Goal: Information Seeking & Learning: Find specific page/section

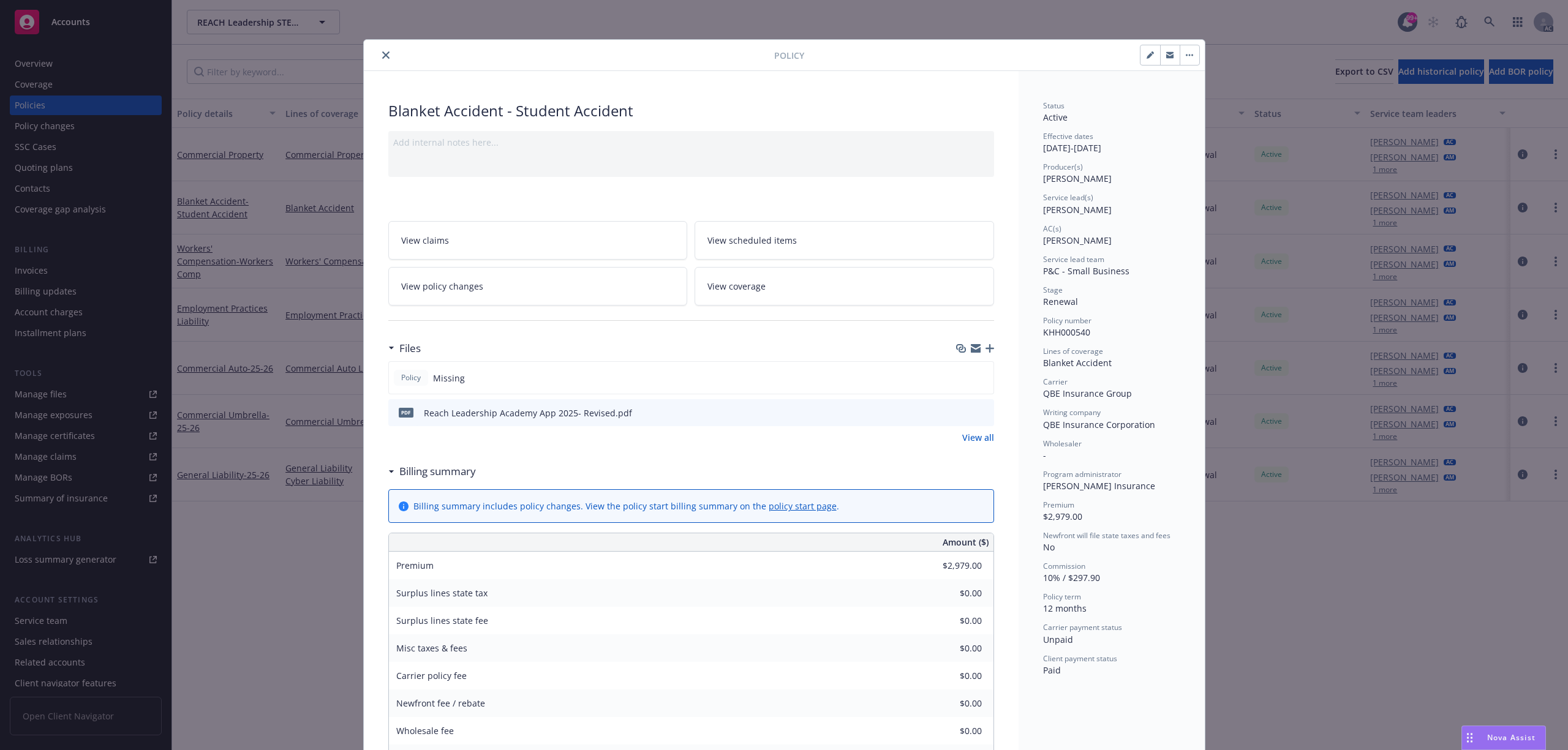
drag, startPoint x: 369, startPoint y: 49, endPoint x: 375, endPoint y: 54, distance: 7.8
click at [371, 50] on div at bounding box center [571, 55] width 406 height 15
click at [382, 57] on icon "close" at bounding box center [386, 55] width 8 height 8
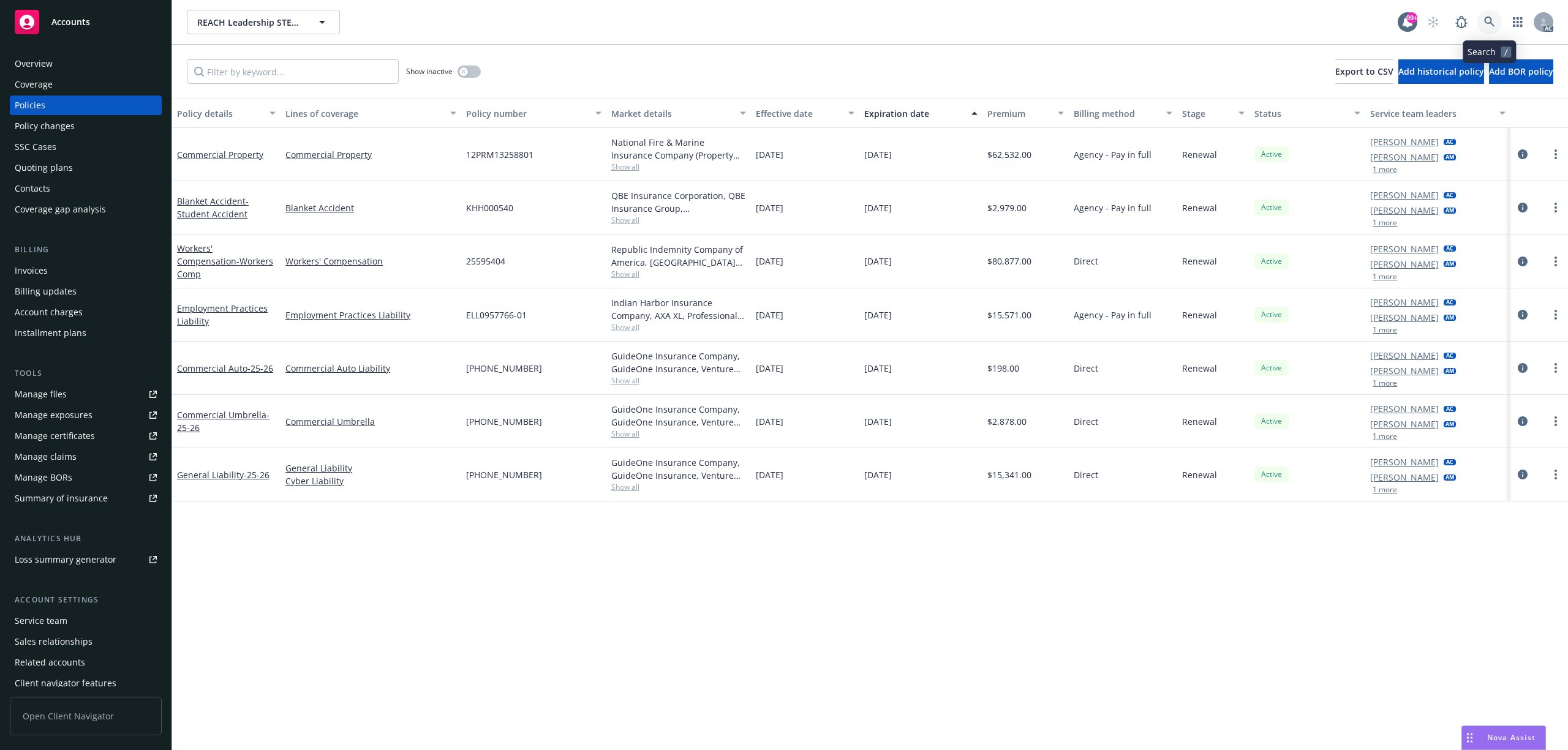
click at [1478, 18] on link at bounding box center [1489, 21] width 25 height 25
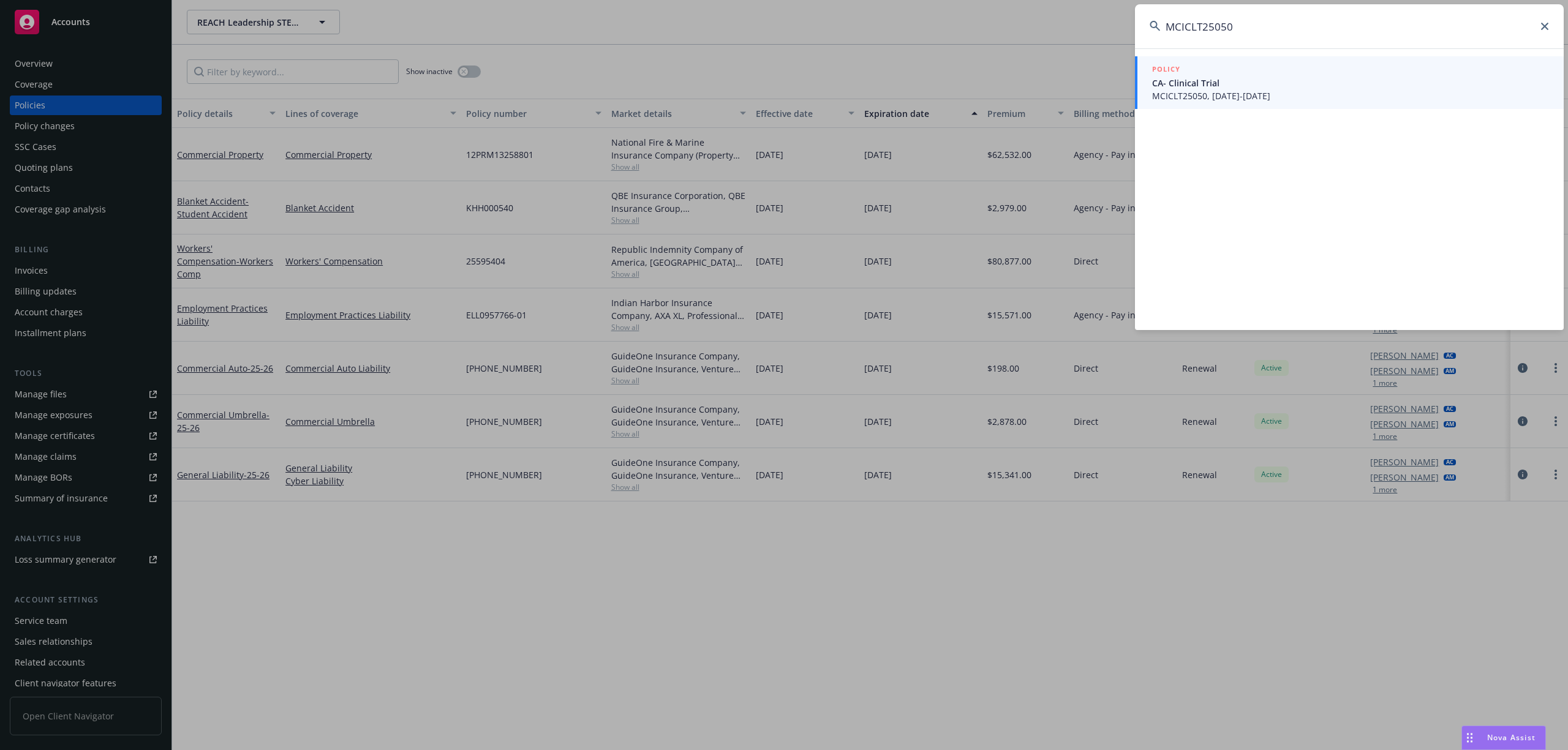
type input "MCICLT25050"
click at [1230, 93] on span "MCICLT25050, 07/16/2025-07/16/2026" at bounding box center [1351, 95] width 397 height 13
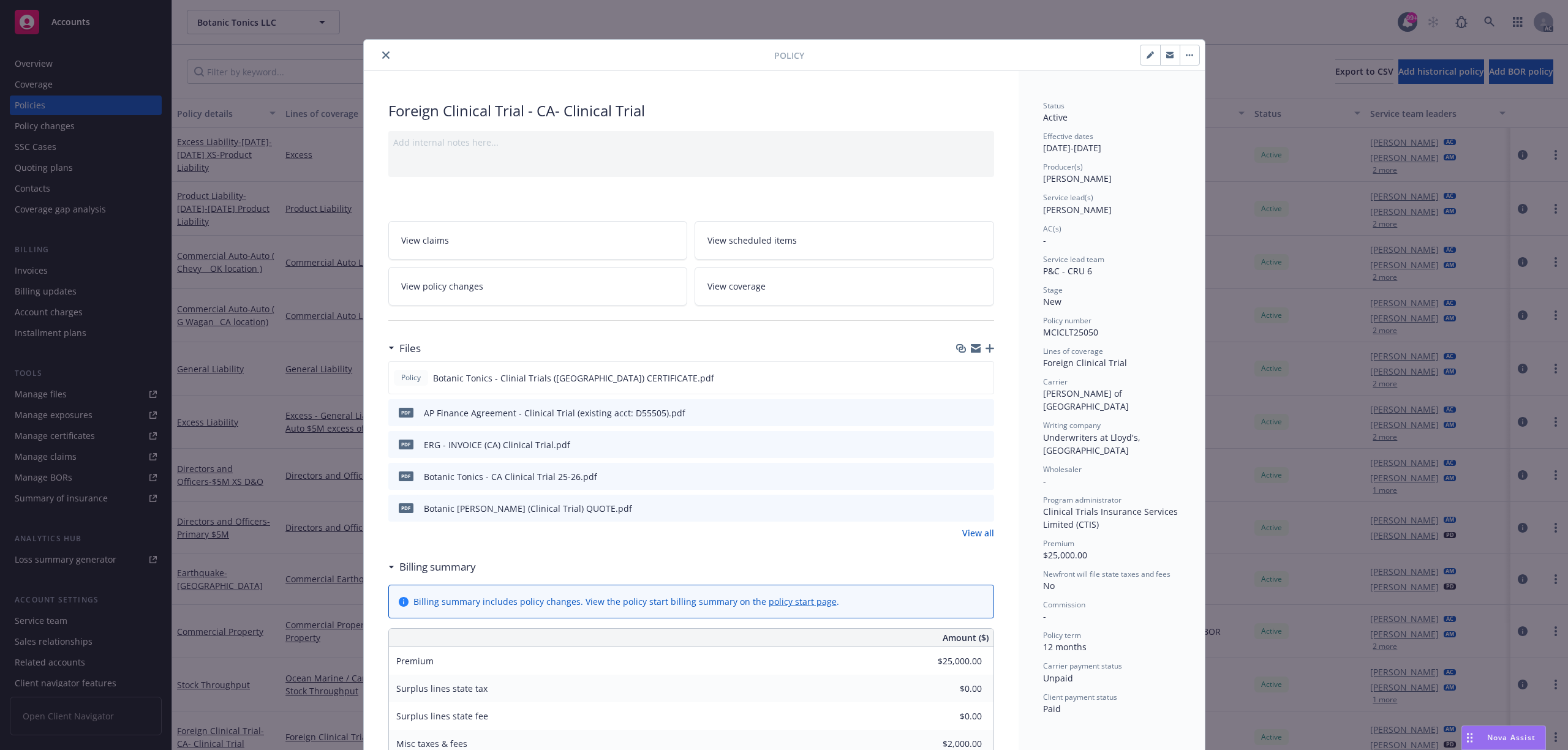
click at [981, 442] on icon "preview file" at bounding box center [982, 444] width 11 height 9
click at [378, 62] on button "close" at bounding box center [385, 55] width 15 height 15
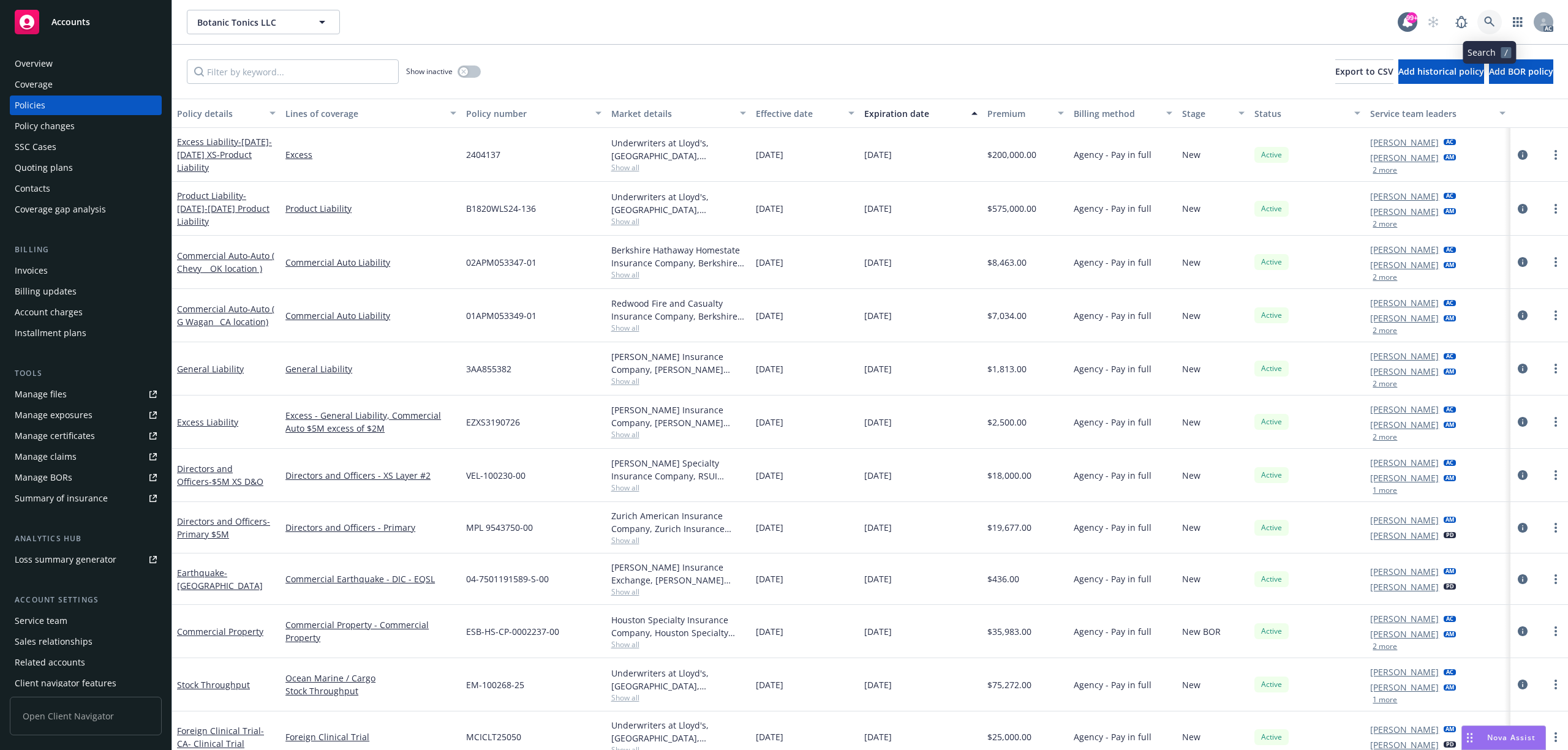
click at [1485, 20] on icon at bounding box center [1489, 21] width 10 height 10
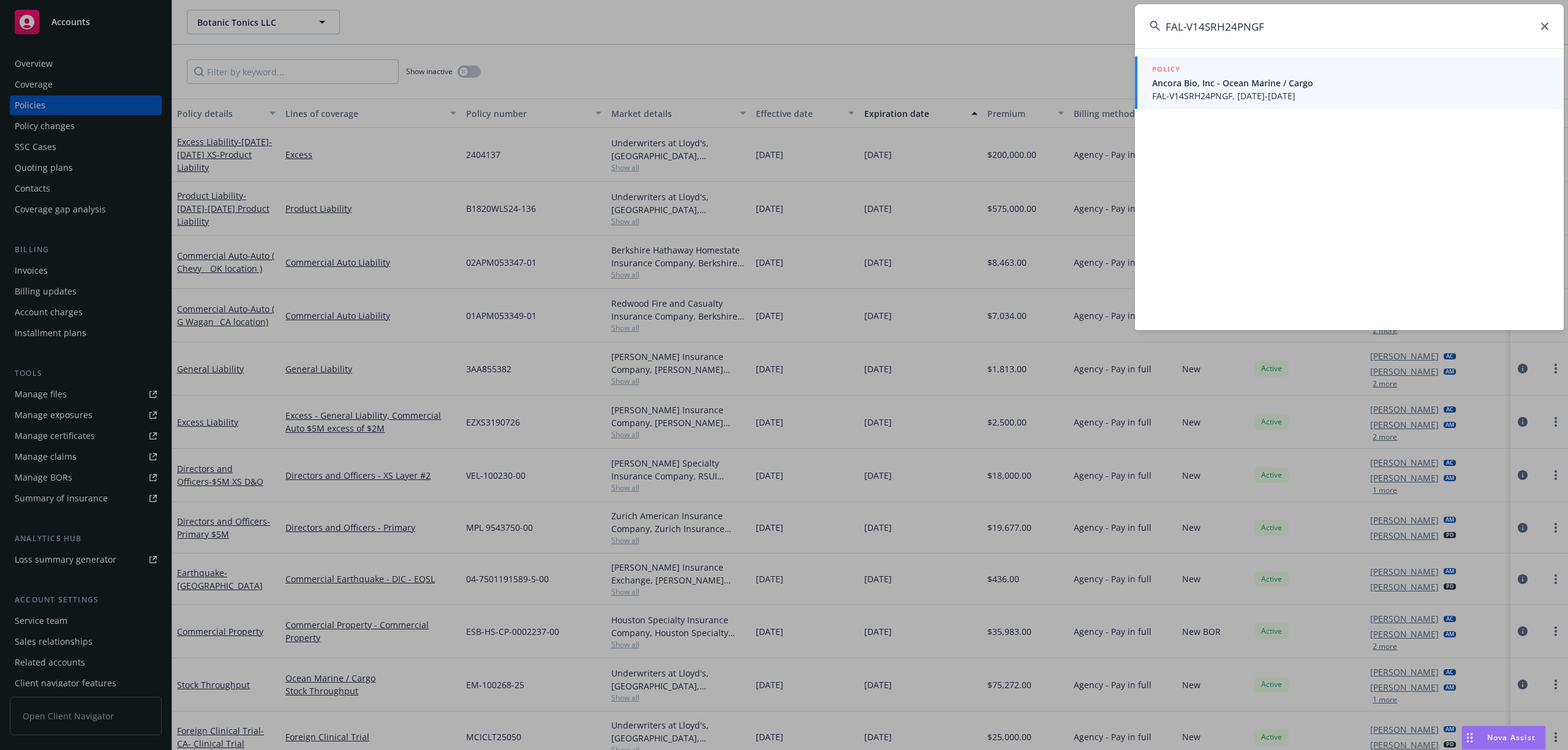
type input "FAL-V14SRH24PNGF"
click at [1329, 101] on span "FAL-V14SRH24PNGF, 08/25/2024-08/25/2025" at bounding box center [1351, 95] width 397 height 13
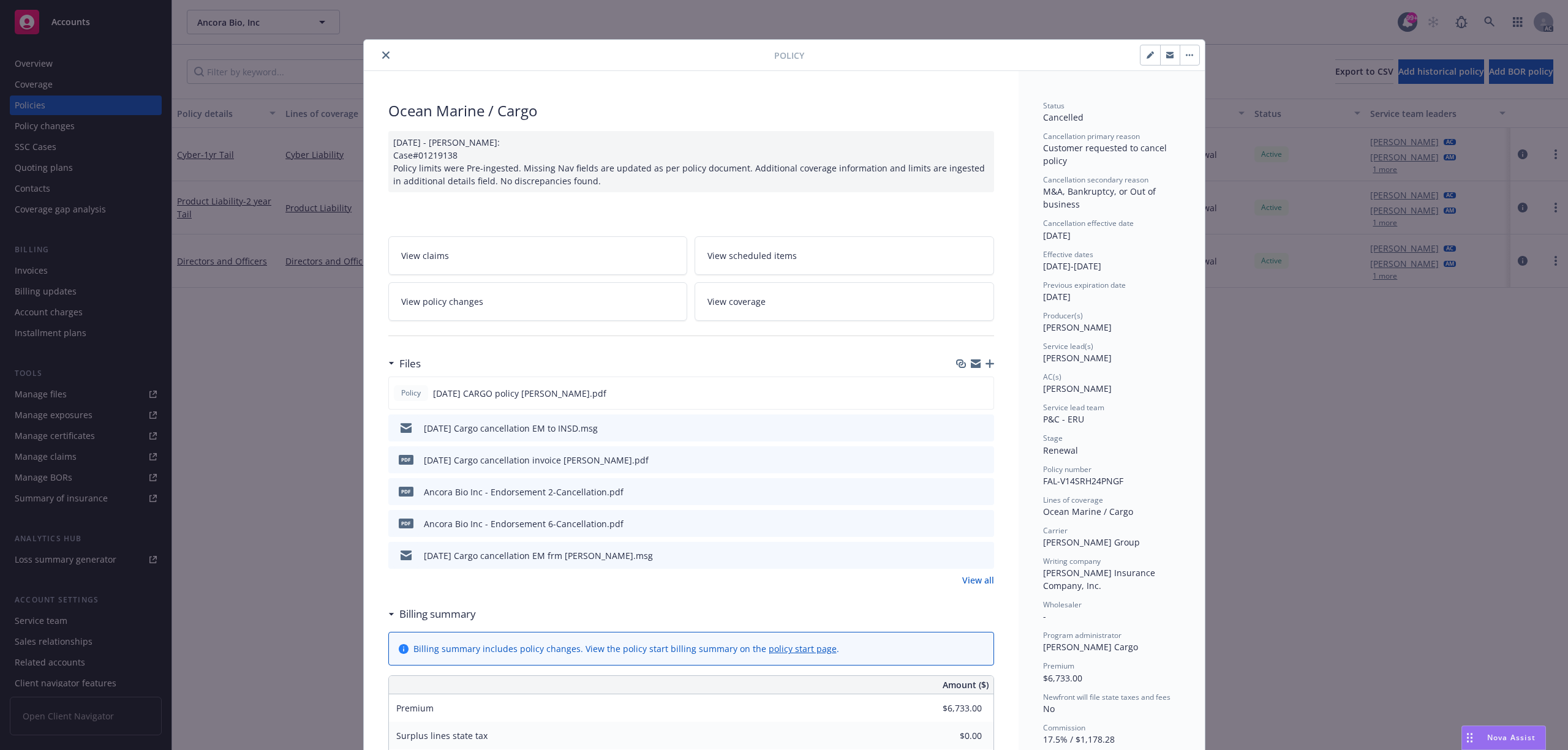
click at [382, 57] on icon "close" at bounding box center [386, 55] width 8 height 8
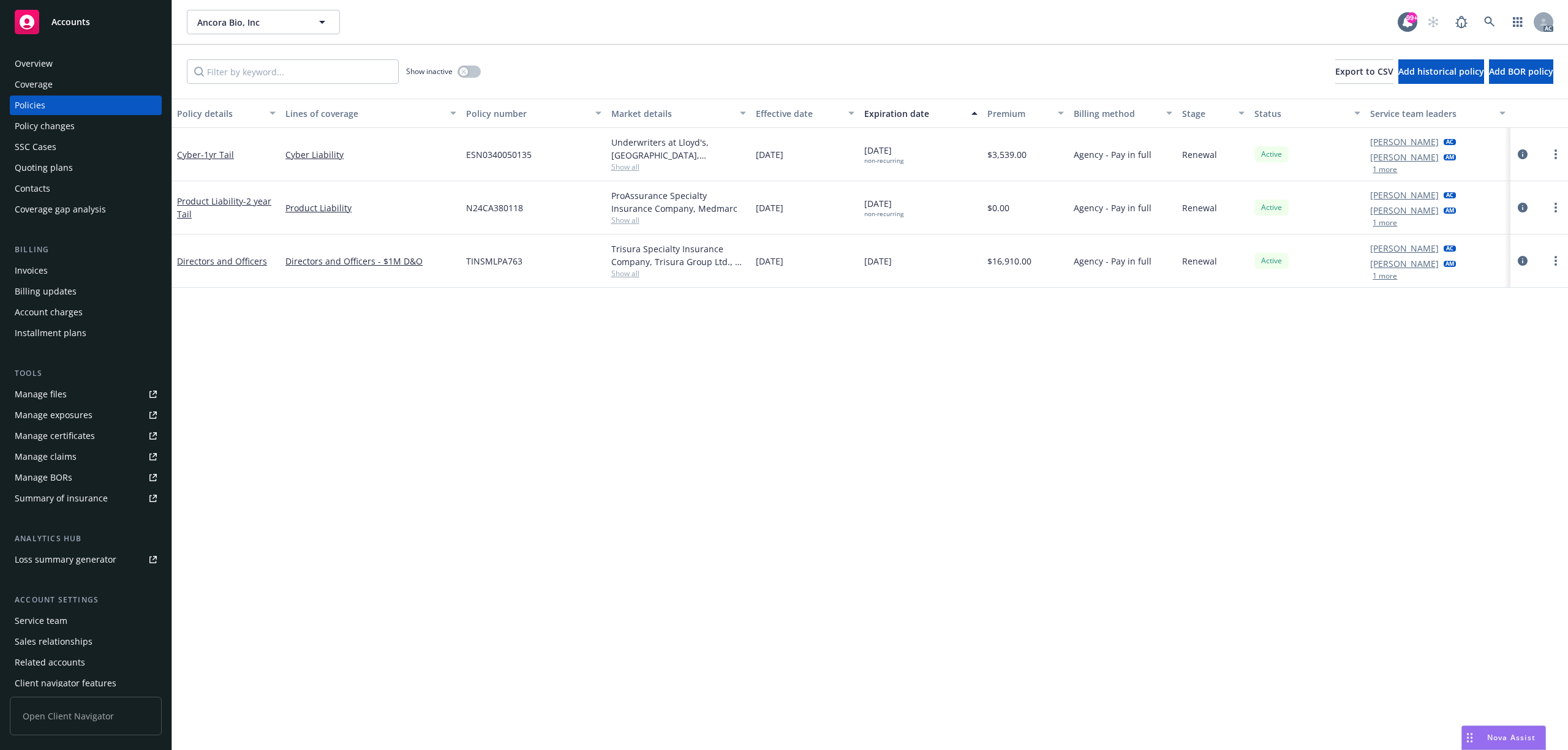
click at [40, 270] on div "Invoices" at bounding box center [31, 271] width 33 height 20
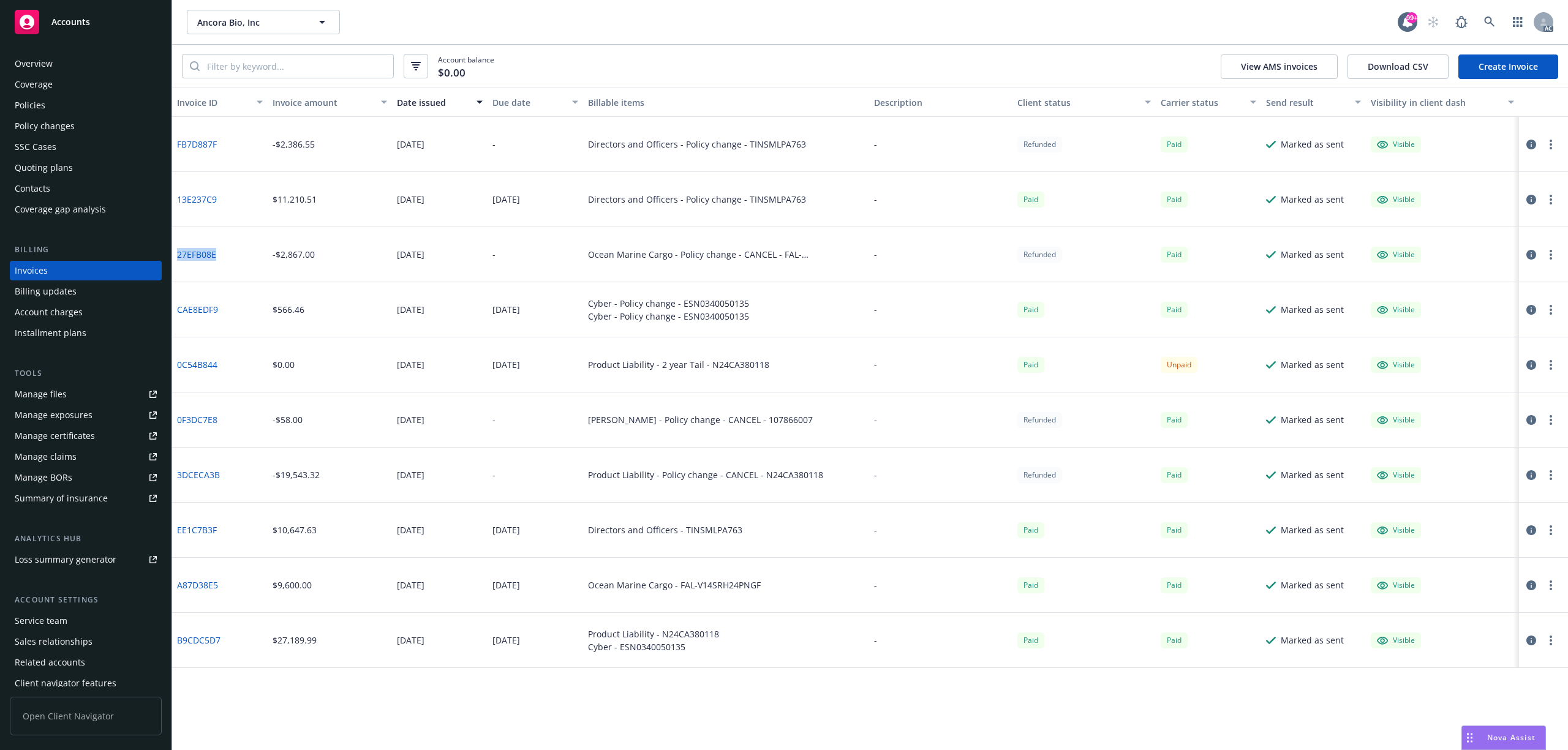
drag, startPoint x: 245, startPoint y: 255, endPoint x: 177, endPoint y: 259, distance: 68.1
click at [177, 259] on div "27EFB08E" at bounding box center [219, 254] width 95 height 55
copy link "27EFB08E"
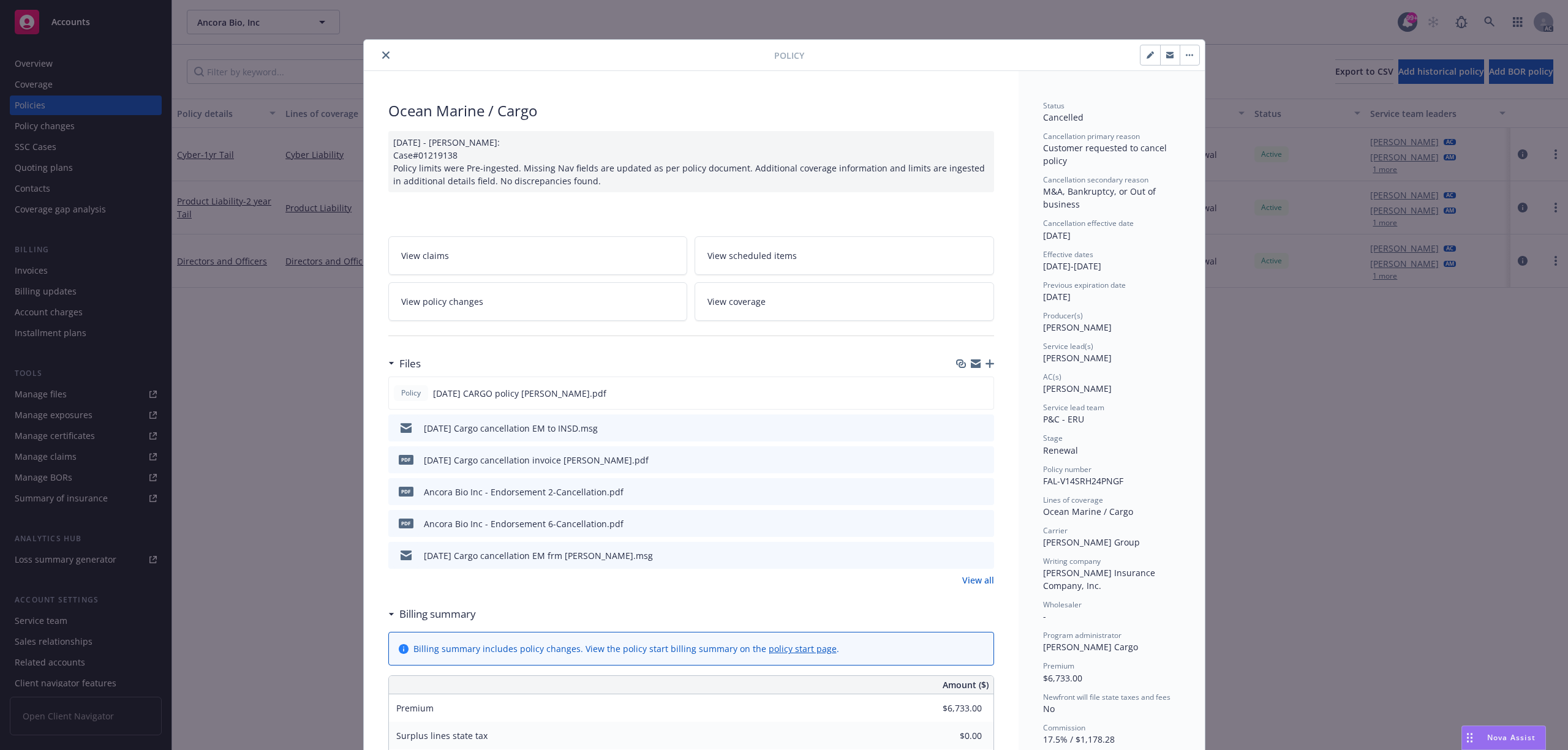
scroll to position [37, 0]
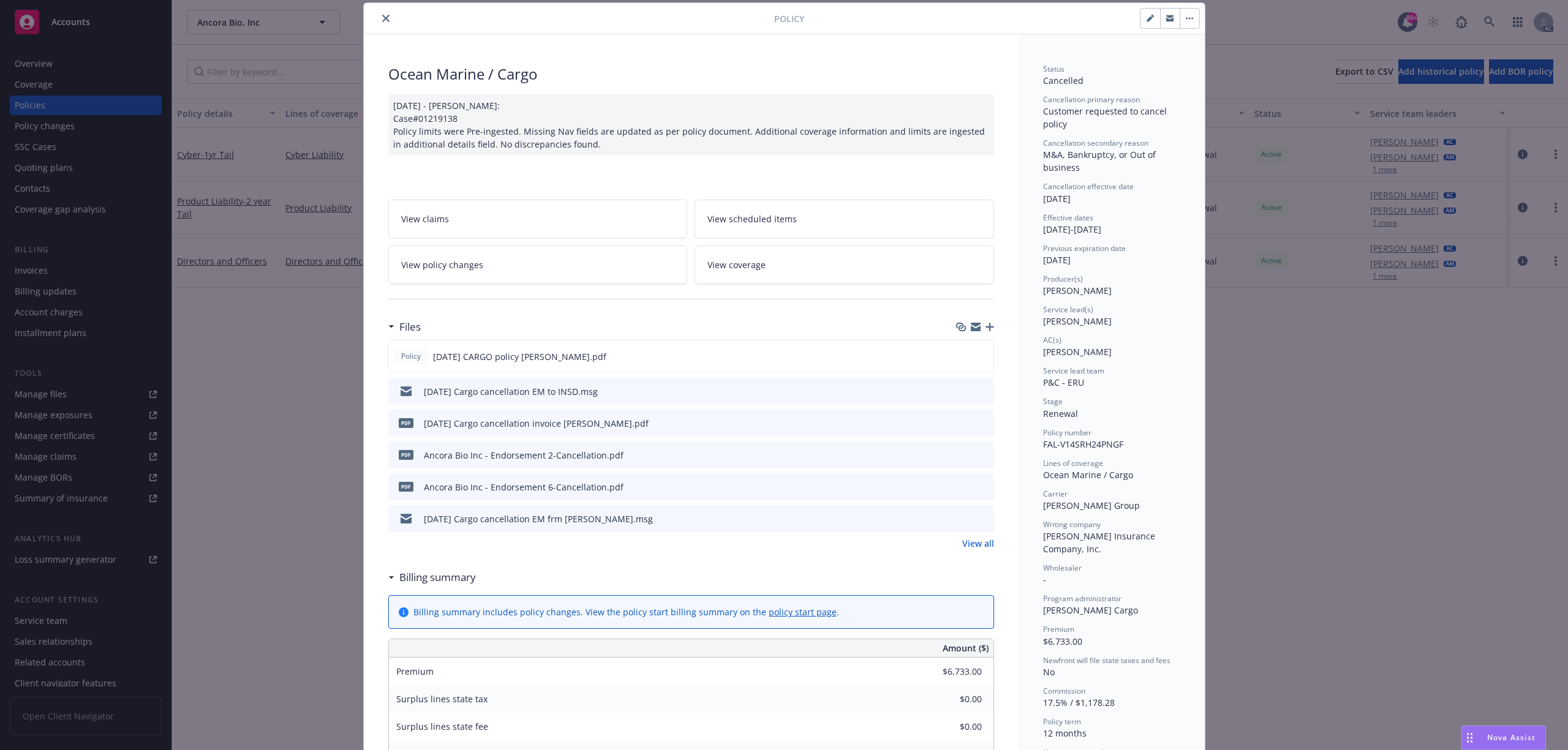
click at [385, 25] on div at bounding box center [571, 18] width 406 height 15
click at [385, 23] on button "close" at bounding box center [385, 18] width 15 height 15
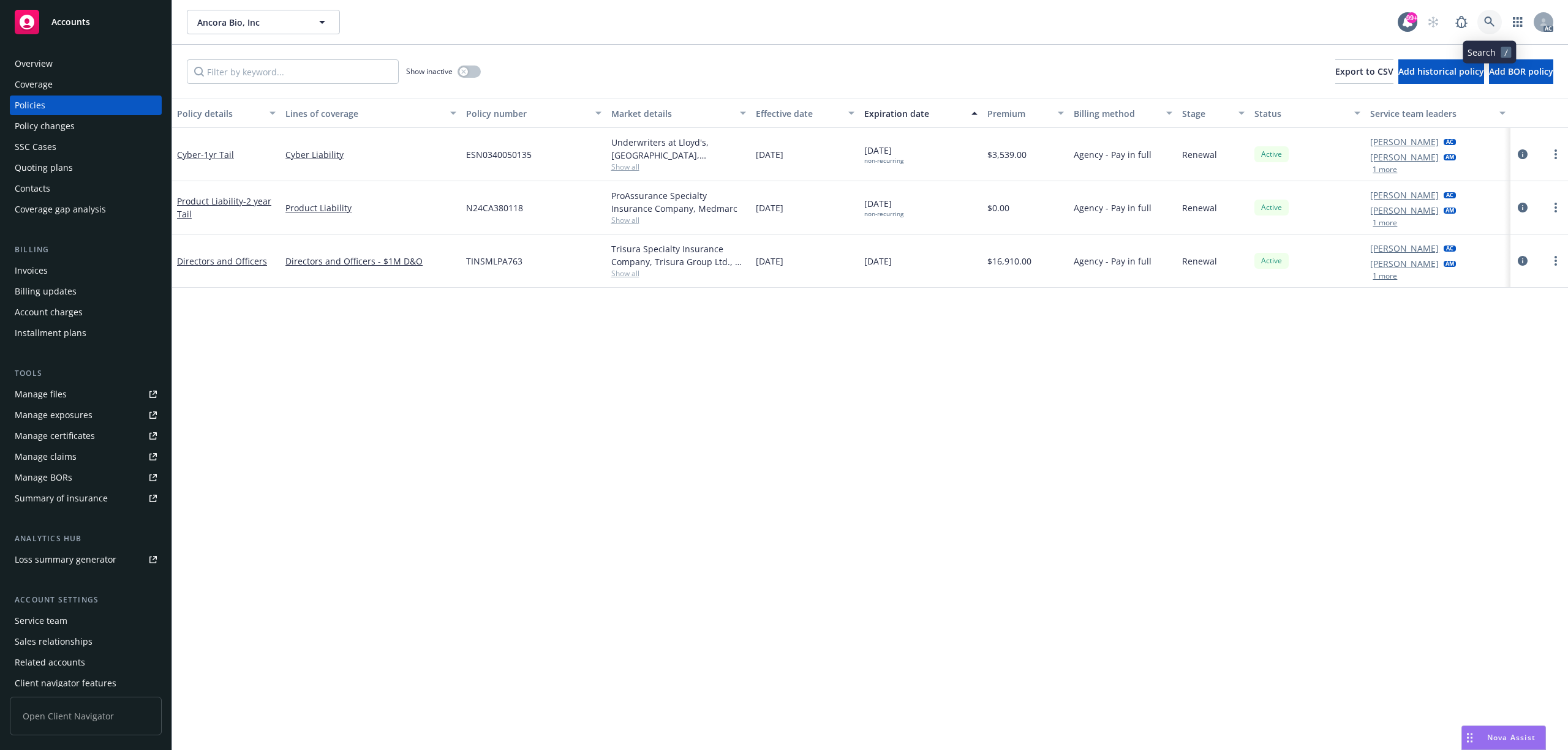
click at [1489, 25] on icon at bounding box center [1489, 21] width 11 height 11
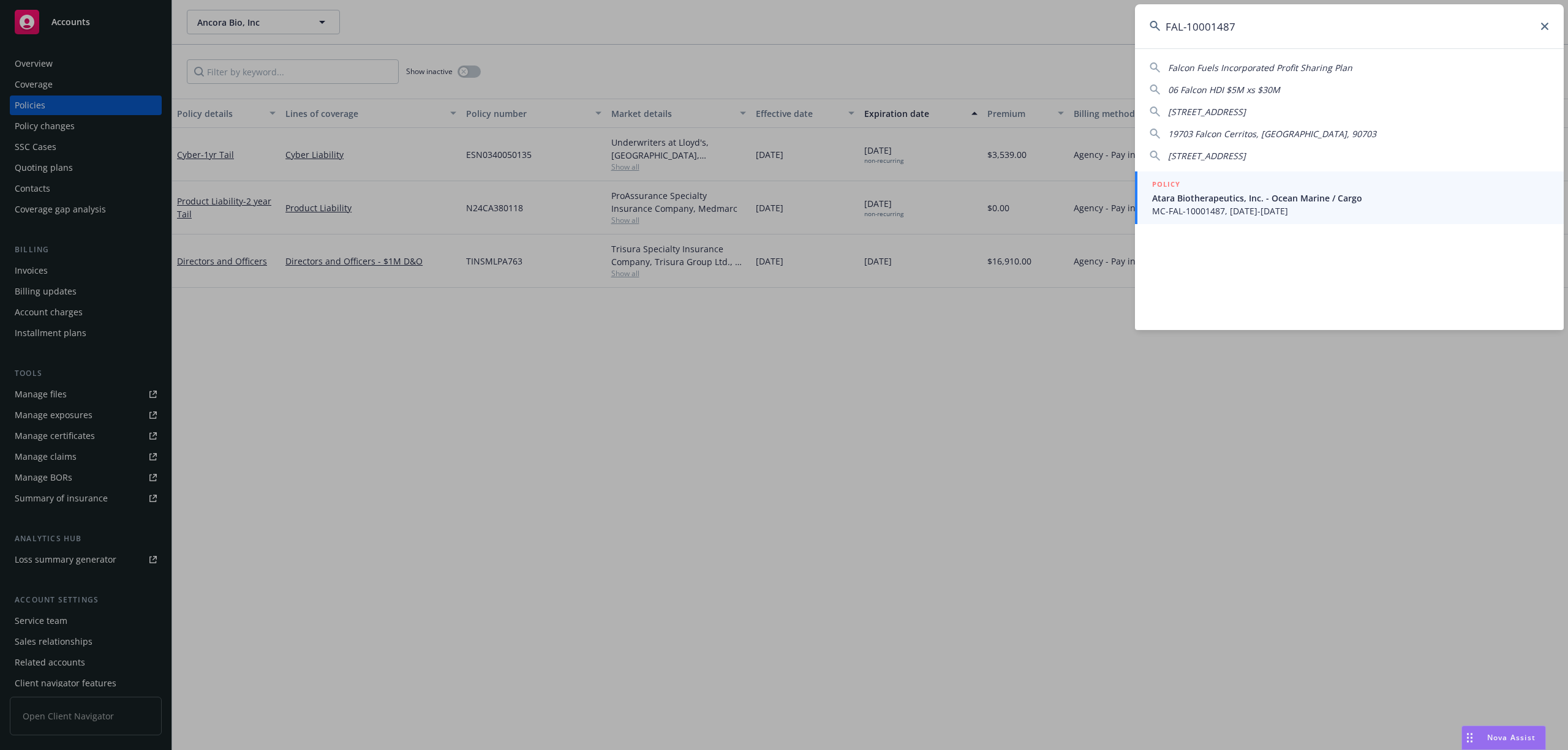
type input "FAL-10001487"
click at [1294, 206] on span "MC-FAL-10001487, 11/15/2024-11/15/2025" at bounding box center [1351, 210] width 397 height 13
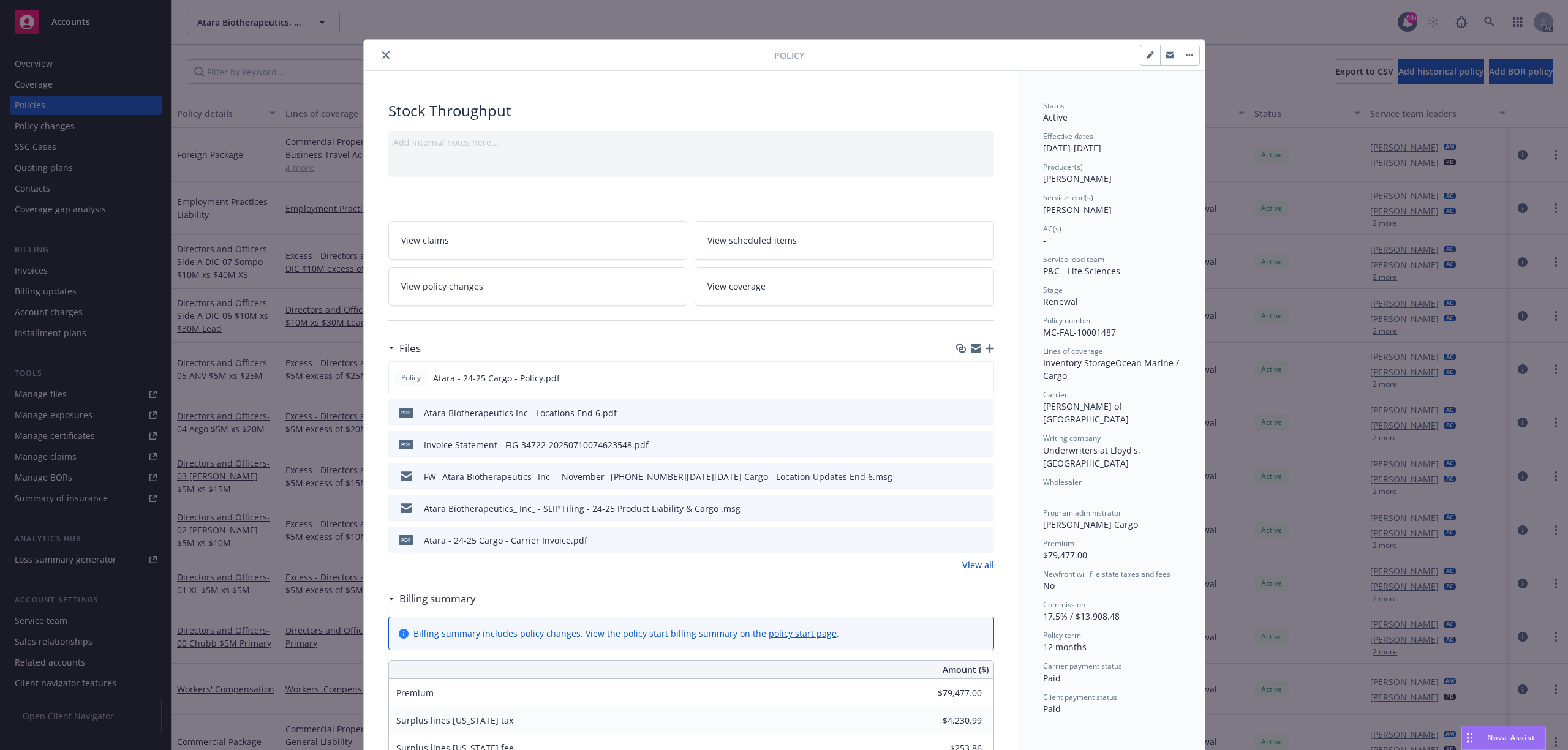
click at [382, 61] on button "close" at bounding box center [385, 55] width 15 height 15
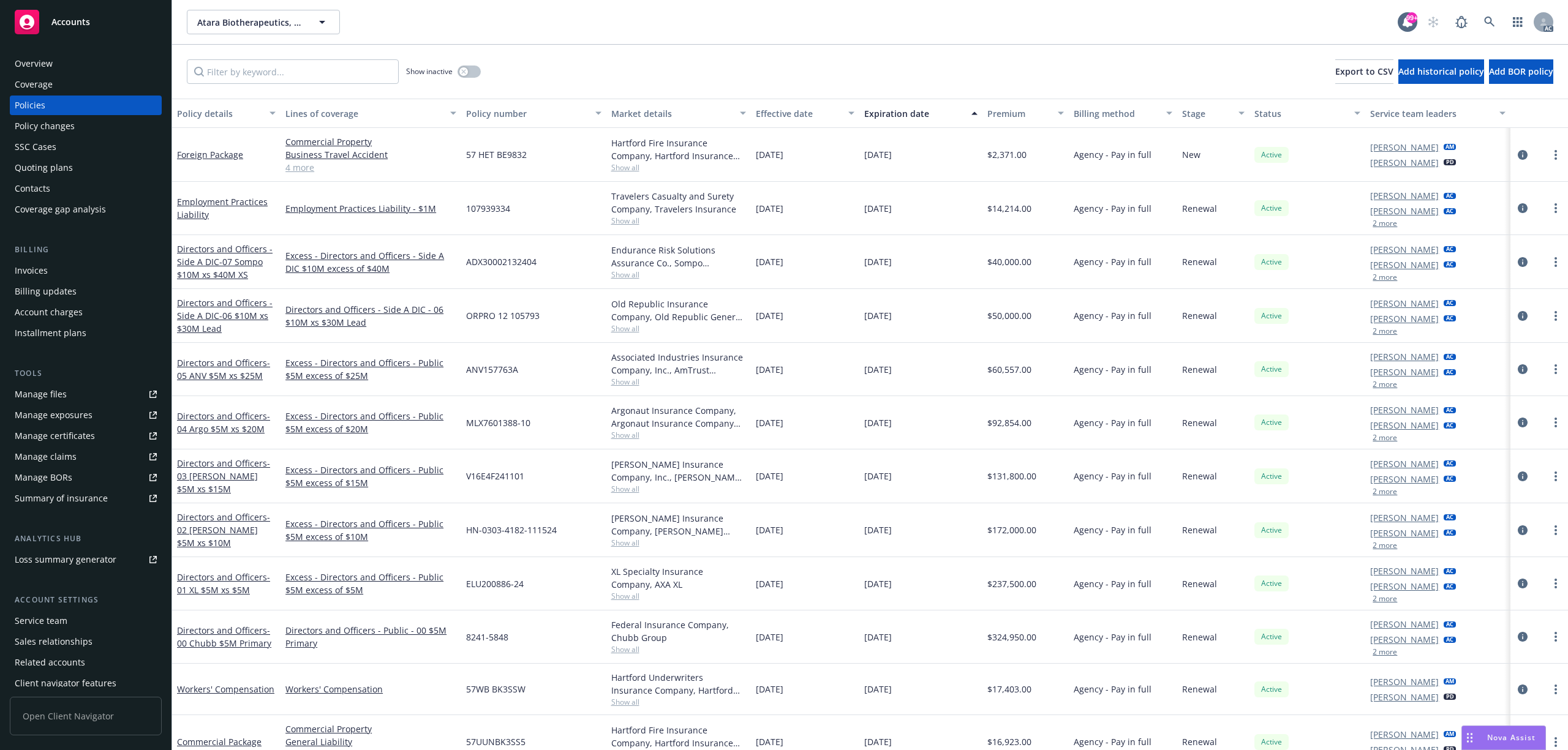
click at [38, 274] on div "Invoices" at bounding box center [31, 271] width 33 height 20
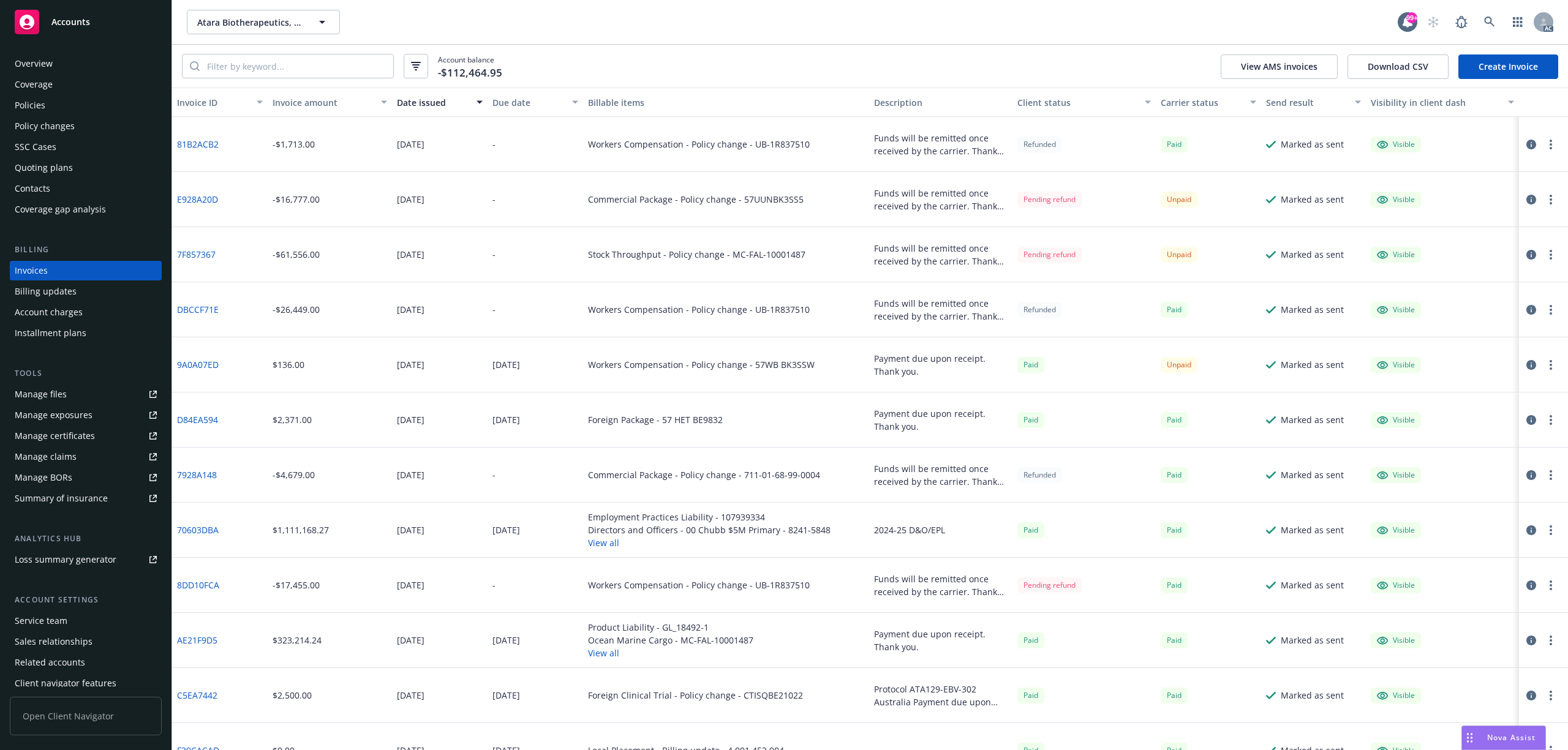
click at [329, 103] on div "Invoice amount" at bounding box center [323, 102] width 101 height 13
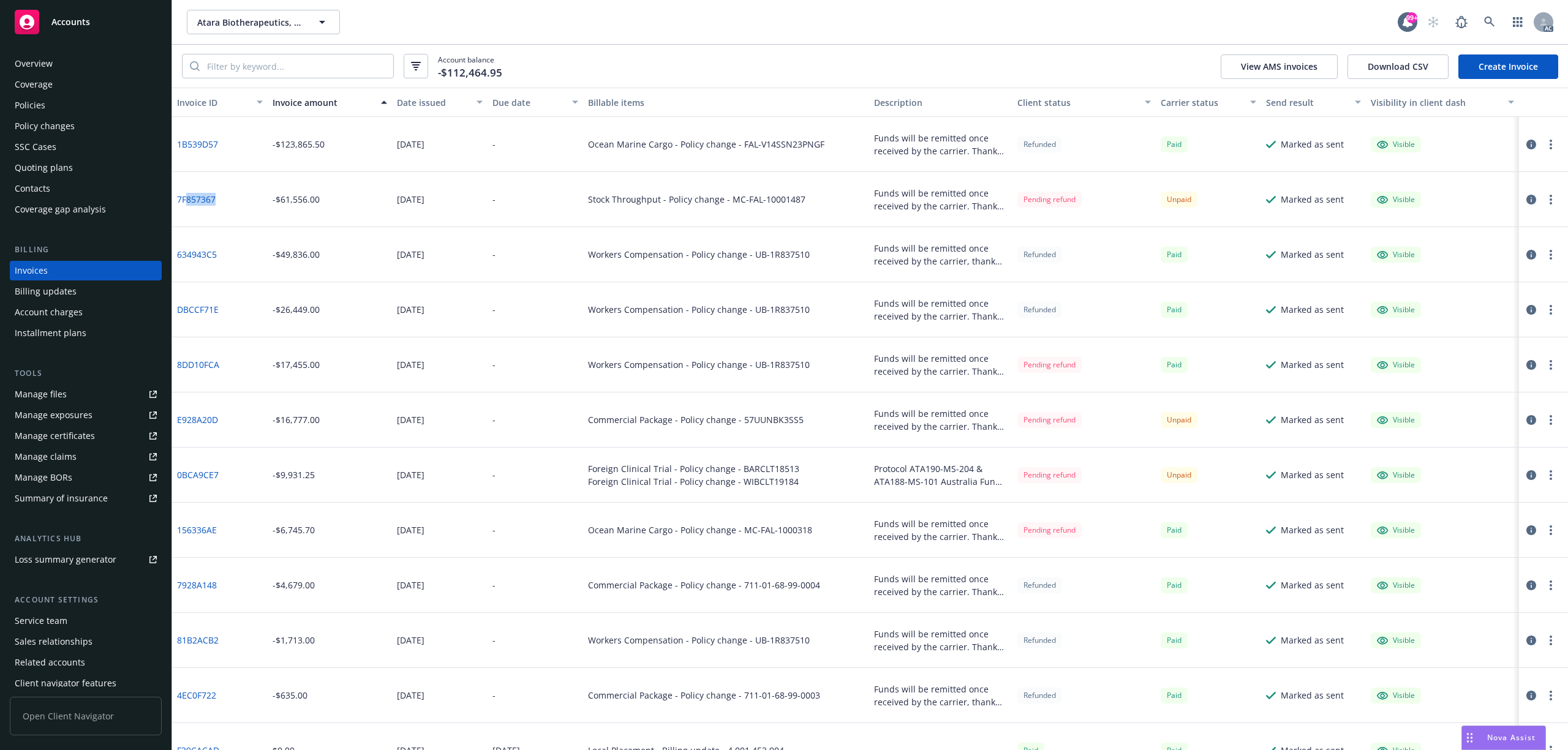
drag, startPoint x: 217, startPoint y: 192, endPoint x: 186, endPoint y: 199, distance: 31.8
click at [186, 199] on div "7F857367" at bounding box center [219, 199] width 95 height 55
click at [233, 199] on div "7F857367" at bounding box center [219, 199] width 95 height 55
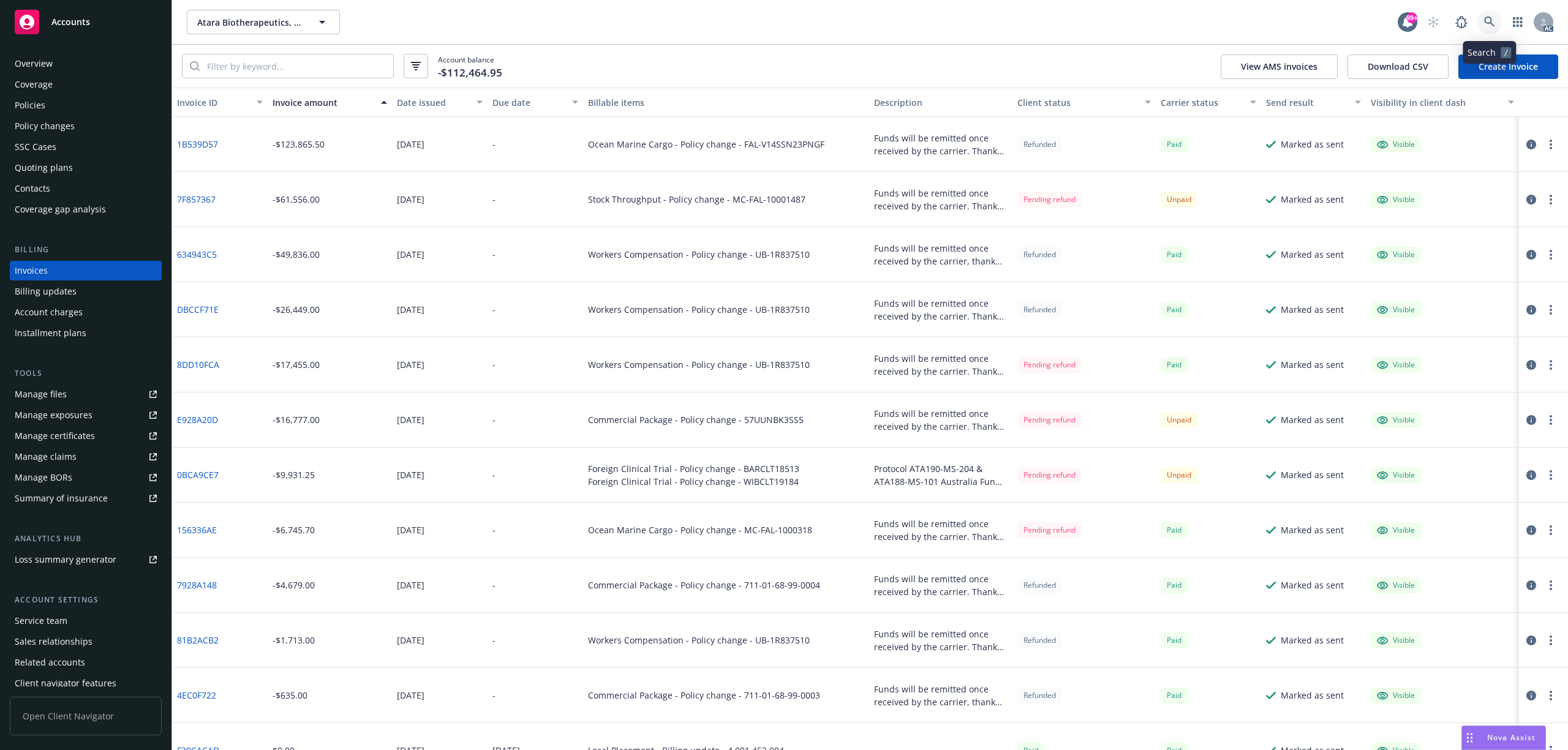
click at [1478, 23] on link at bounding box center [1489, 21] width 25 height 25
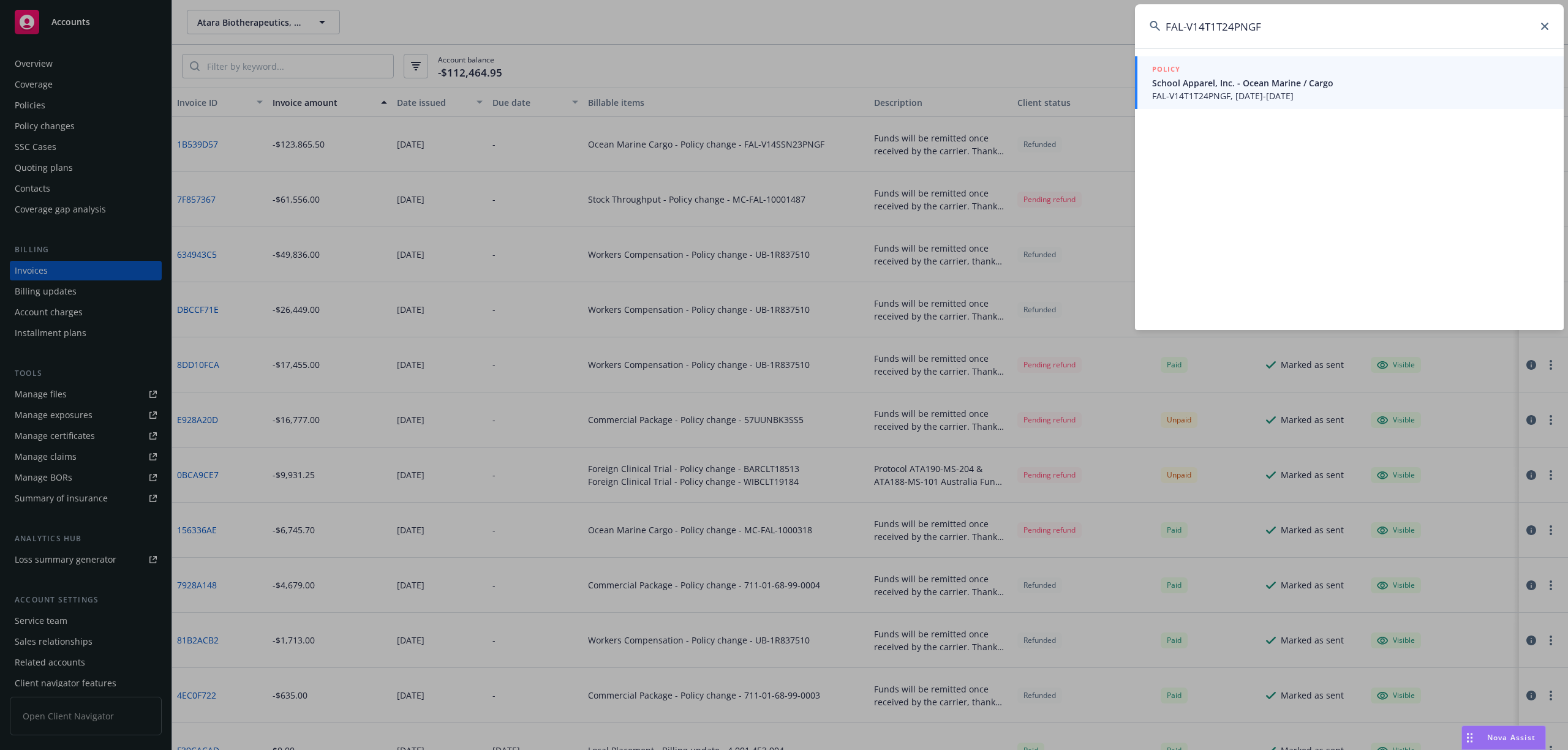
type input "FAL-V14T1T24PNGF"
click at [1370, 82] on span "School Apparel, Inc. - Ocean Marine / Cargo" at bounding box center [1351, 82] width 397 height 13
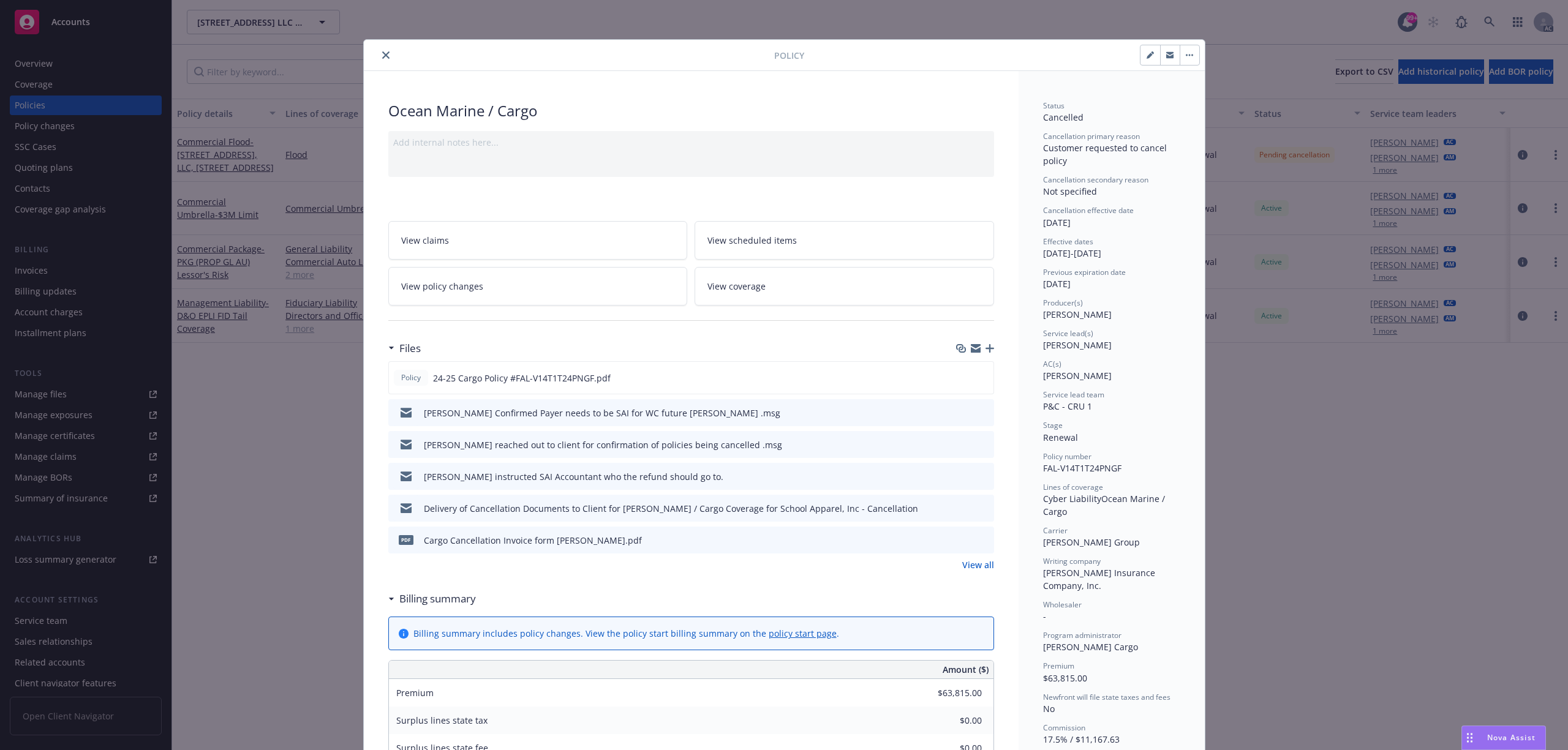
click at [382, 57] on icon "close" at bounding box center [386, 55] width 8 height 8
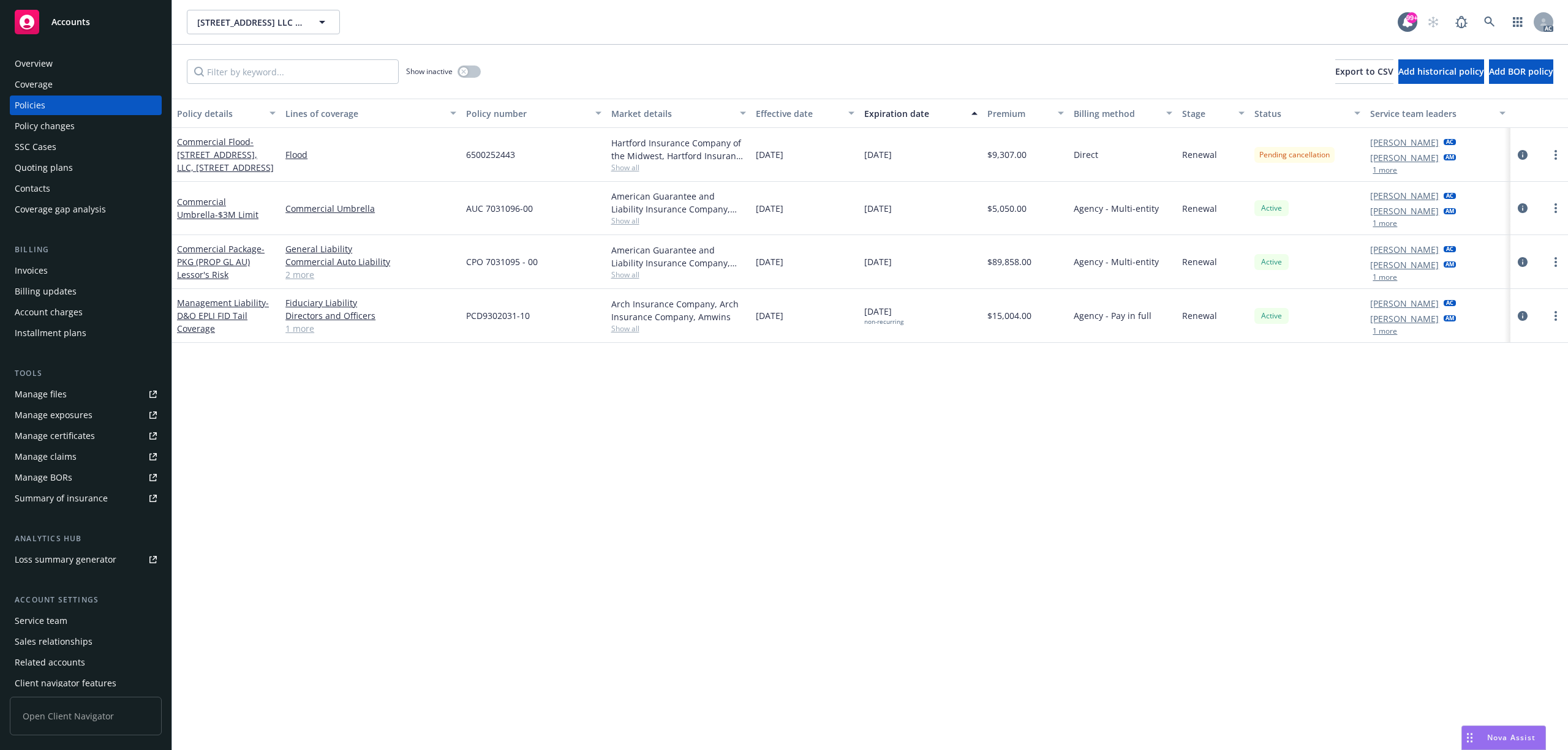
click at [63, 265] on div "Invoices" at bounding box center [85, 271] width 142 height 20
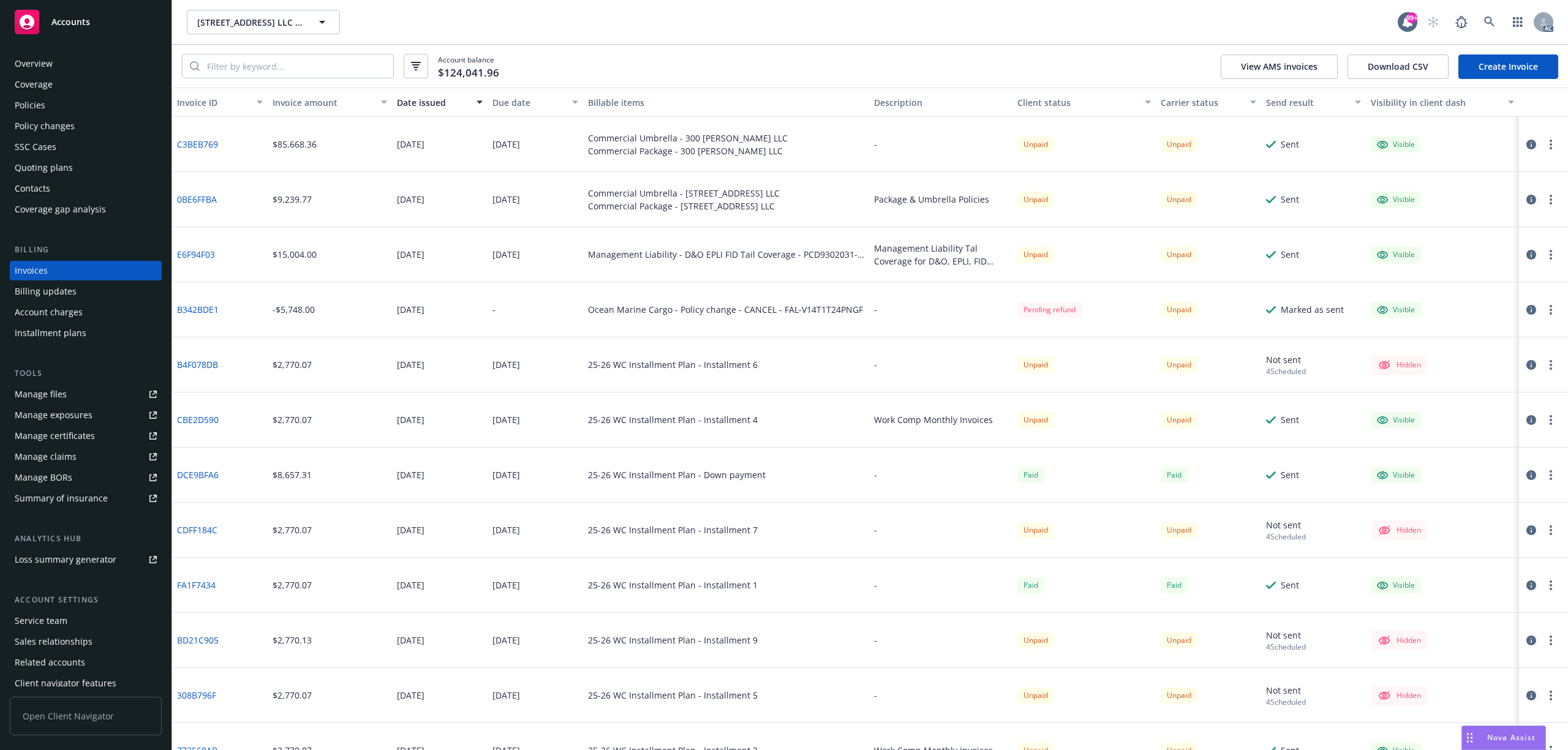
click at [311, 103] on div "Invoice amount" at bounding box center [323, 102] width 101 height 13
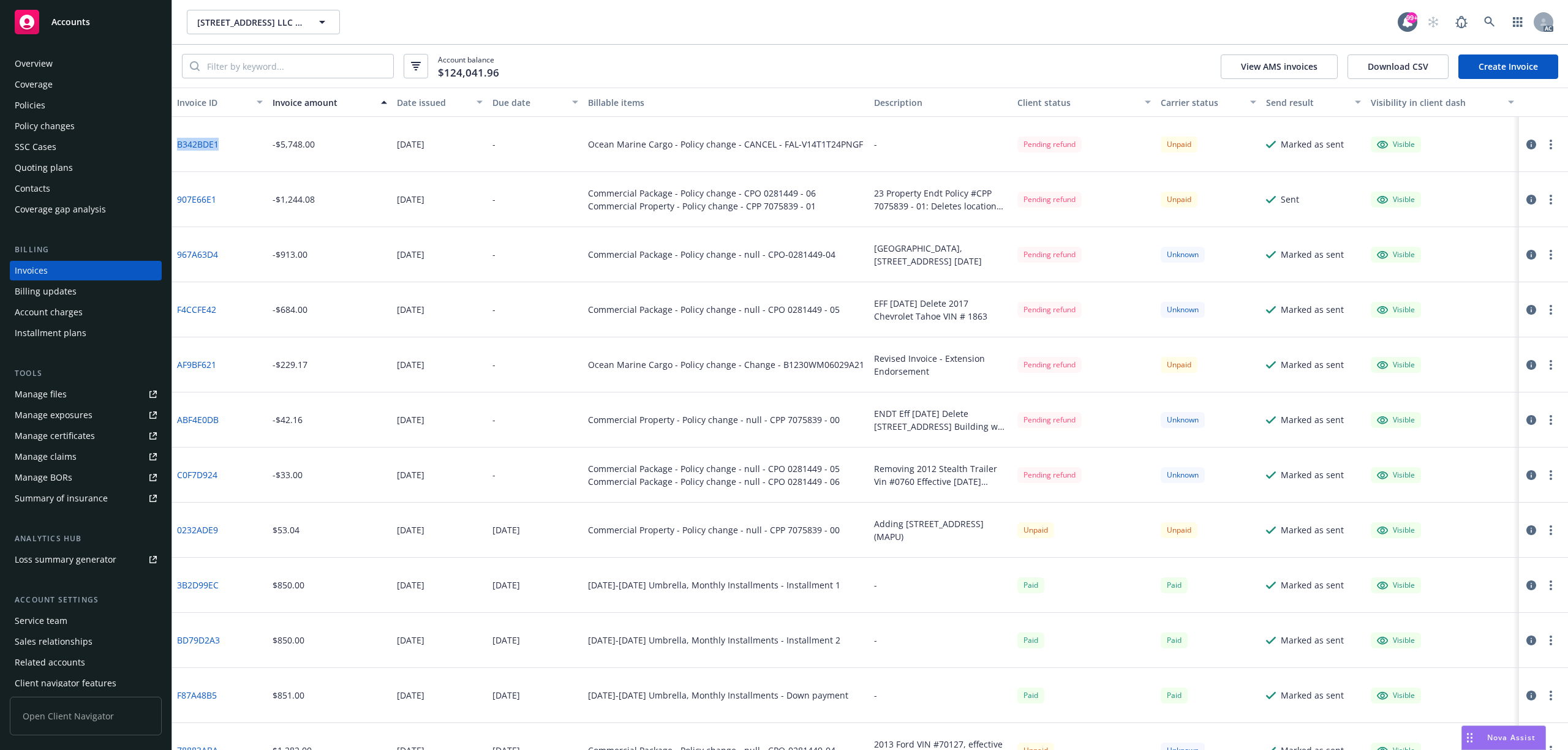
drag, startPoint x: 248, startPoint y: 143, endPoint x: 175, endPoint y: 152, distance: 73.6
click at [175, 152] on div "B342BDE1" at bounding box center [219, 144] width 95 height 55
copy link "B342BDE1"
click at [1492, 20] on icon at bounding box center [1489, 21] width 11 height 11
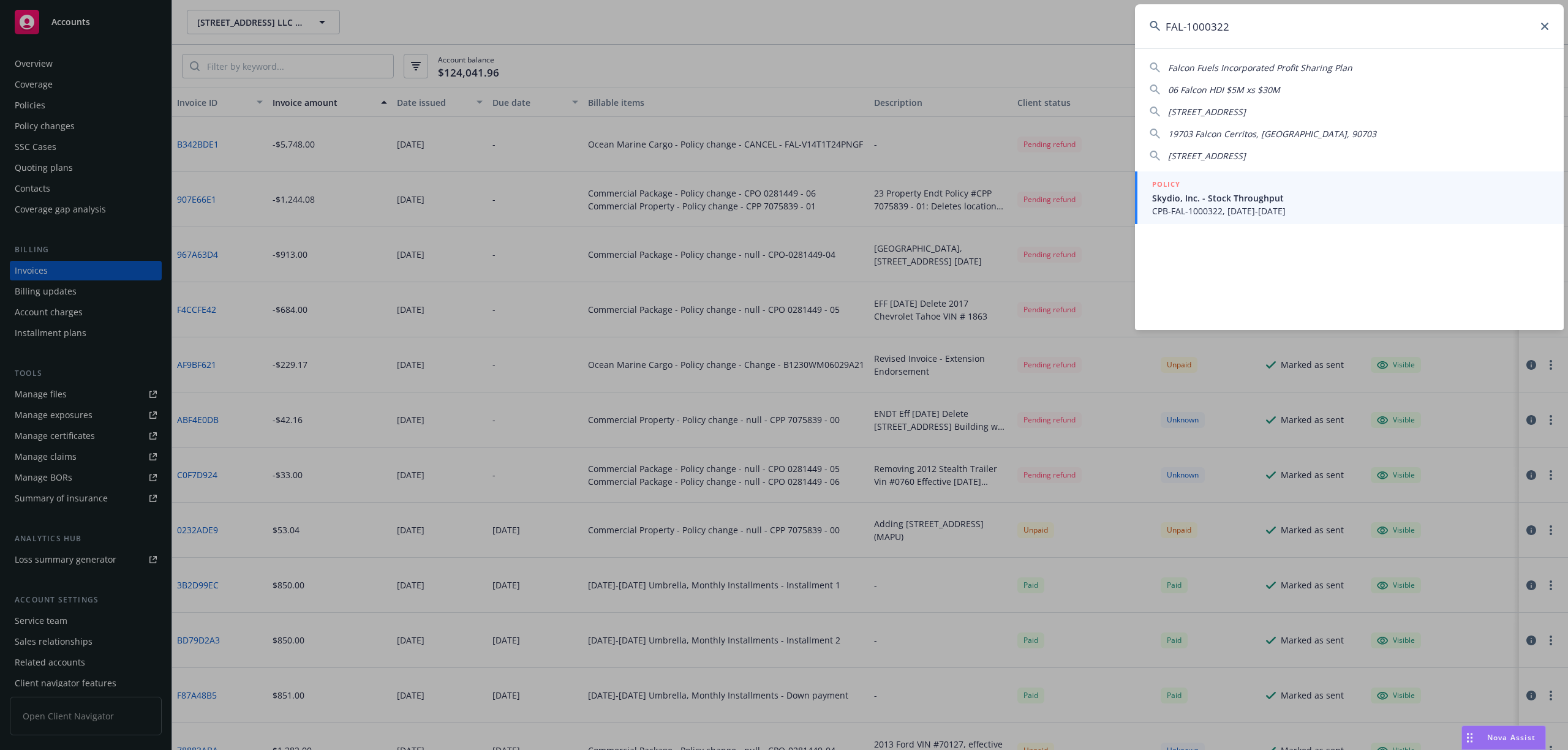
type input "FAL-1000322"
click at [1252, 175] on link "POLICY Skydio, Inc. - Stock Throughput CPB-FAL-1000322, 02/18/2023-02/18/2024" at bounding box center [1349, 198] width 429 height 52
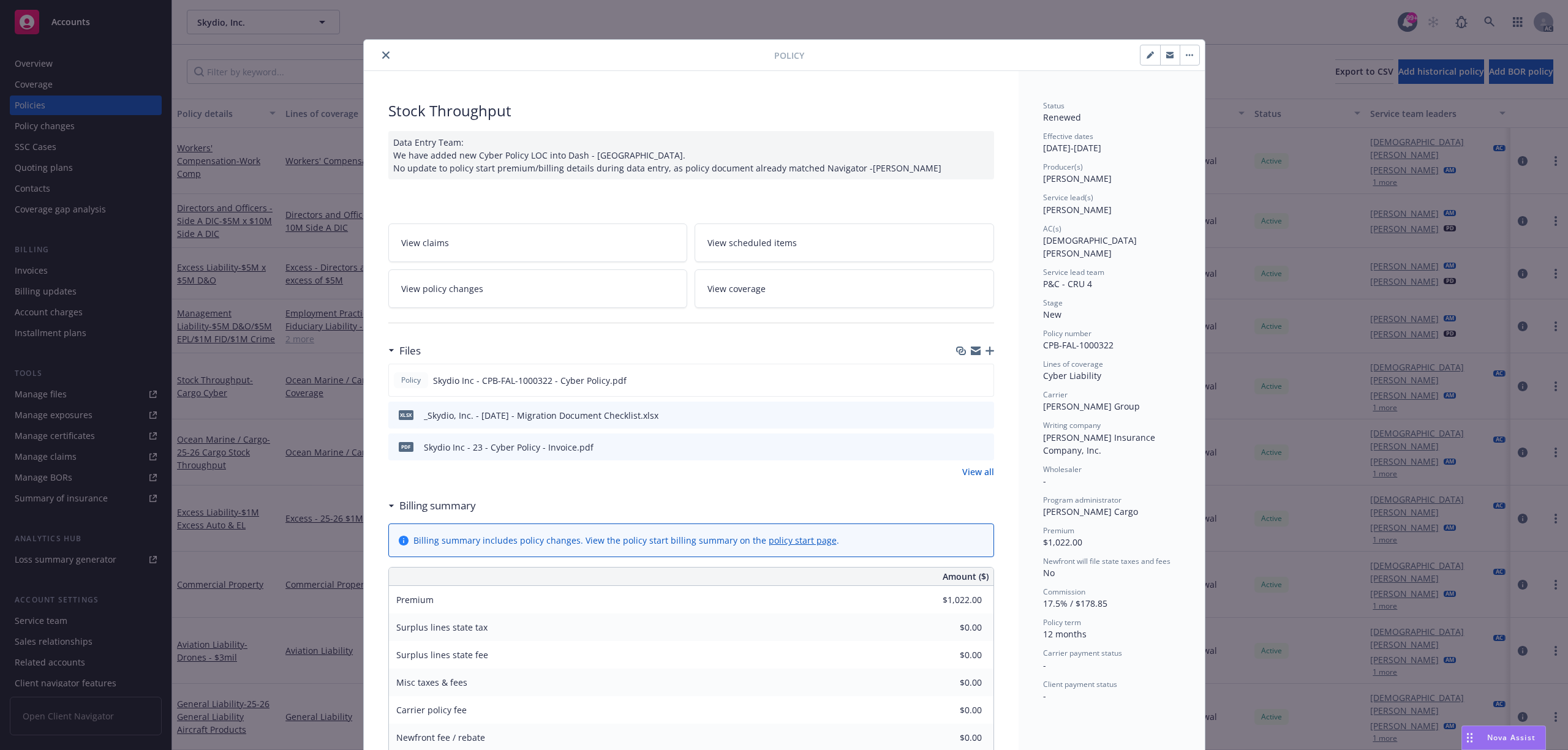
click at [381, 62] on button "close" at bounding box center [385, 55] width 15 height 15
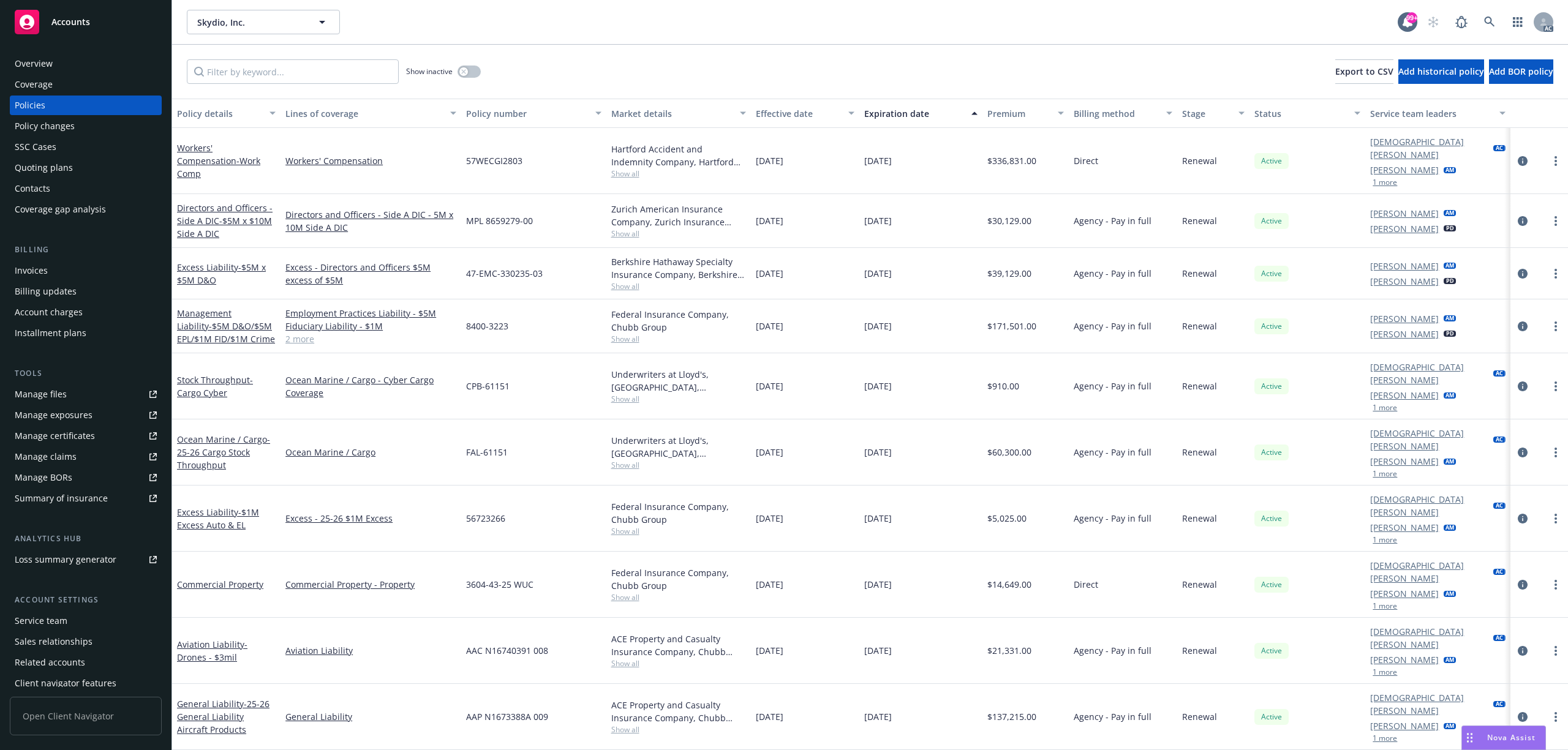
click at [23, 273] on div "Invoices" at bounding box center [31, 271] width 33 height 20
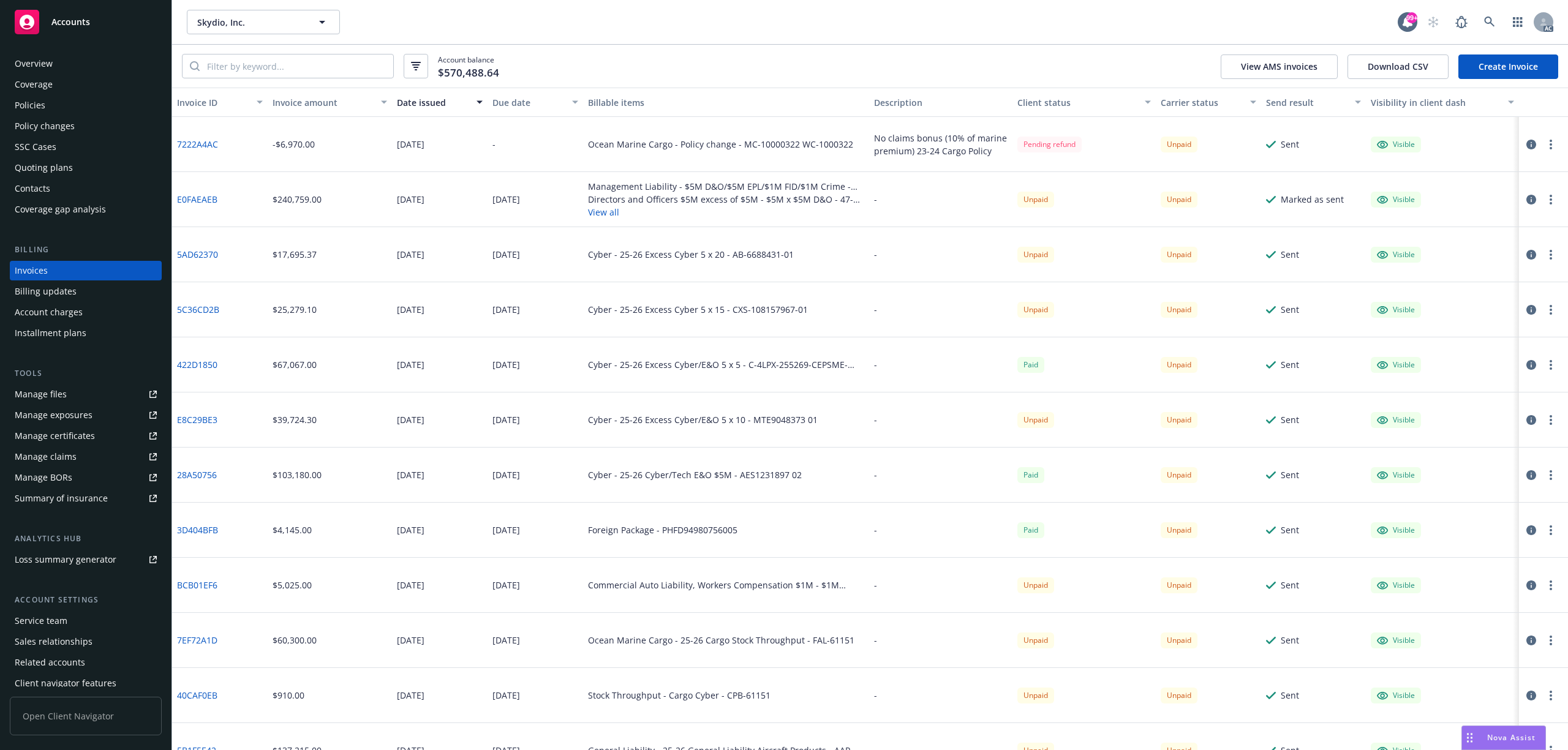
click at [308, 103] on div "Invoice amount" at bounding box center [323, 102] width 101 height 13
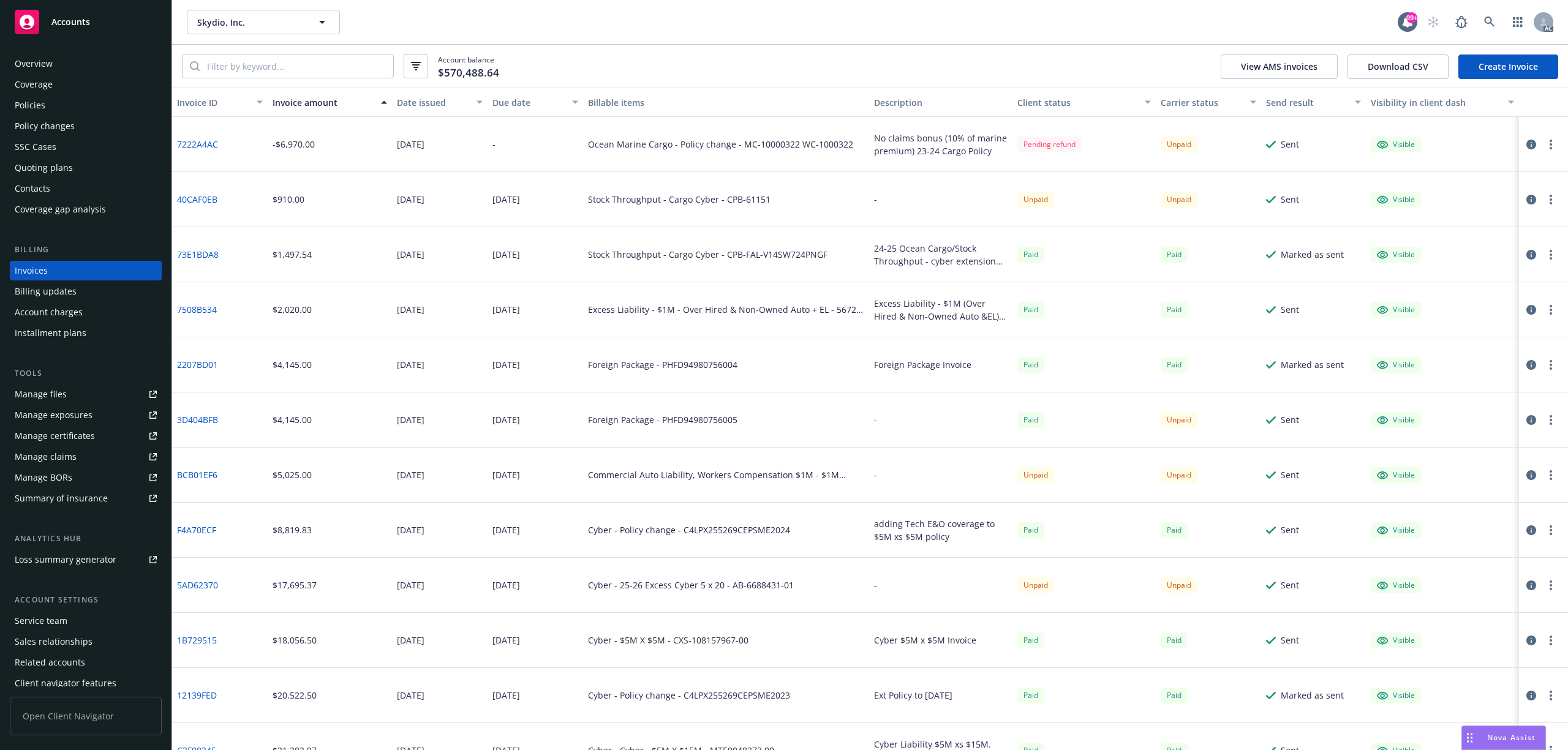
click at [308, 103] on div "Invoice amount" at bounding box center [323, 102] width 101 height 13
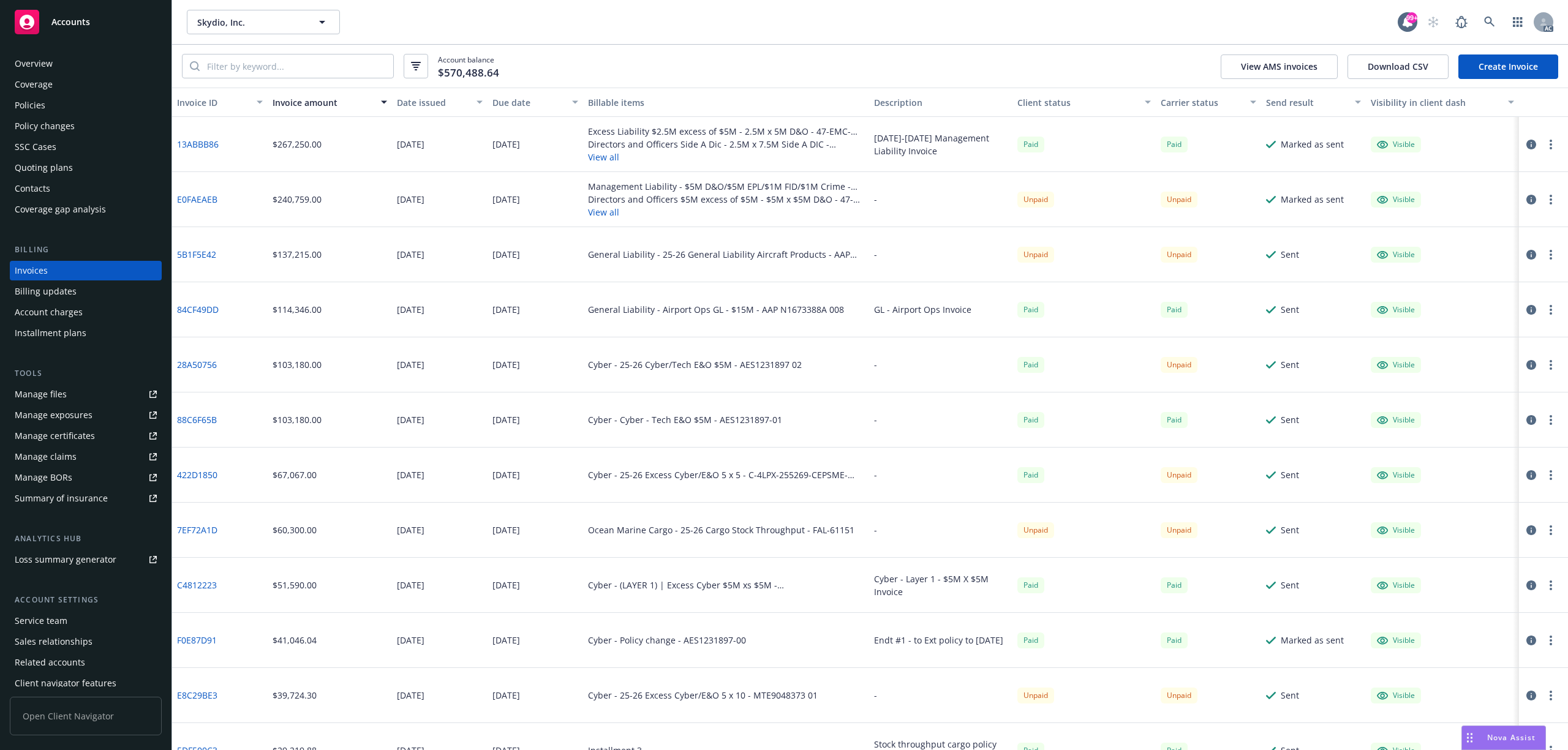
click at [316, 115] on button "Invoice amount" at bounding box center [329, 102] width 125 height 29
click at [314, 109] on button "Invoice amount" at bounding box center [329, 102] width 125 height 29
click at [305, 103] on div "Invoice amount" at bounding box center [323, 102] width 101 height 13
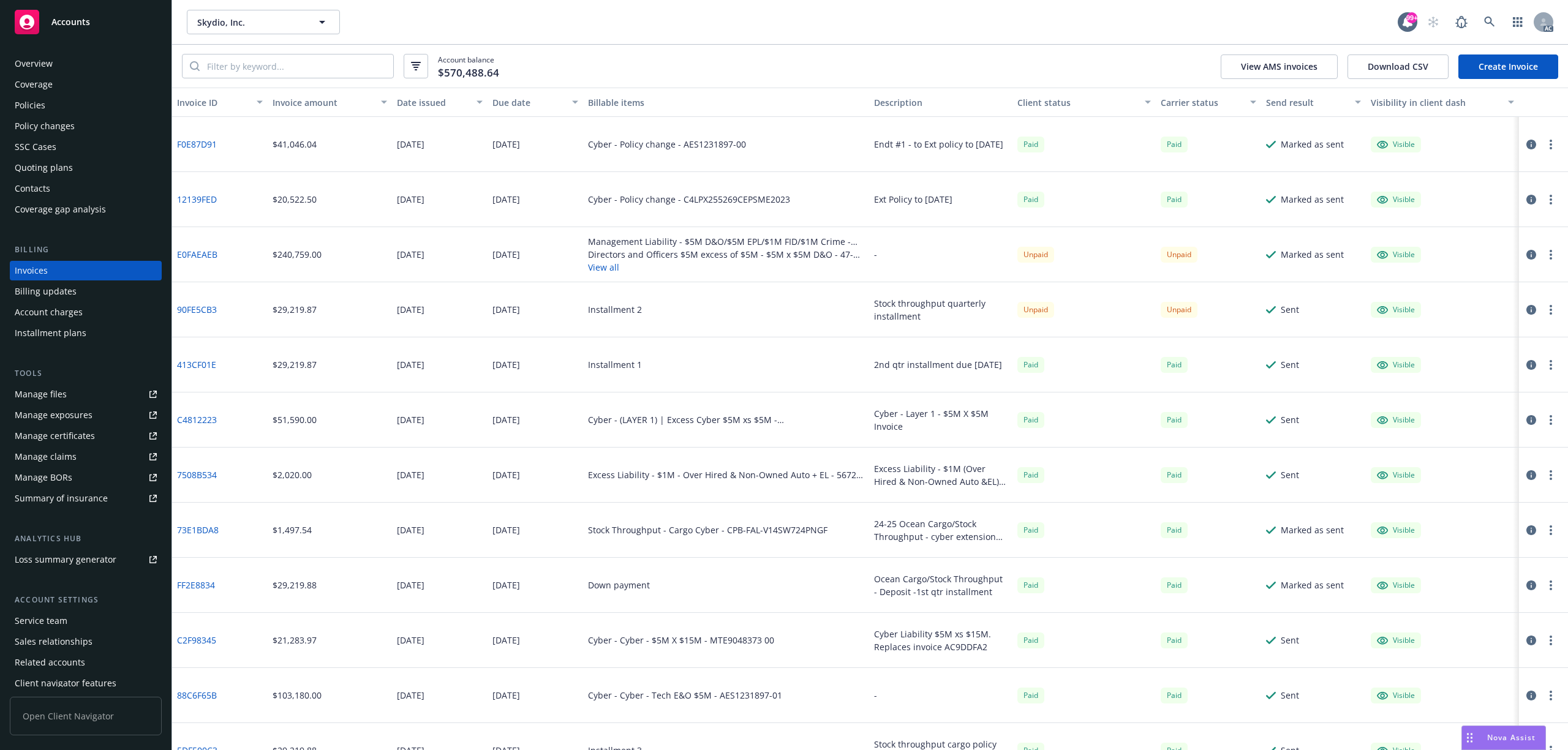
click at [304, 103] on div "Invoice amount" at bounding box center [323, 102] width 101 height 13
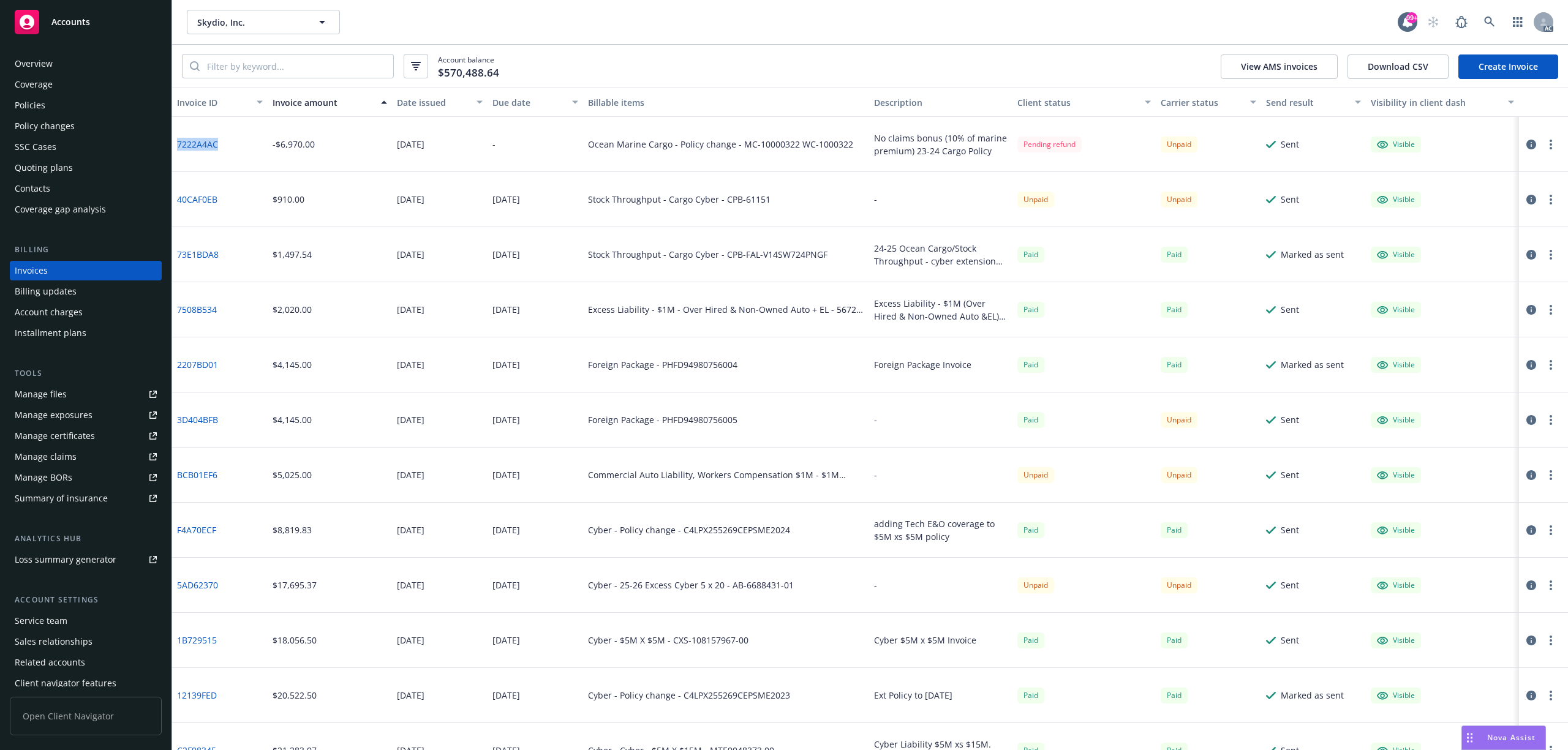
drag, startPoint x: 234, startPoint y: 145, endPoint x: 177, endPoint y: 150, distance: 57.2
click at [177, 150] on div "7222A4AC" at bounding box center [219, 144] width 95 height 55
copy link "7222A4AC"
click at [1487, 23] on icon at bounding box center [1489, 21] width 10 height 10
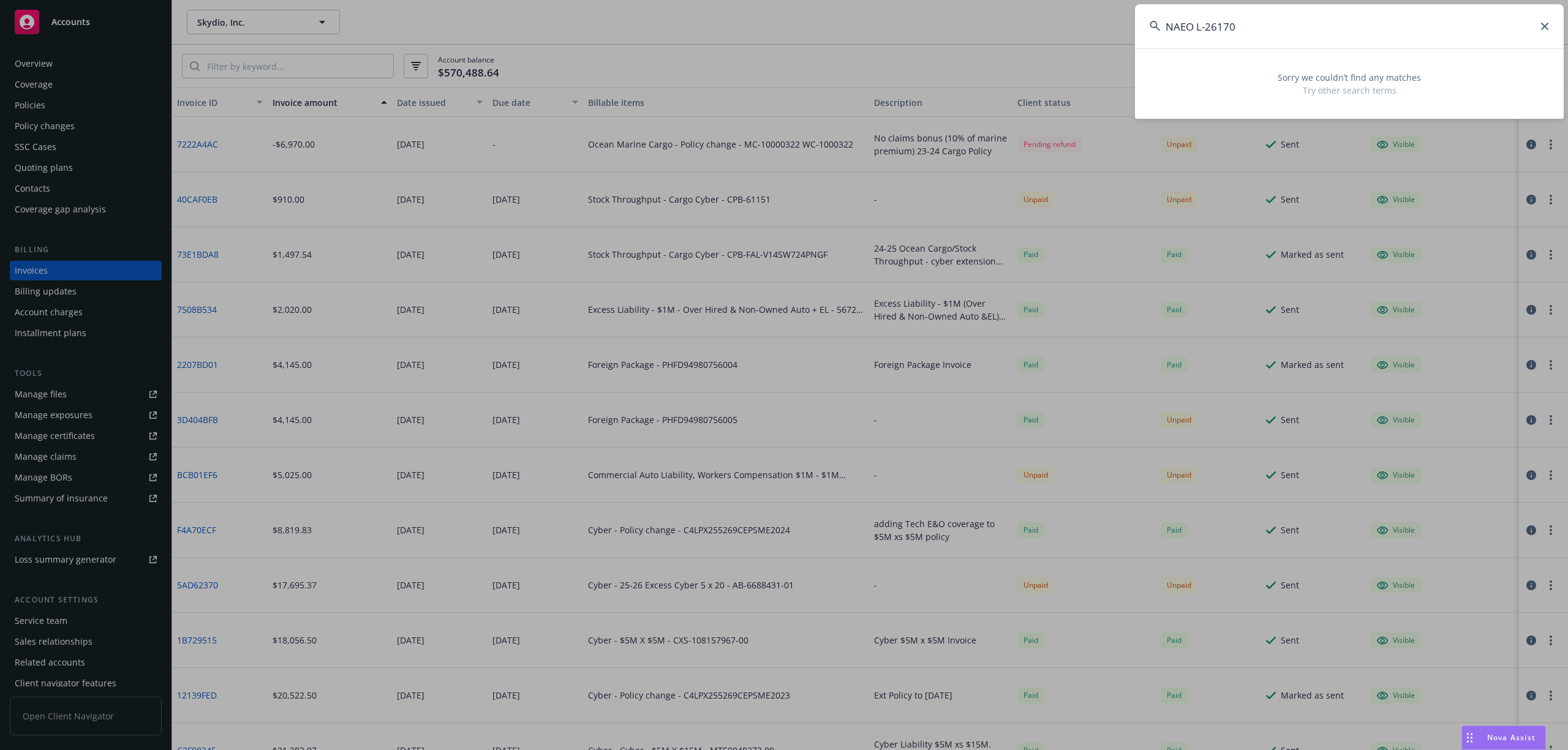
click at [1187, 17] on input "NAEO L-26170" at bounding box center [1349, 26] width 429 height 44
click at [1229, 26] on input "NAEO L-26170" at bounding box center [1349, 26] width 429 height 44
paste input
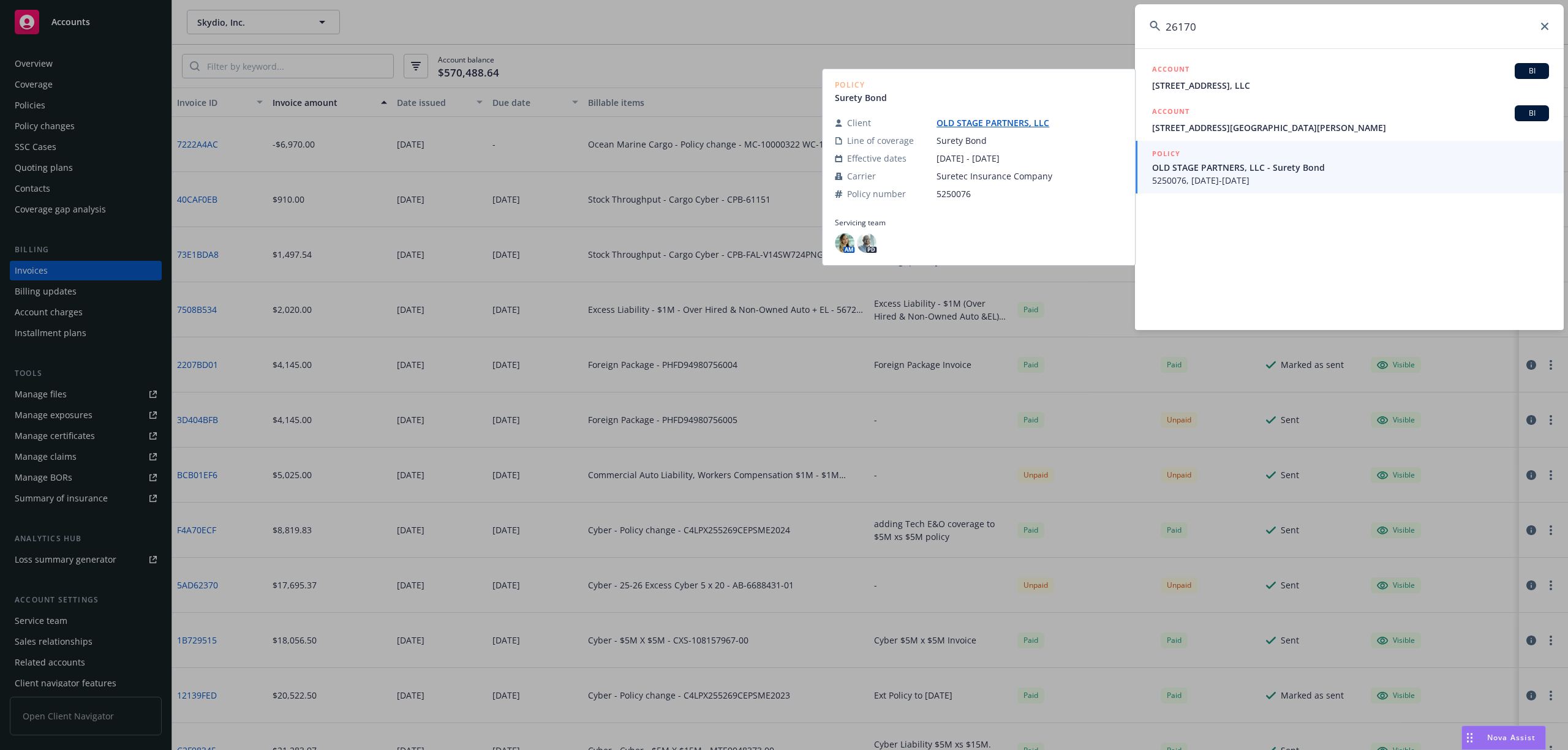
click at [1252, 21] on input "26170" at bounding box center [1349, 26] width 429 height 44
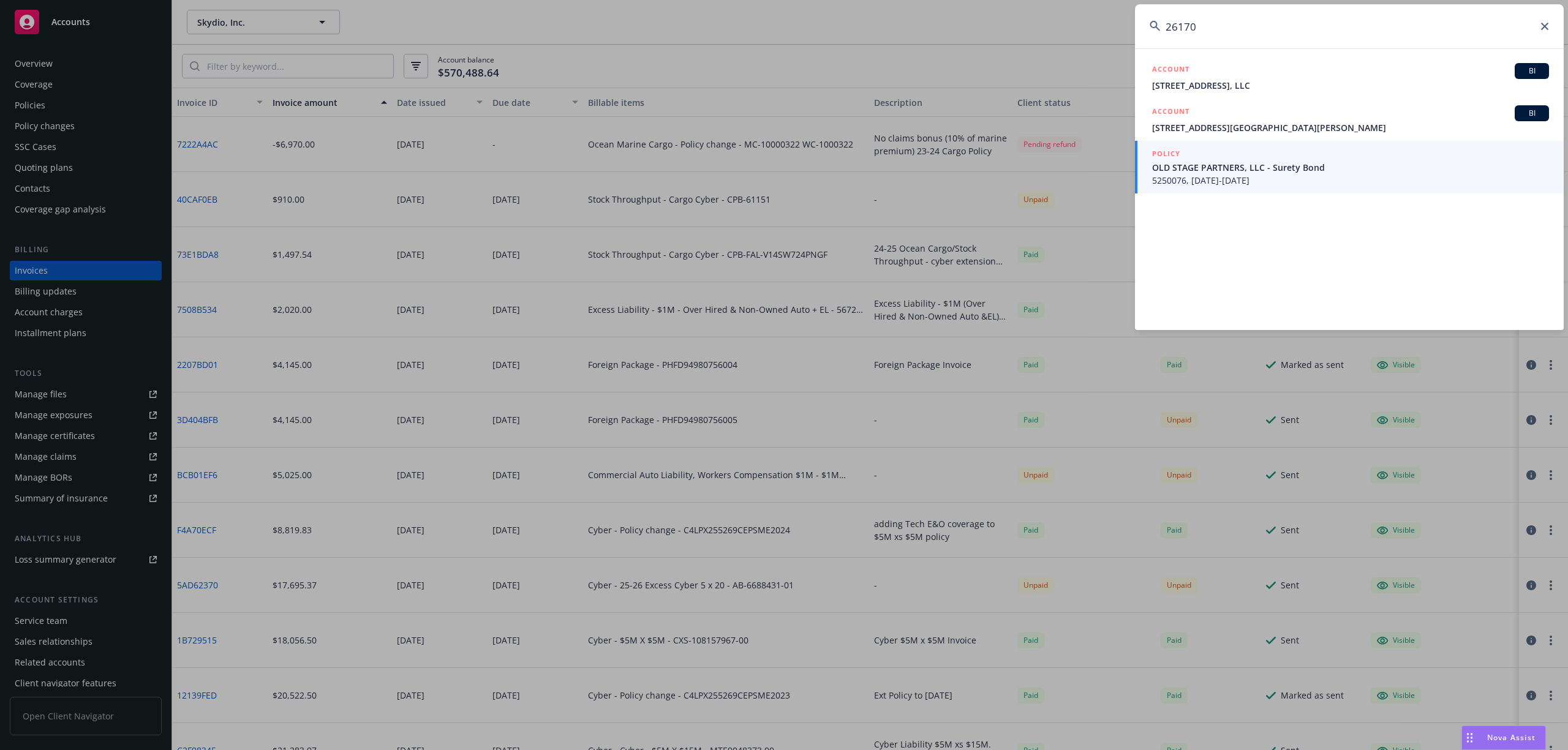
click at [1252, 21] on input "26170" at bounding box center [1349, 26] width 429 height 44
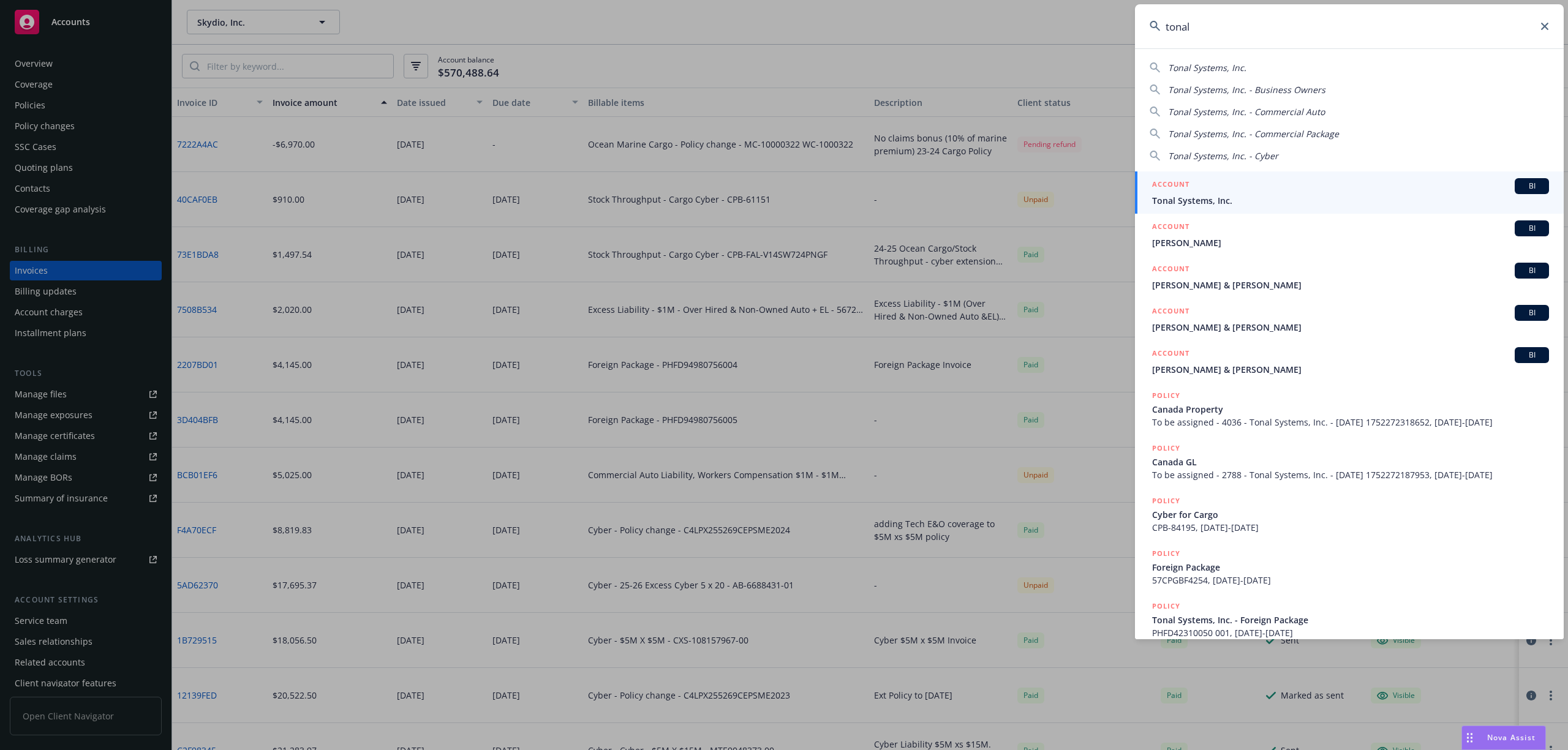
type input "tonal"
click at [1248, 204] on span "Tonal Systems, Inc." at bounding box center [1351, 200] width 397 height 13
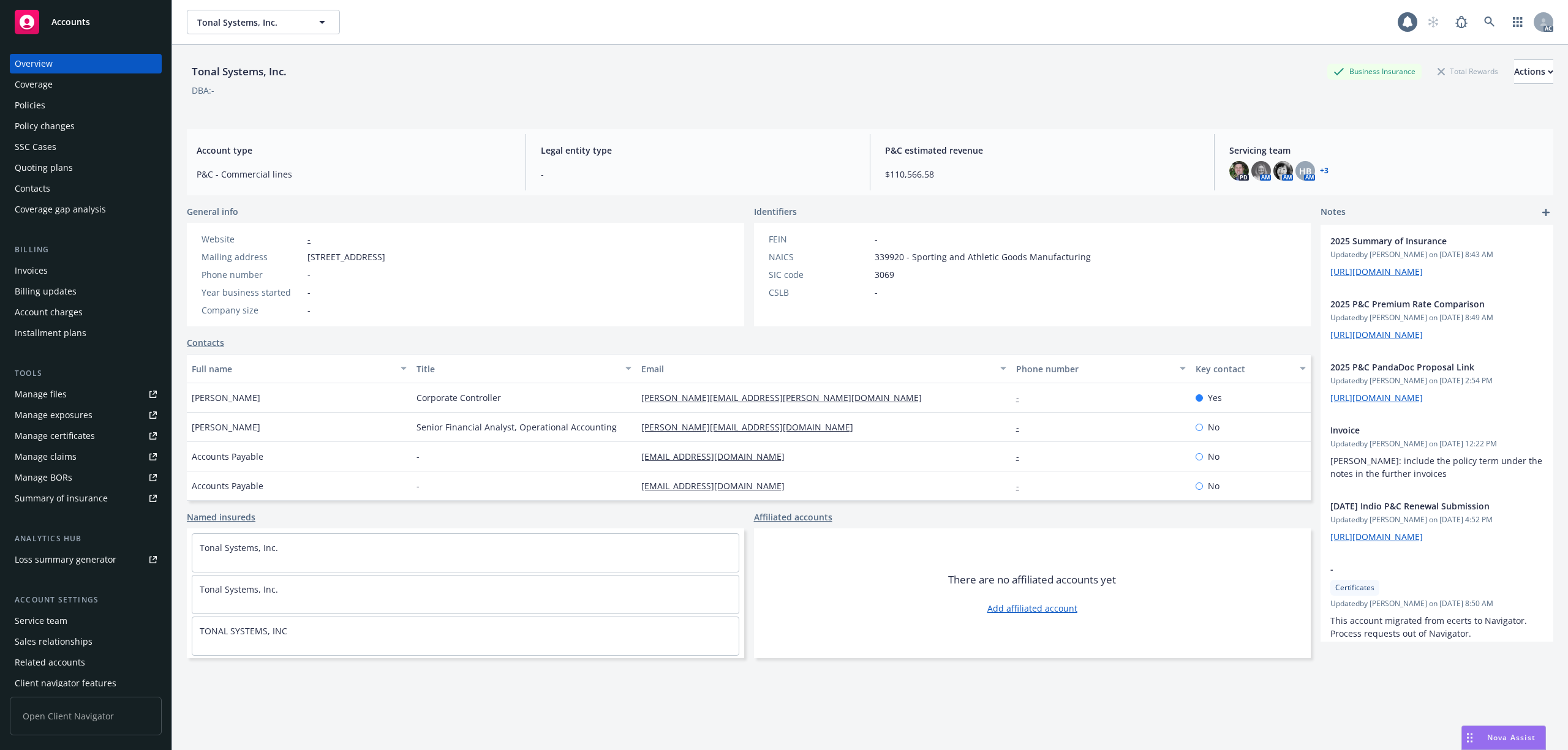
click at [46, 106] on div "Policies" at bounding box center [85, 105] width 142 height 20
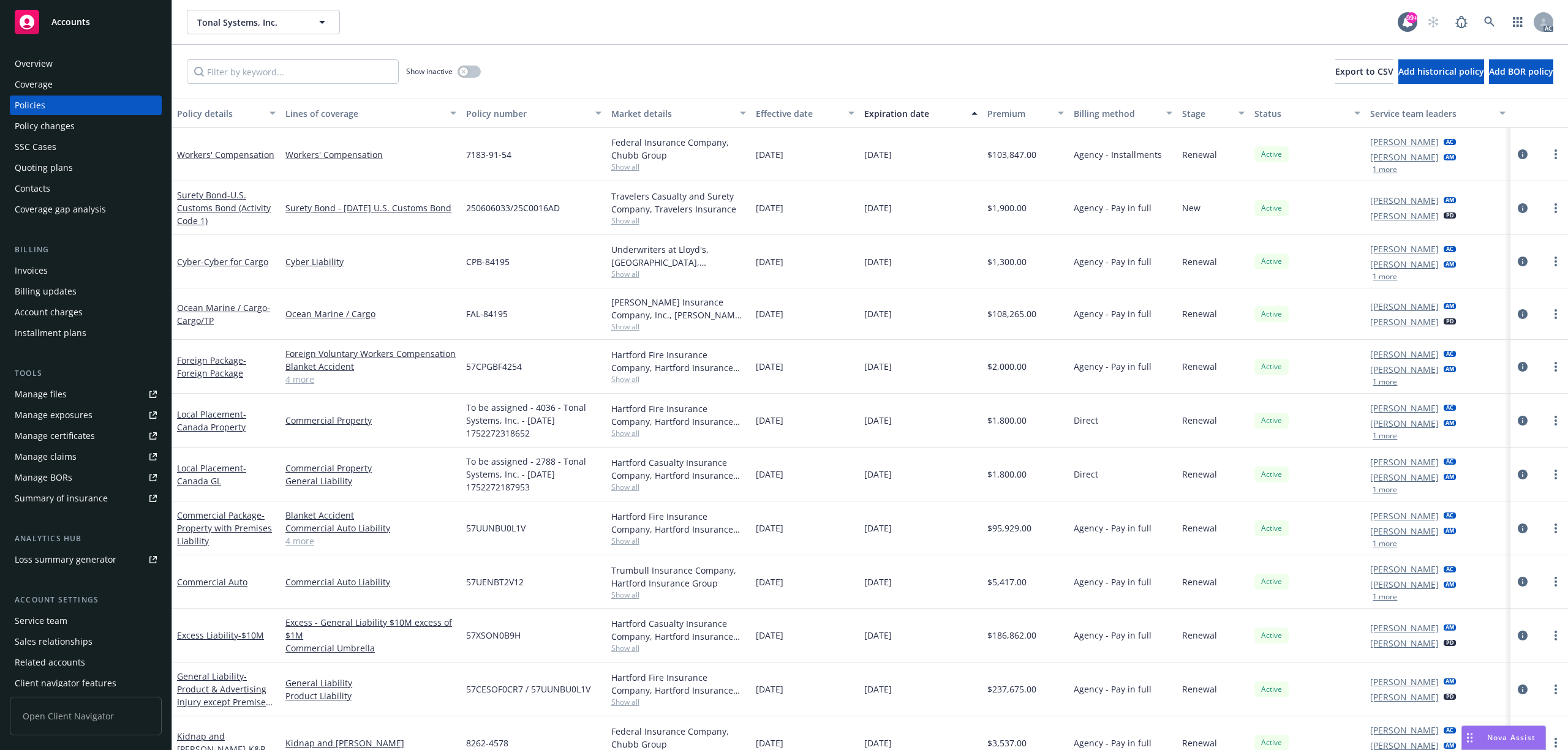
click at [493, 116] on div "Policy number" at bounding box center [526, 113] width 121 height 13
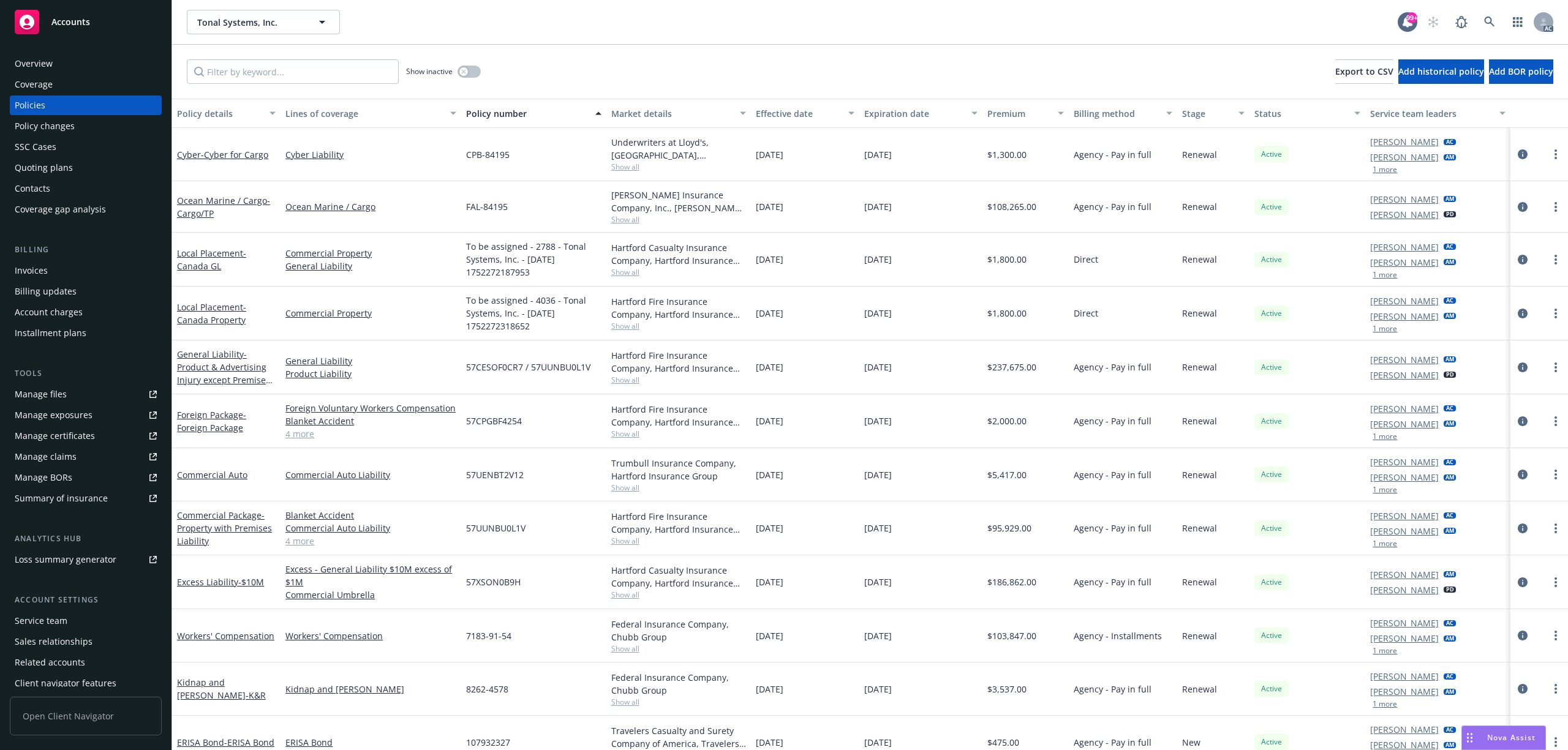
click at [493, 116] on div "Policy number" at bounding box center [526, 113] width 121 height 13
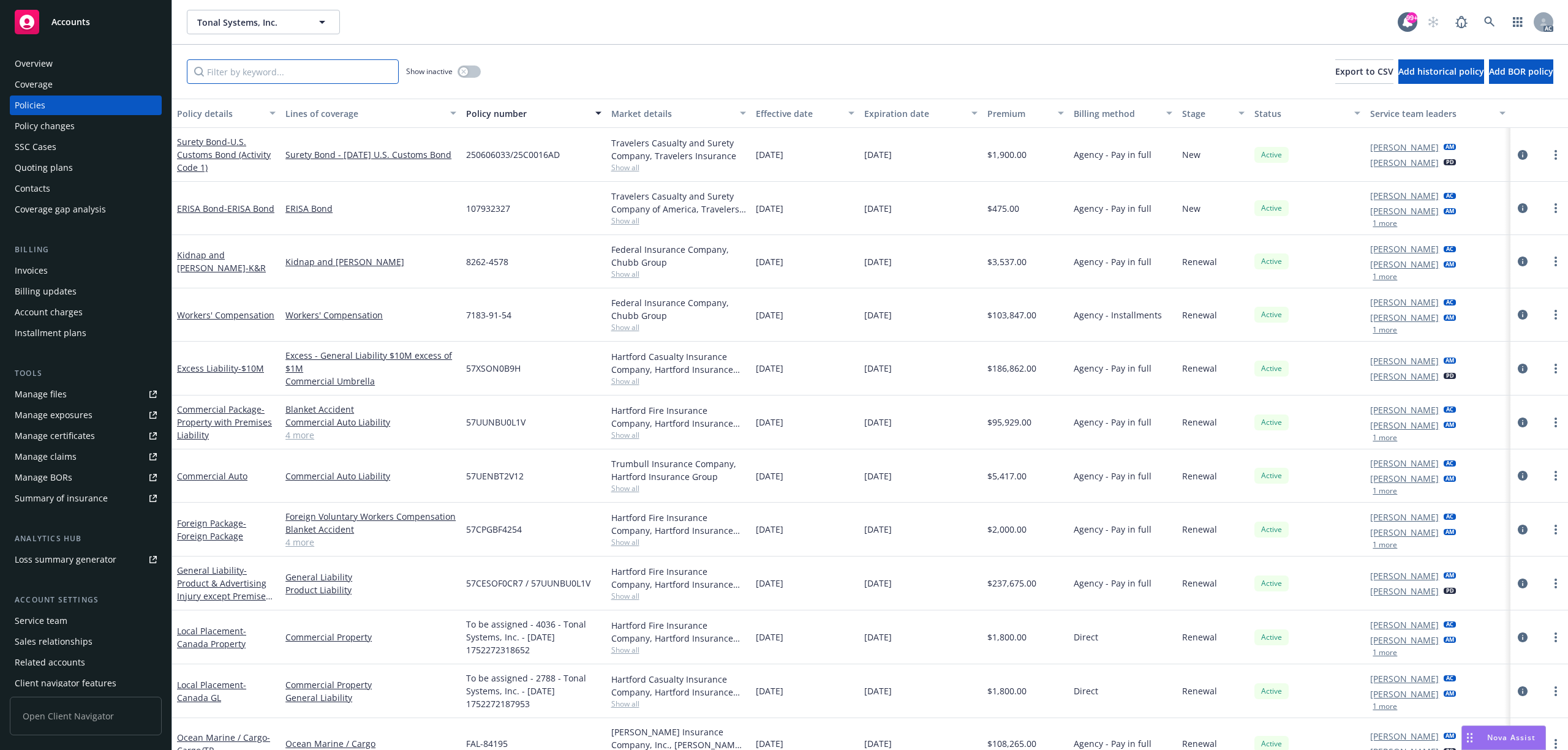
click at [235, 80] on input "Filter by keyword..." at bounding box center [292, 71] width 212 height 25
paste input "26170"
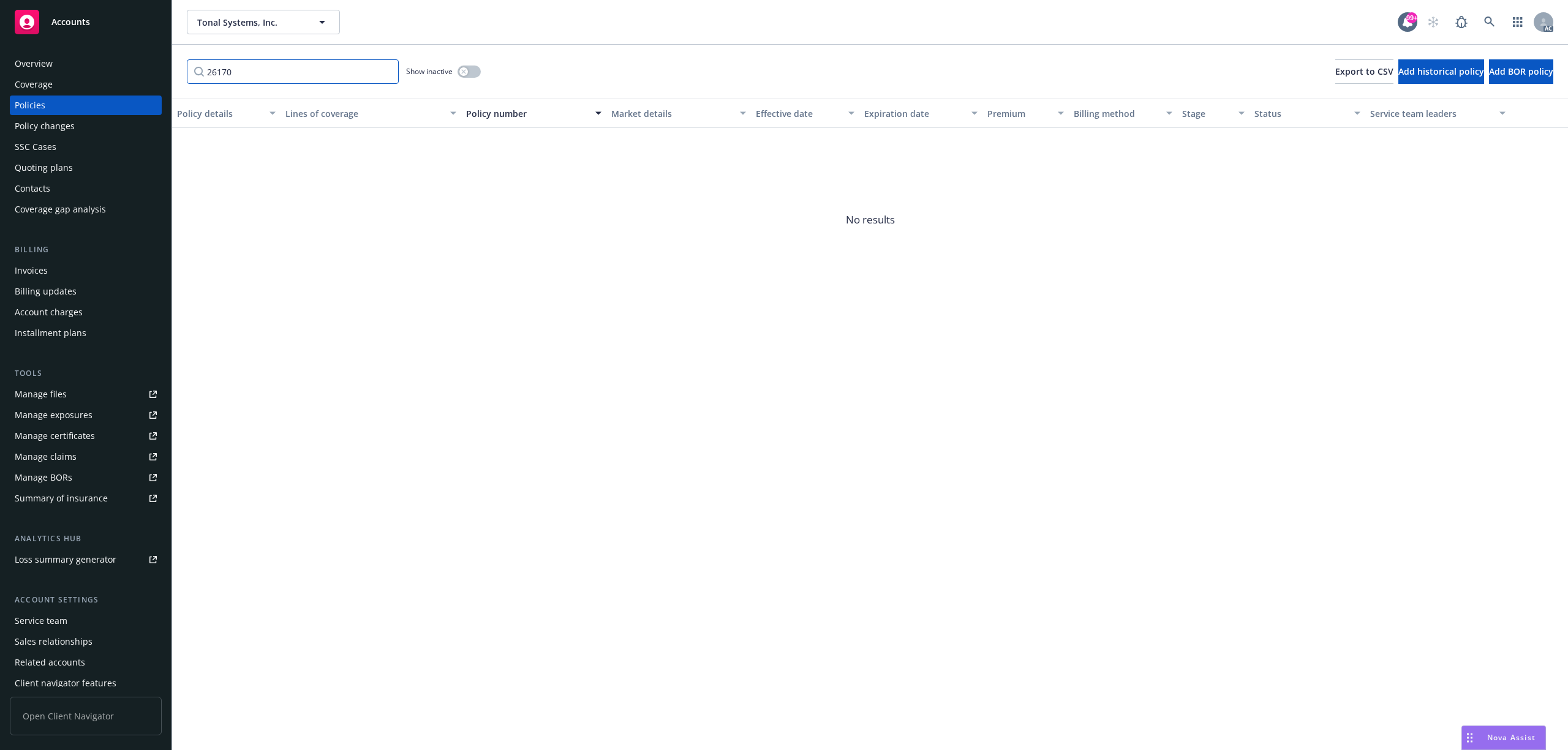
type input "26170"
click at [271, 78] on input "26170" at bounding box center [292, 71] width 212 height 25
click at [469, 70] on button "button" at bounding box center [468, 71] width 23 height 12
click at [320, 80] on input "26170" at bounding box center [292, 71] width 212 height 25
click at [370, 72] on input "26170" at bounding box center [292, 71] width 212 height 25
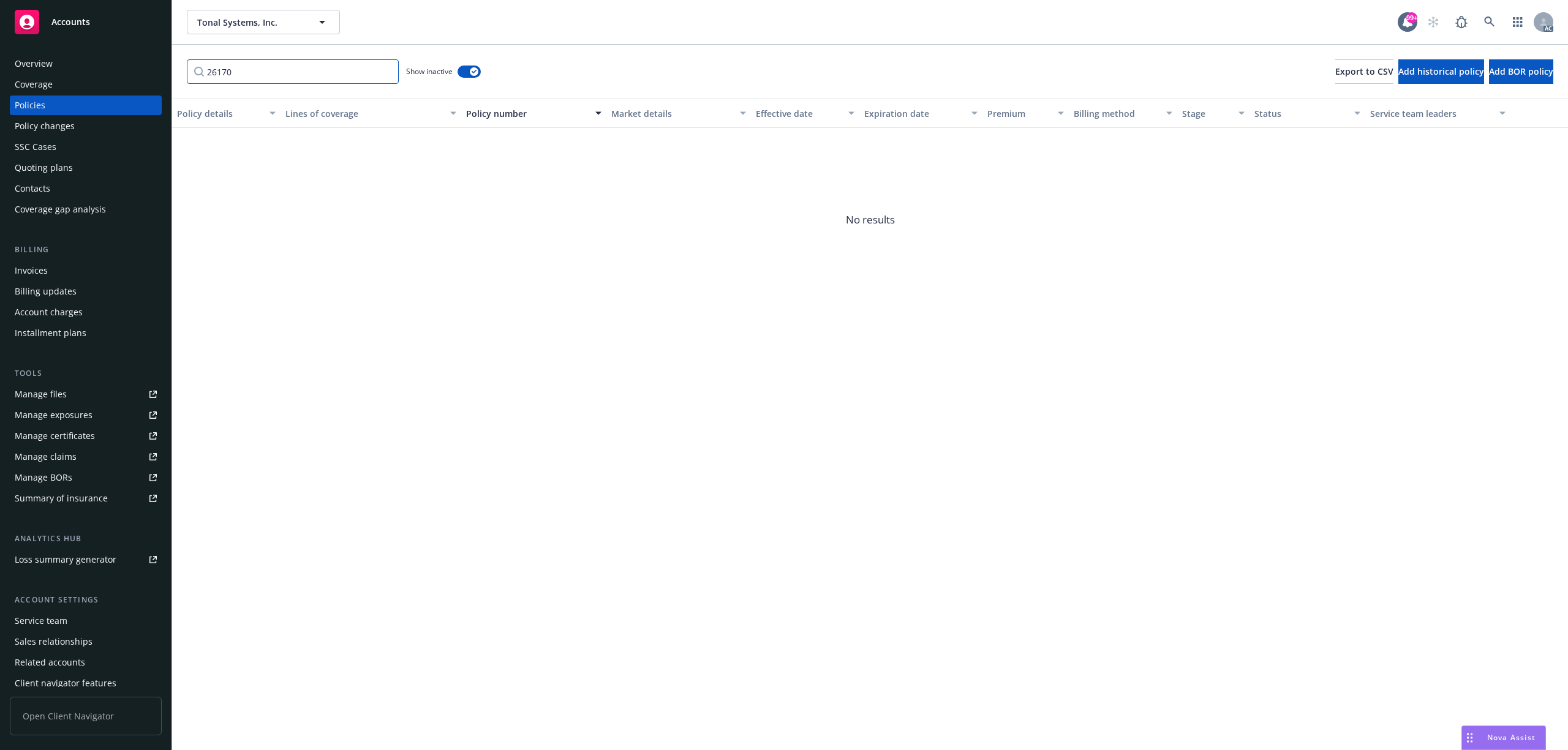
click at [382, 72] on input "26170" at bounding box center [292, 71] width 212 height 25
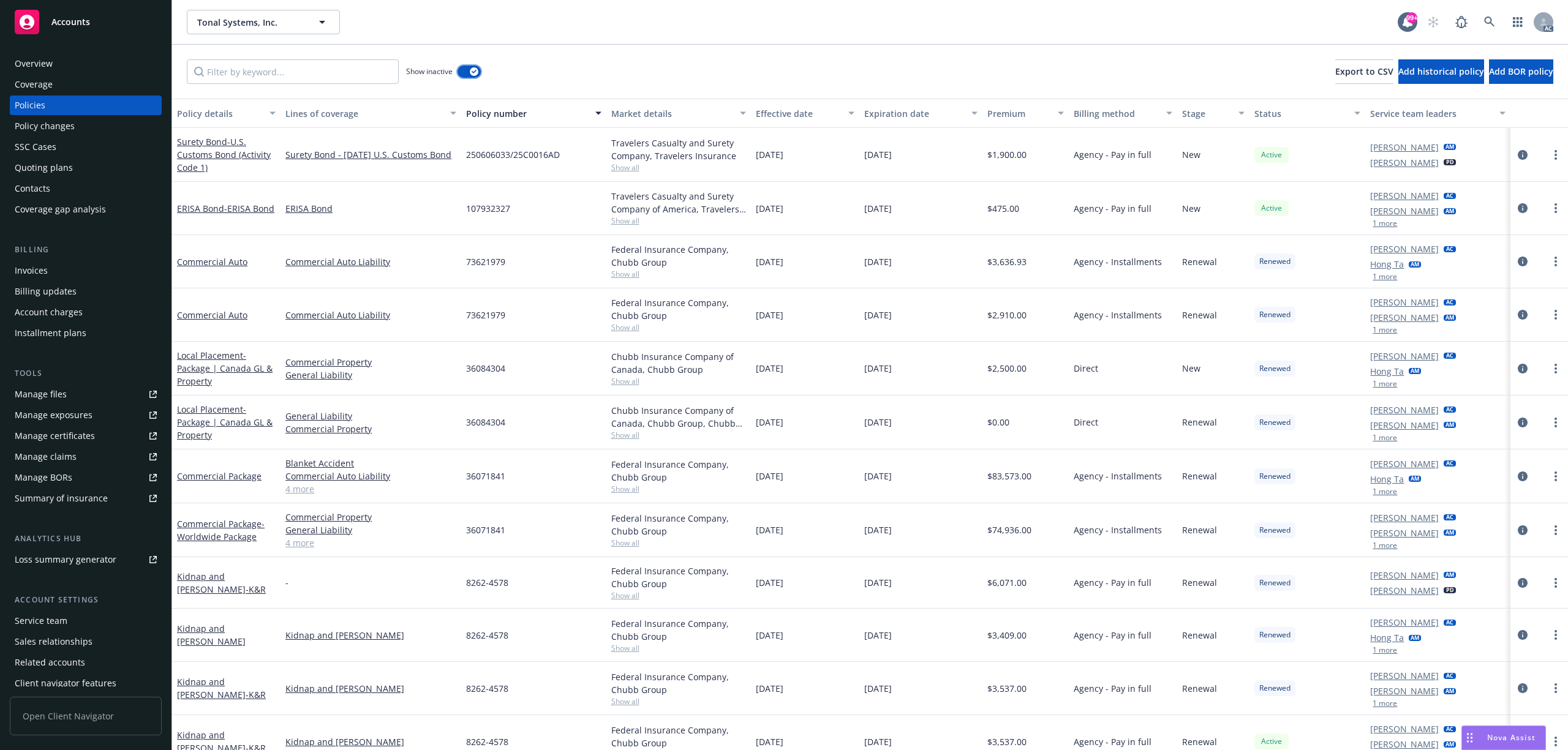
click at [468, 74] on button "button" at bounding box center [468, 71] width 23 height 12
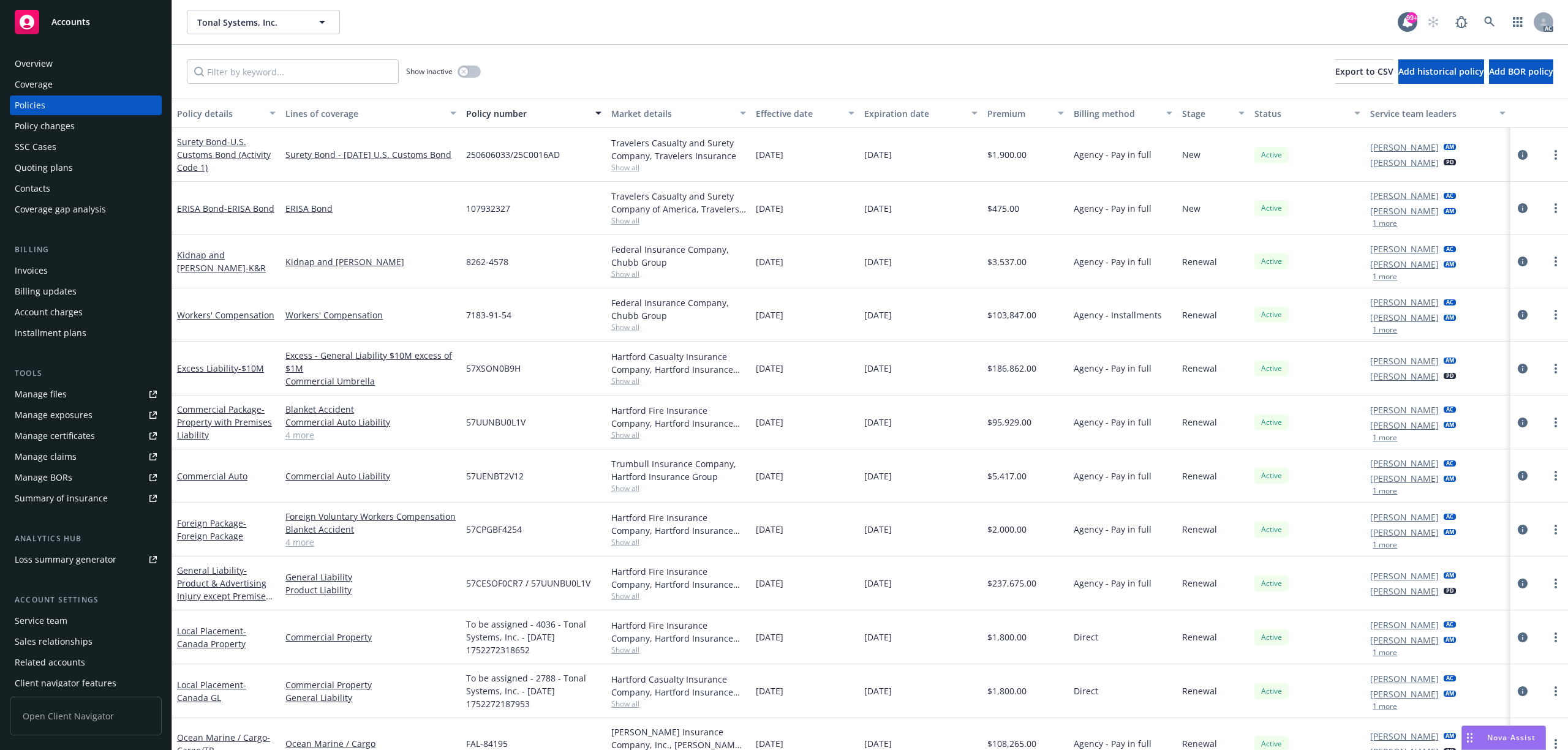
click at [497, 119] on div "Policy number" at bounding box center [526, 113] width 121 height 13
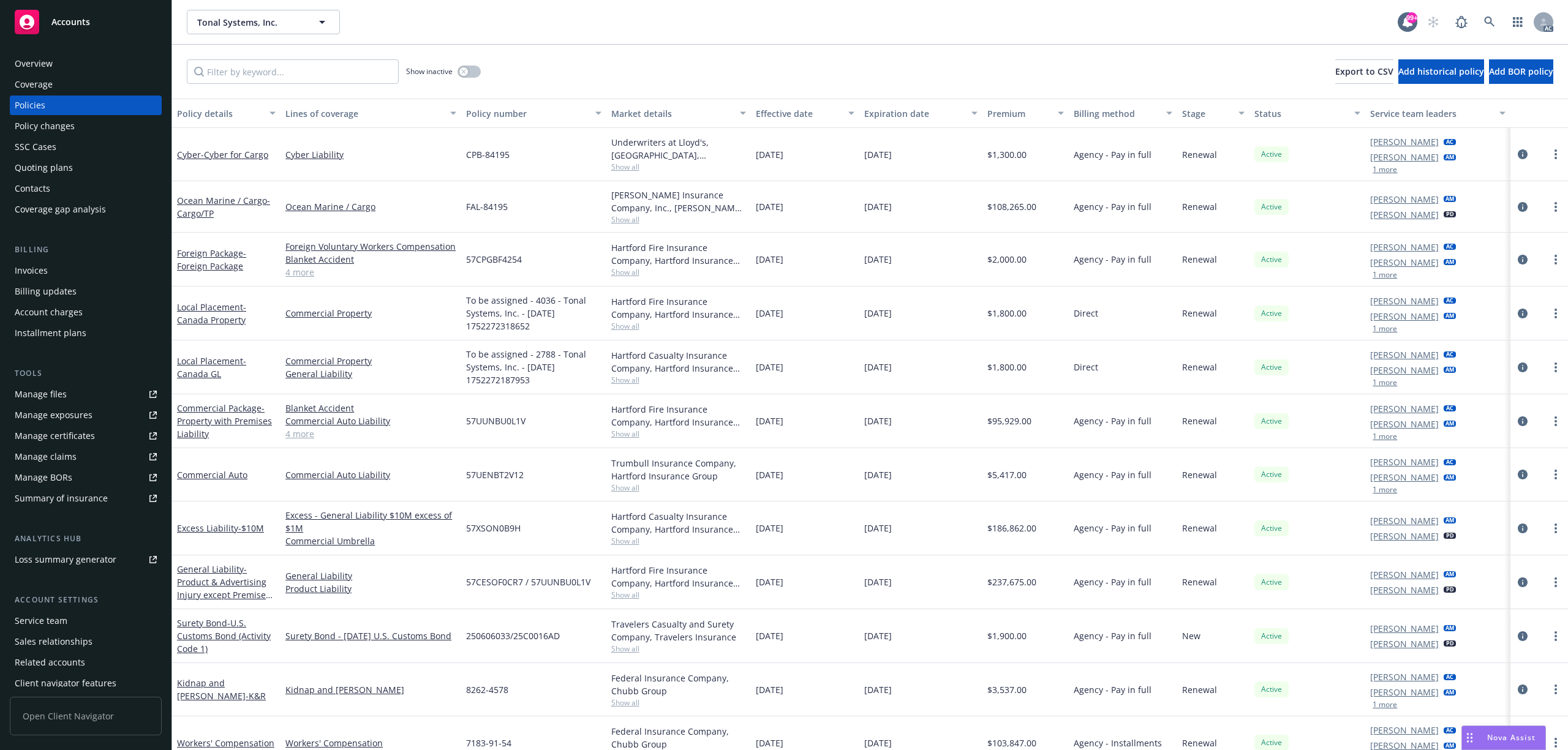
click at [497, 119] on div "Policy number" at bounding box center [526, 113] width 121 height 13
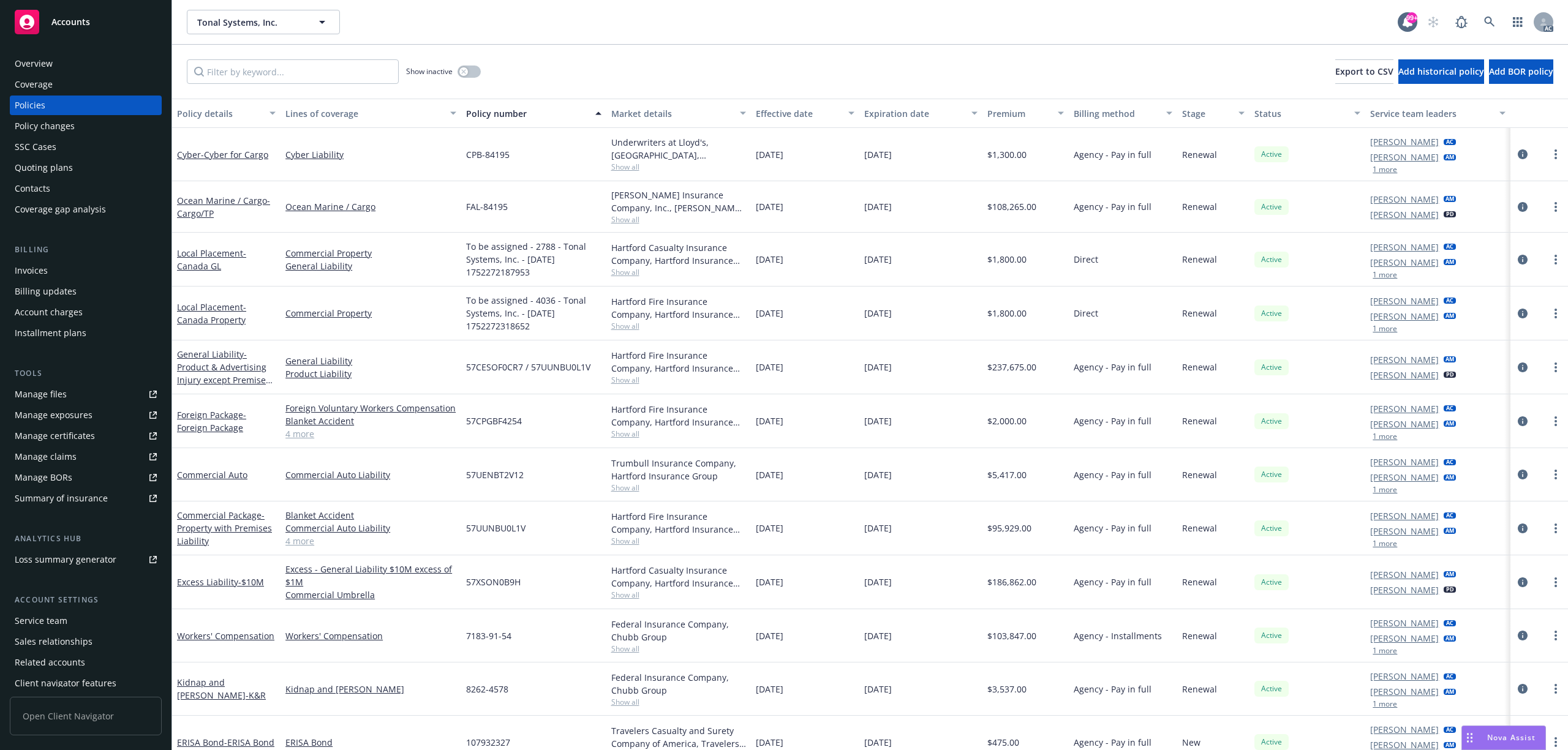
click at [497, 119] on div "Policy number" at bounding box center [526, 113] width 121 height 13
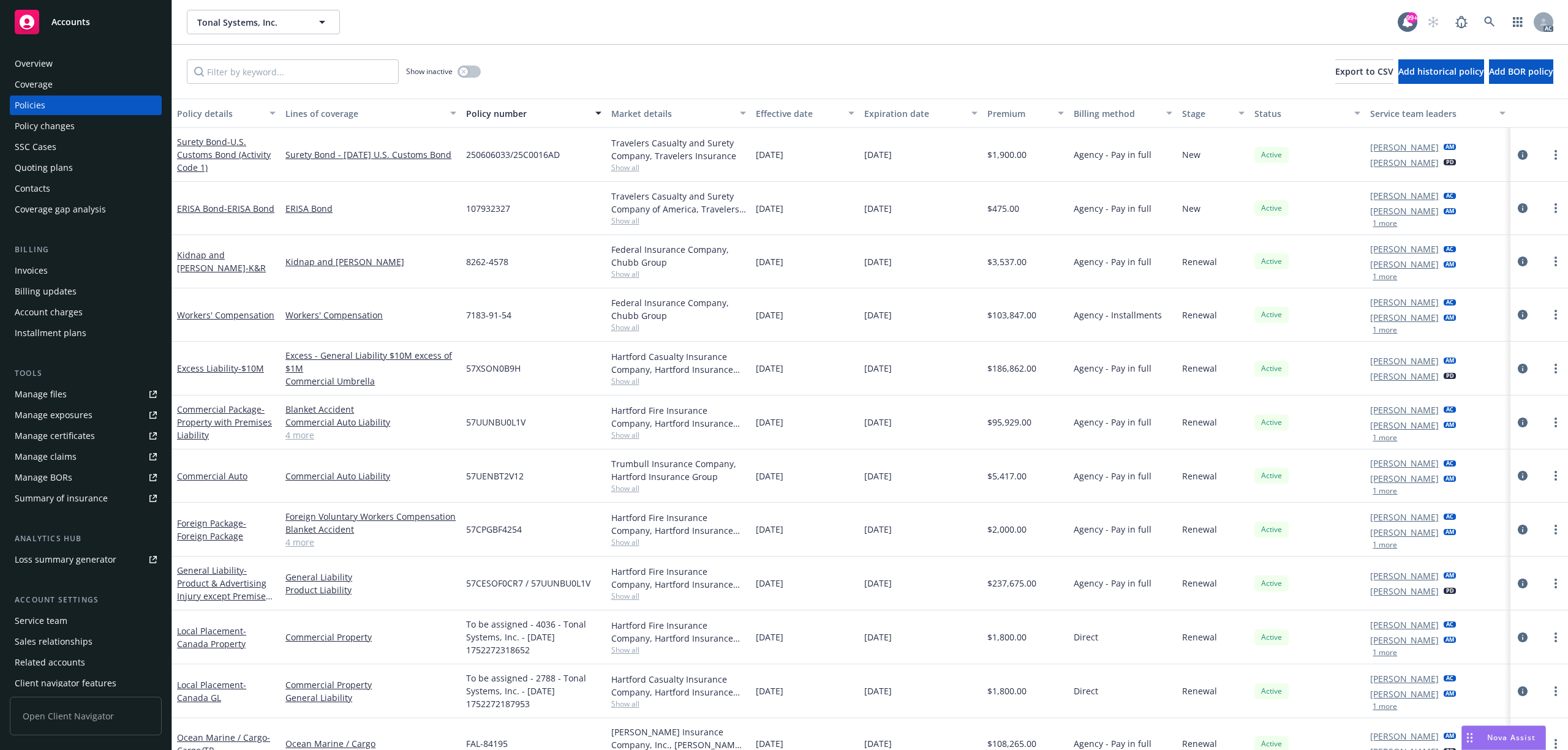
scroll to position [76, 0]
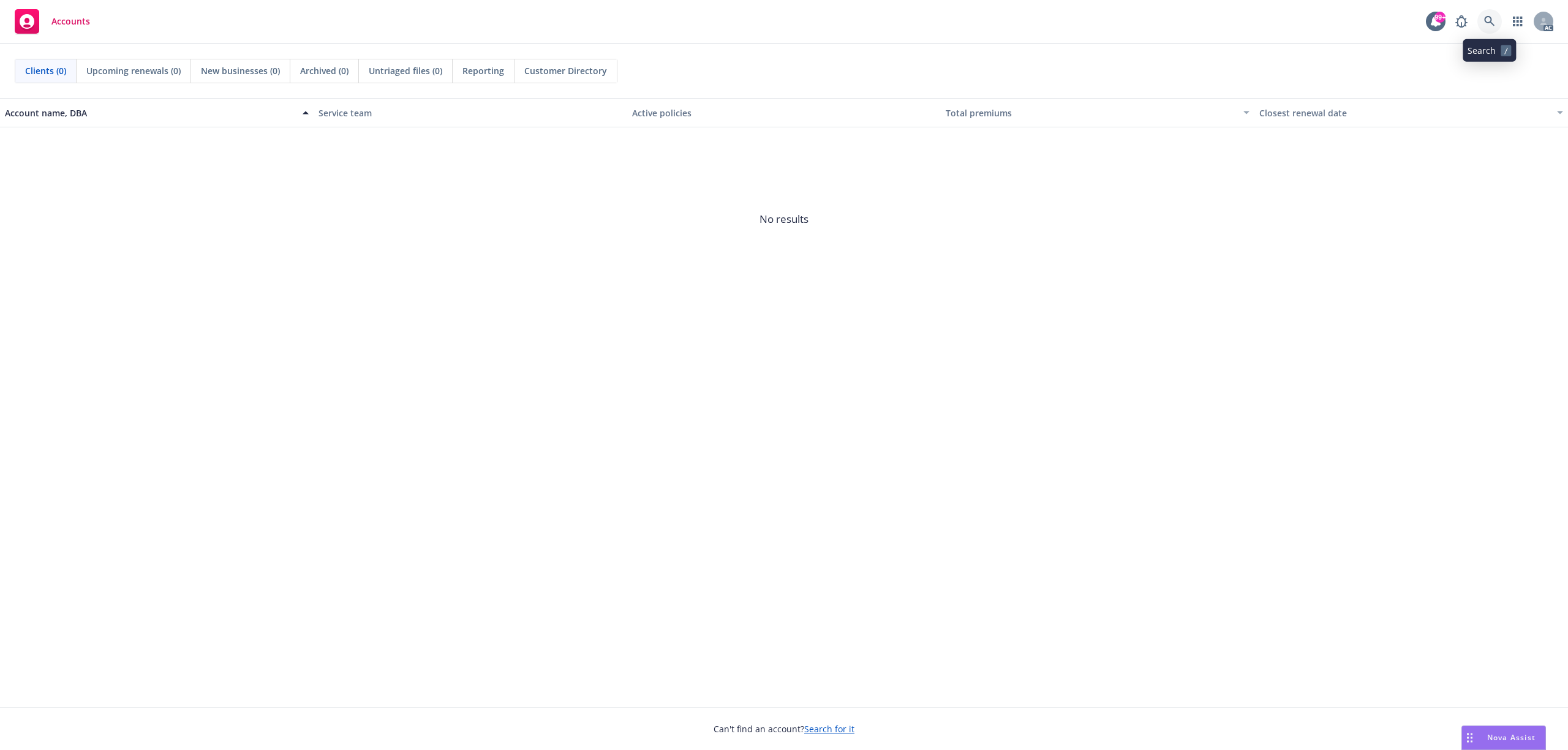
click at [1495, 15] on link at bounding box center [1489, 21] width 25 height 25
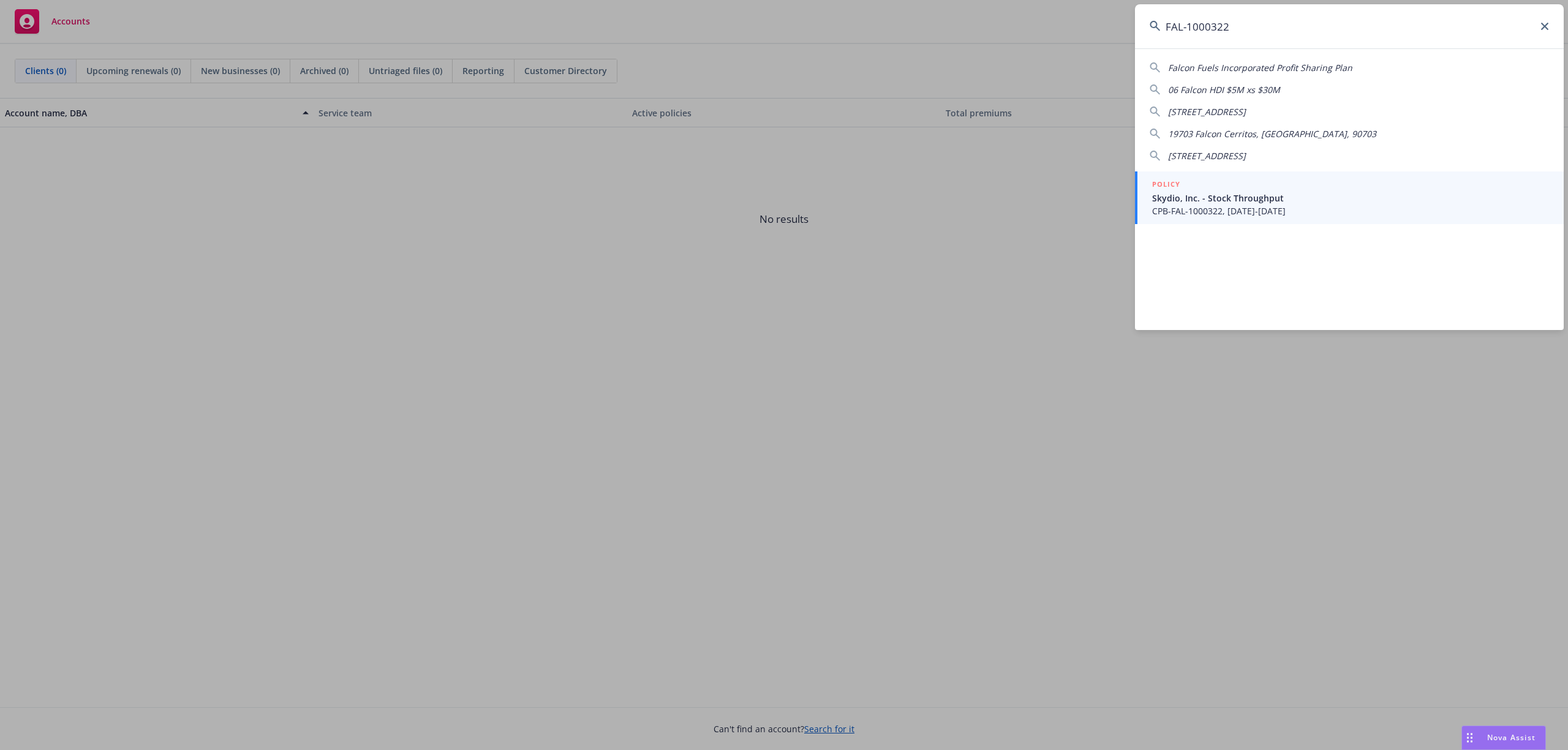
type input "FAL-1000322"
click at [1235, 187] on div "POLICY" at bounding box center [1351, 185] width 397 height 14
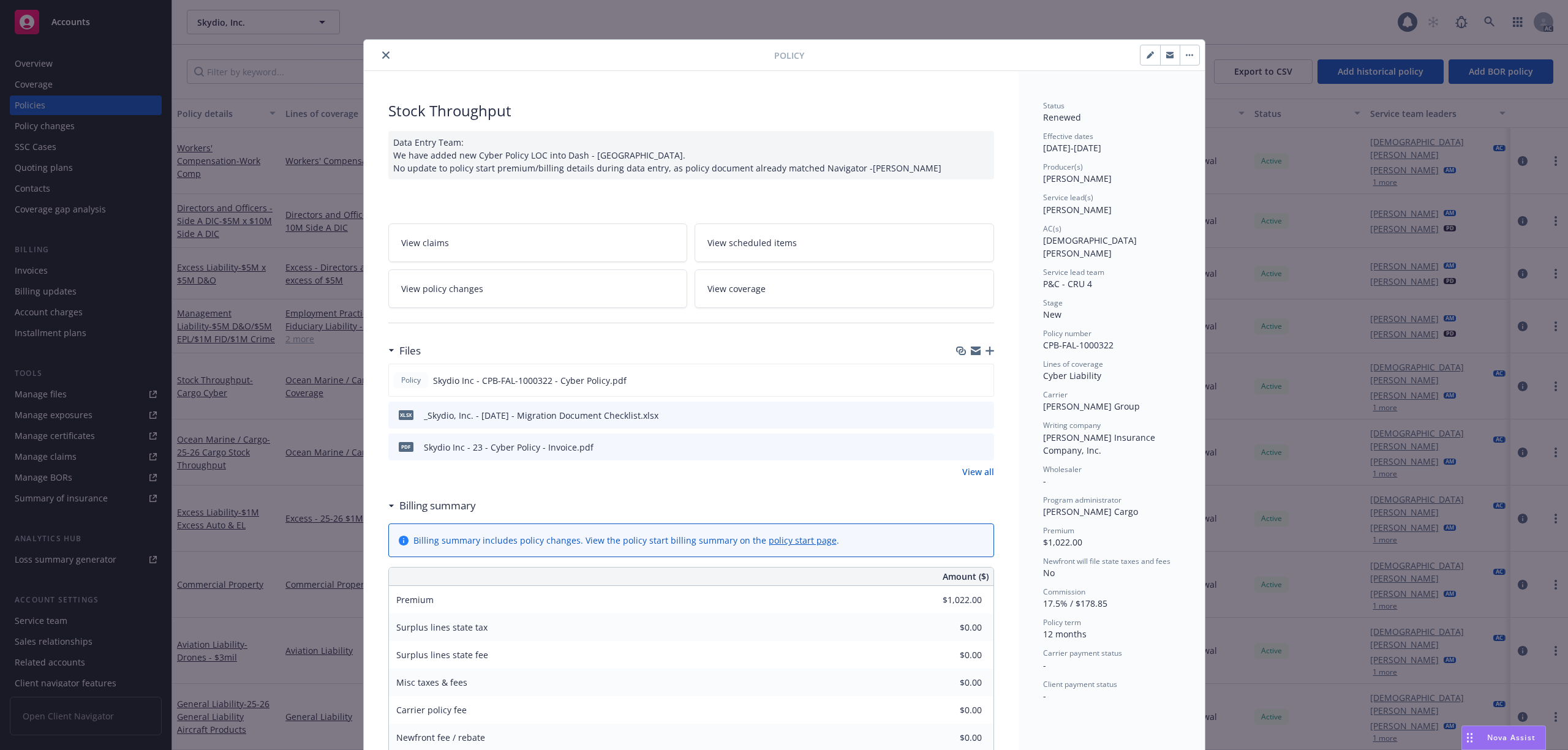
click at [378, 60] on button "close" at bounding box center [385, 55] width 15 height 15
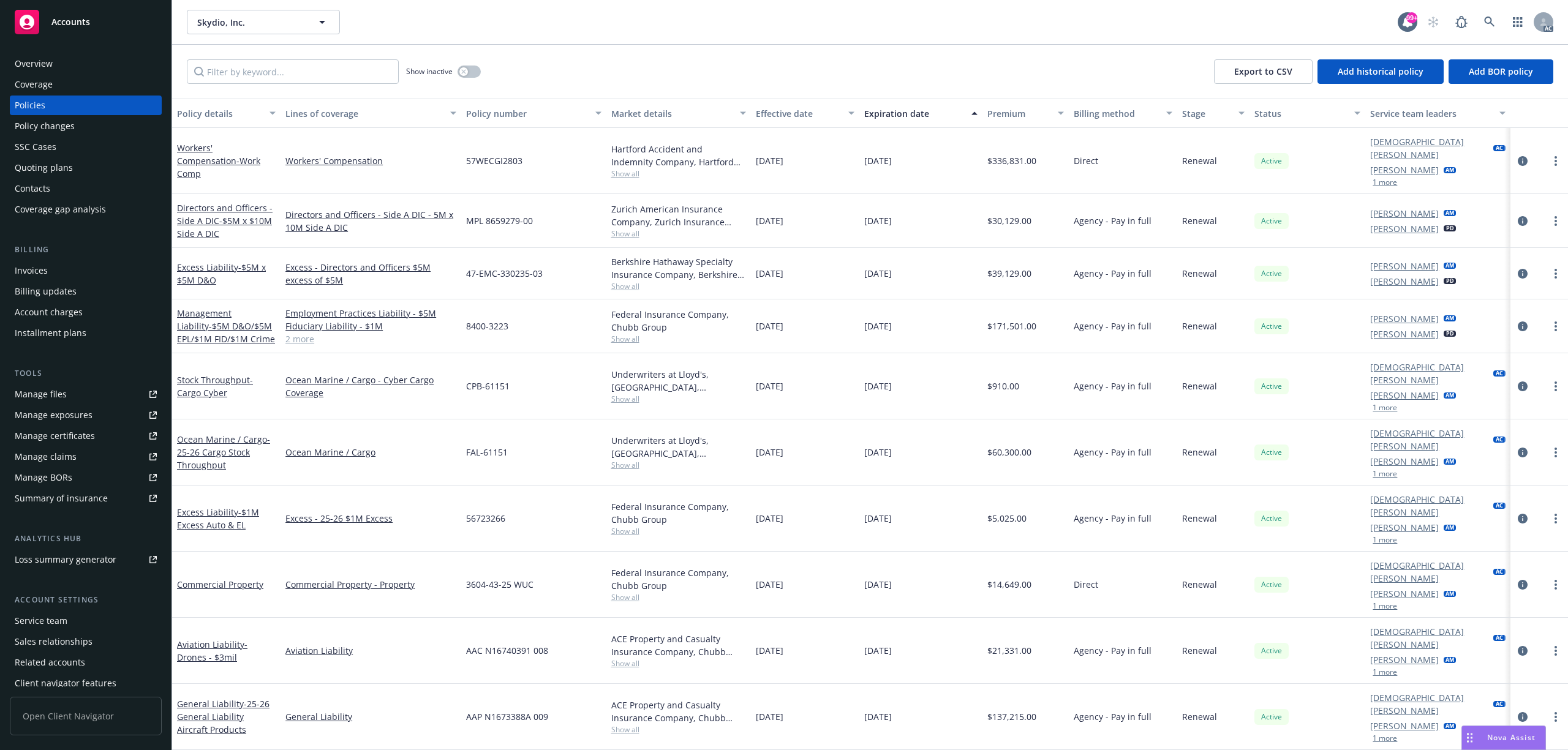
click at [80, 259] on div "Billing Invoices Billing updates Account charges Installment plans" at bounding box center [85, 293] width 152 height 99
click at [79, 263] on div "Invoices" at bounding box center [85, 271] width 142 height 20
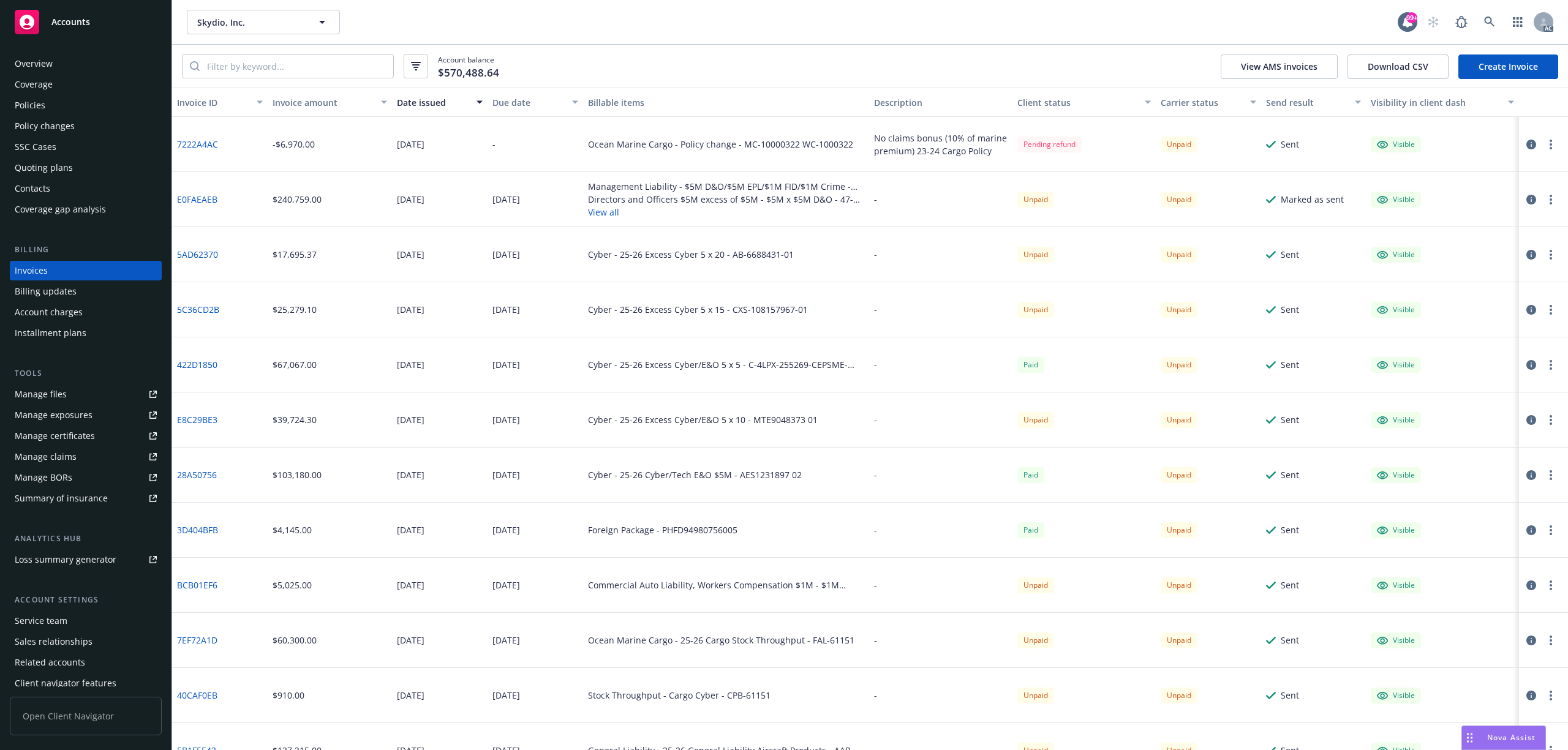
click at [1519, 147] on div at bounding box center [1543, 144] width 49 height 55
click at [206, 141] on link "7222A4AC" at bounding box center [198, 143] width 41 height 13
click at [1494, 23] on icon at bounding box center [1489, 21] width 11 height 11
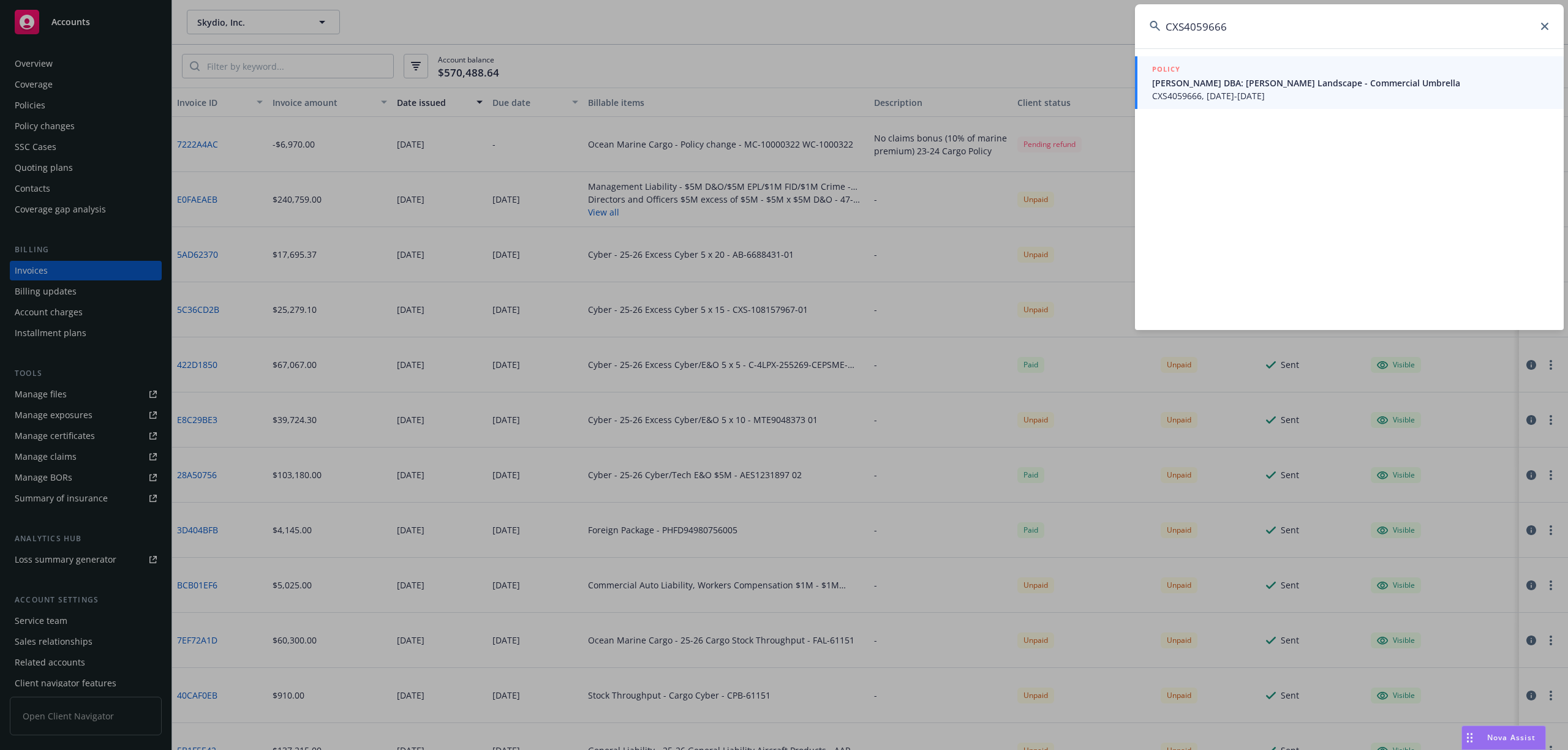
type input "CXS4059666"
click at [1306, 98] on span "CXS4059666, 08/03/2025-08/03/2026" at bounding box center [1351, 95] width 397 height 13
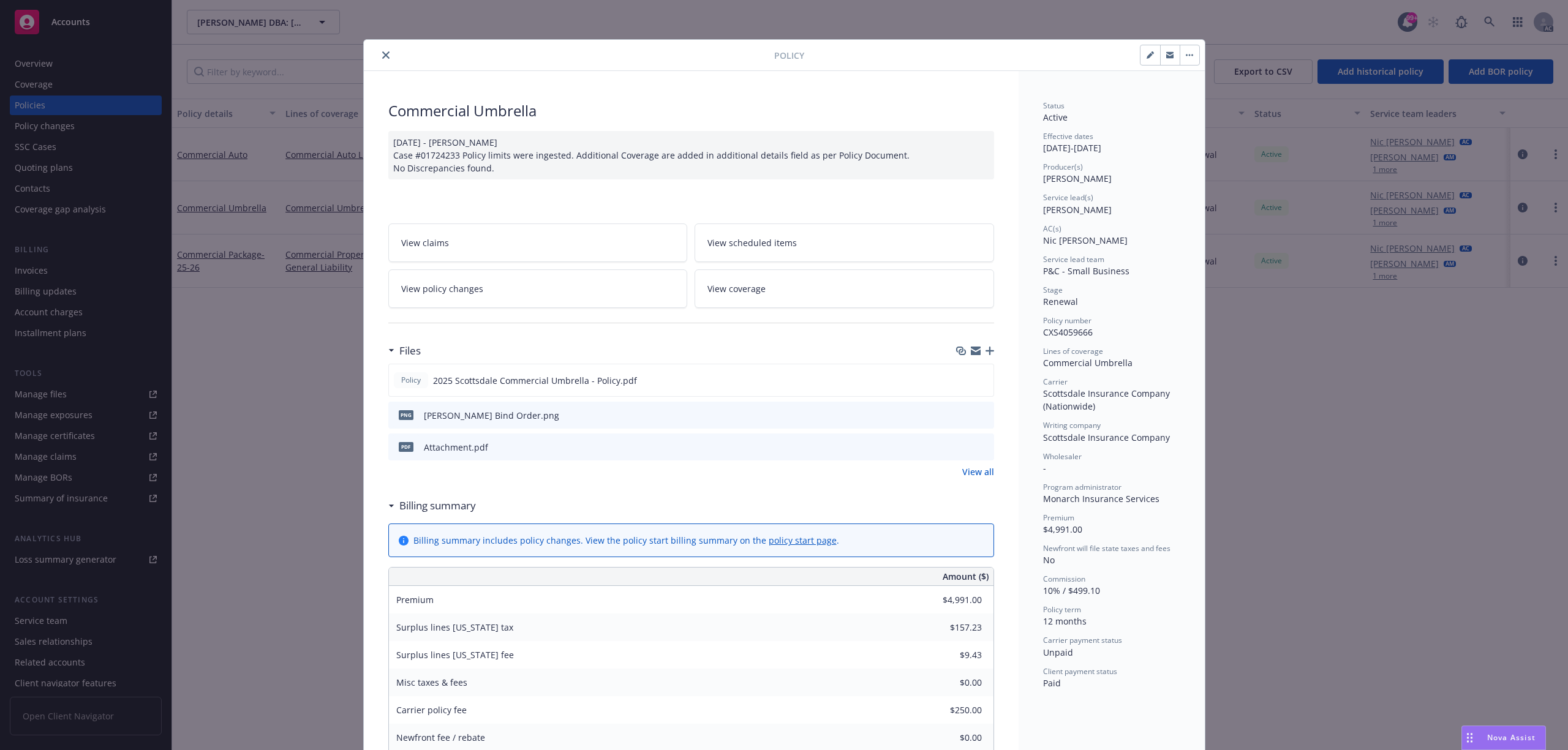
click at [978, 443] on icon "preview file" at bounding box center [982, 447] width 11 height 9
click at [382, 52] on icon "close" at bounding box center [386, 55] width 8 height 8
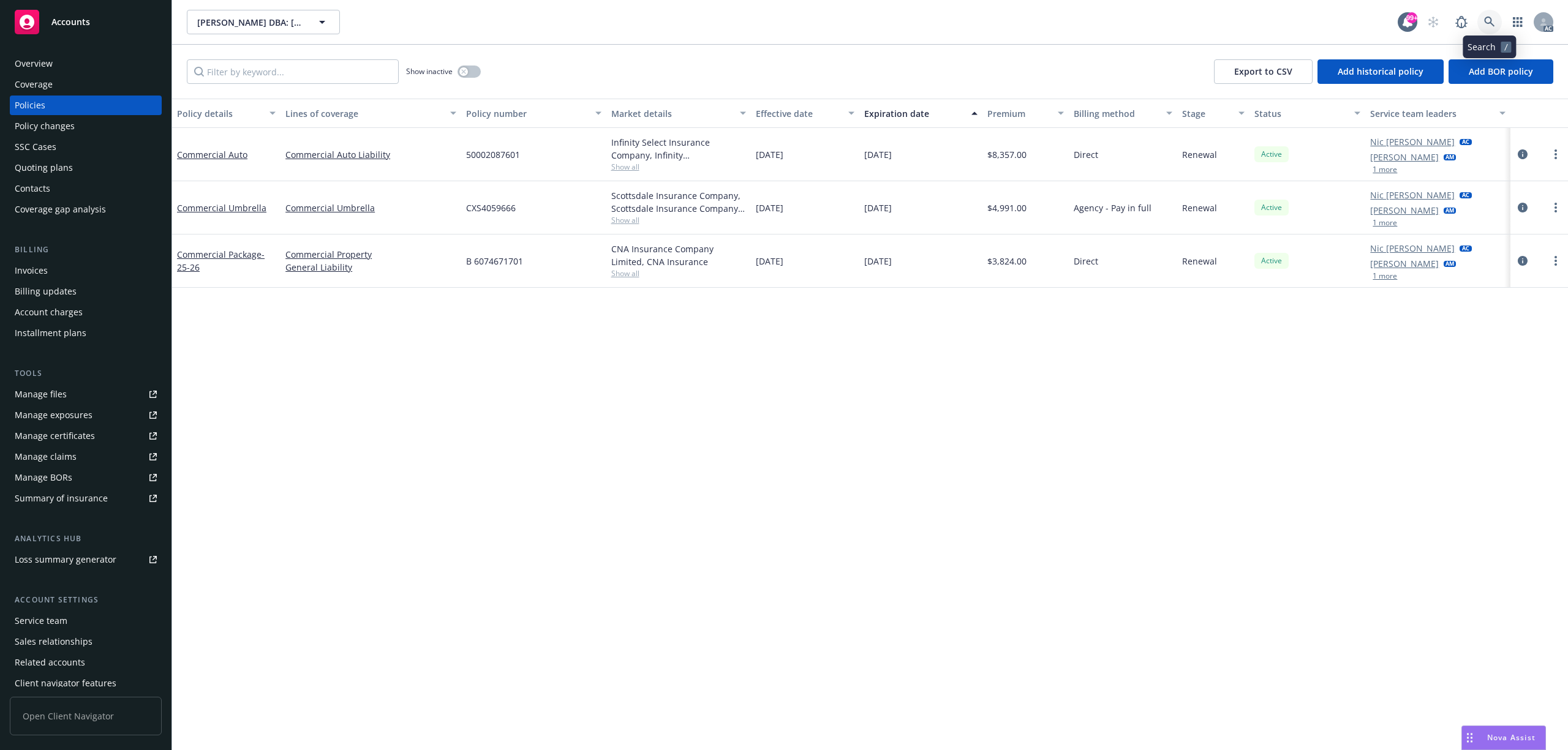
click at [1492, 25] on icon at bounding box center [1489, 21] width 10 height 10
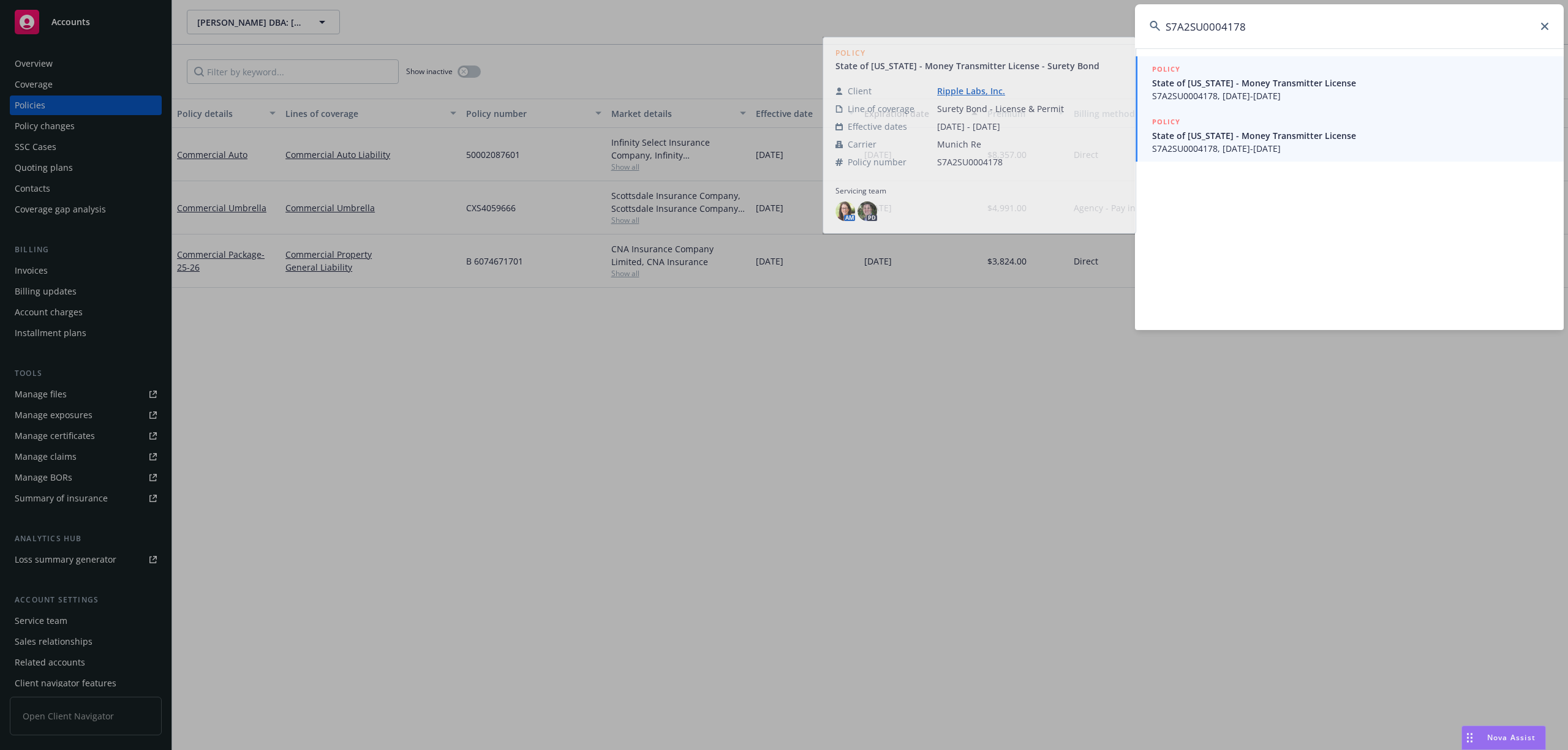
type input "S7A2SU0004178"
click at [1254, 95] on span "S7A2SU0004178, 07/10/2025-07/10/2026" at bounding box center [1351, 95] width 397 height 13
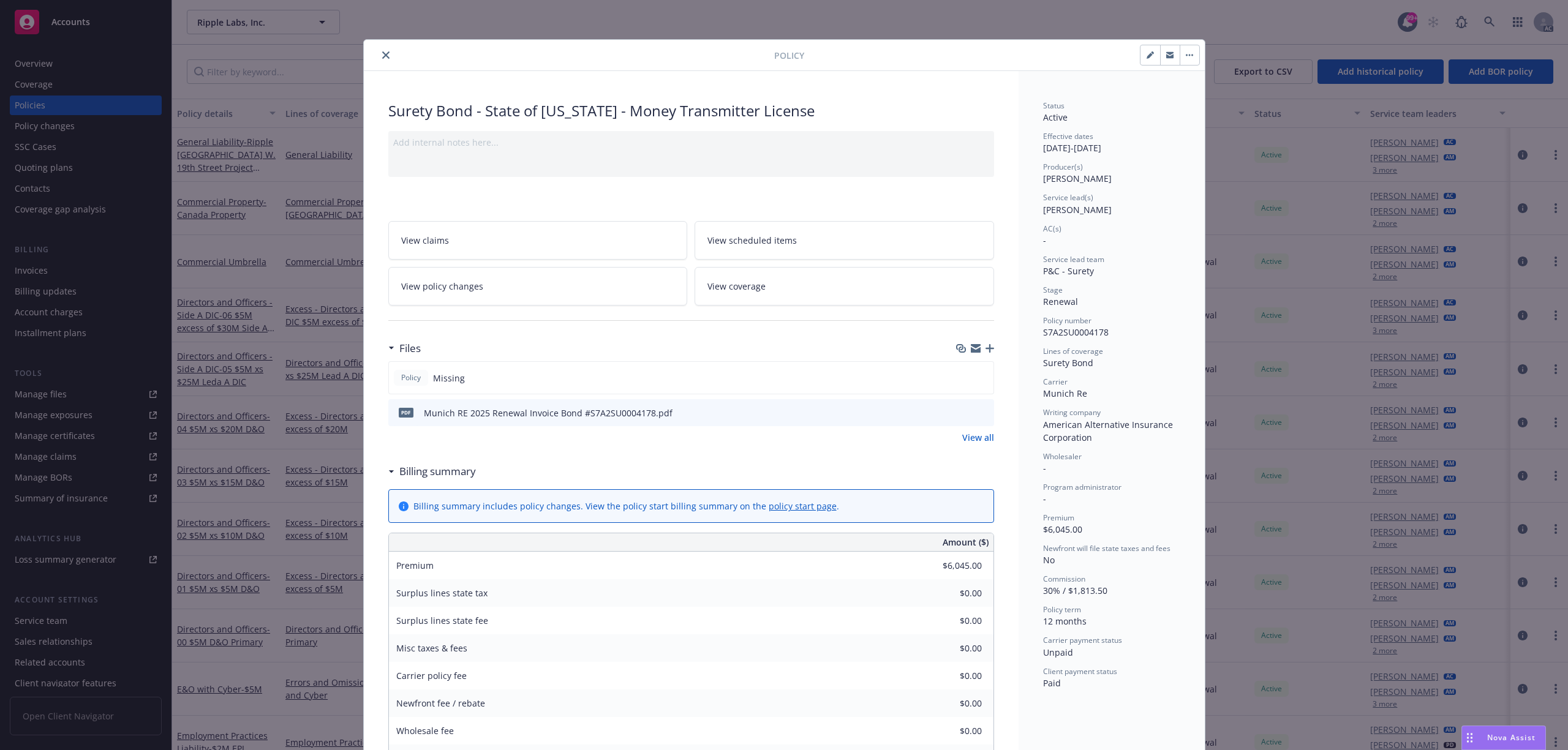
click at [979, 419] on button at bounding box center [983, 412] width 11 height 13
click at [564, 209] on div "View claims View scheduled items View policy changes View coverage" at bounding box center [691, 255] width 606 height 99
click at [977, 415] on icon "preview file" at bounding box center [982, 412] width 11 height 9
click at [978, 415] on icon "preview file" at bounding box center [982, 412] width 11 height 9
click at [378, 55] on button "close" at bounding box center [385, 55] width 15 height 15
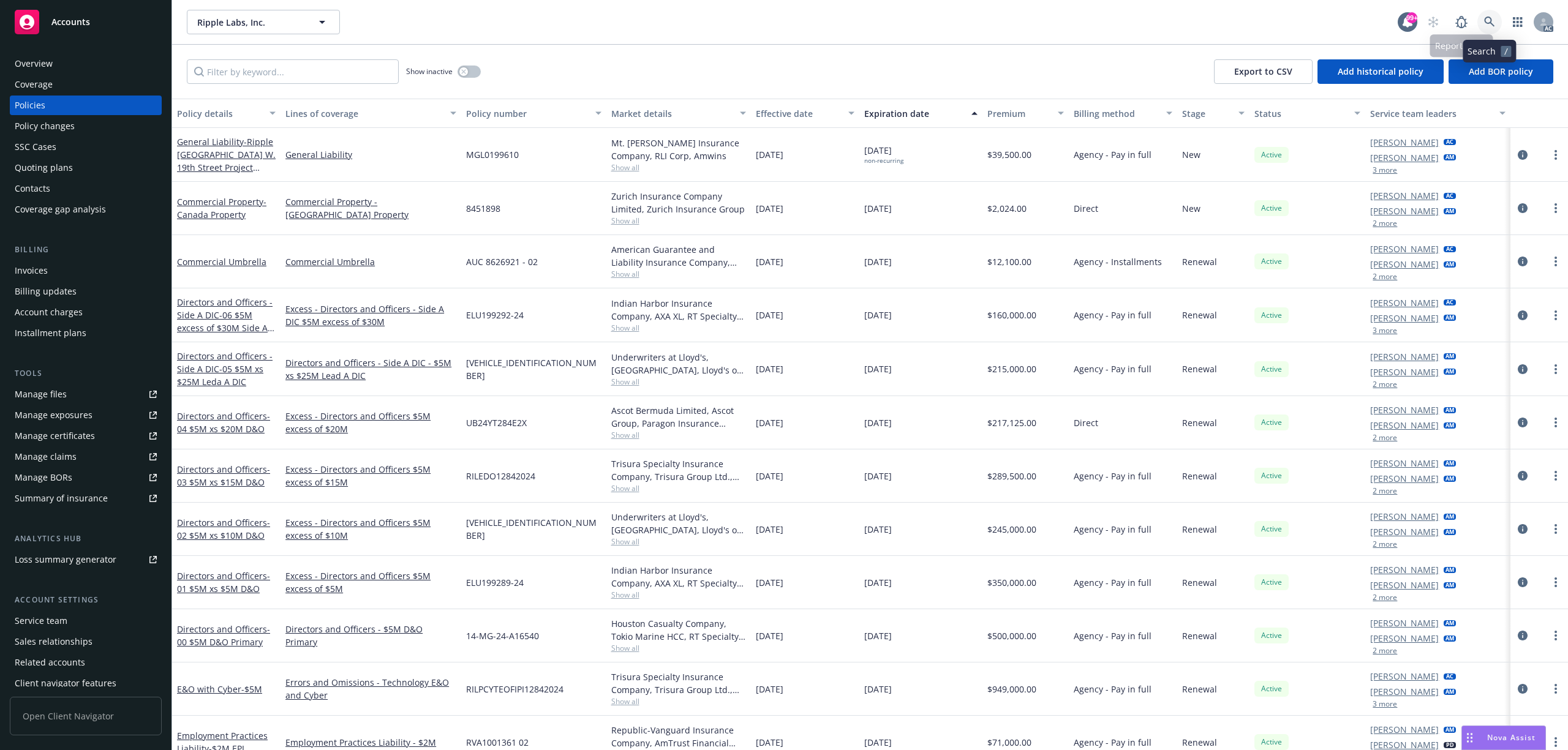
click at [1486, 25] on icon at bounding box center [1489, 21] width 11 height 11
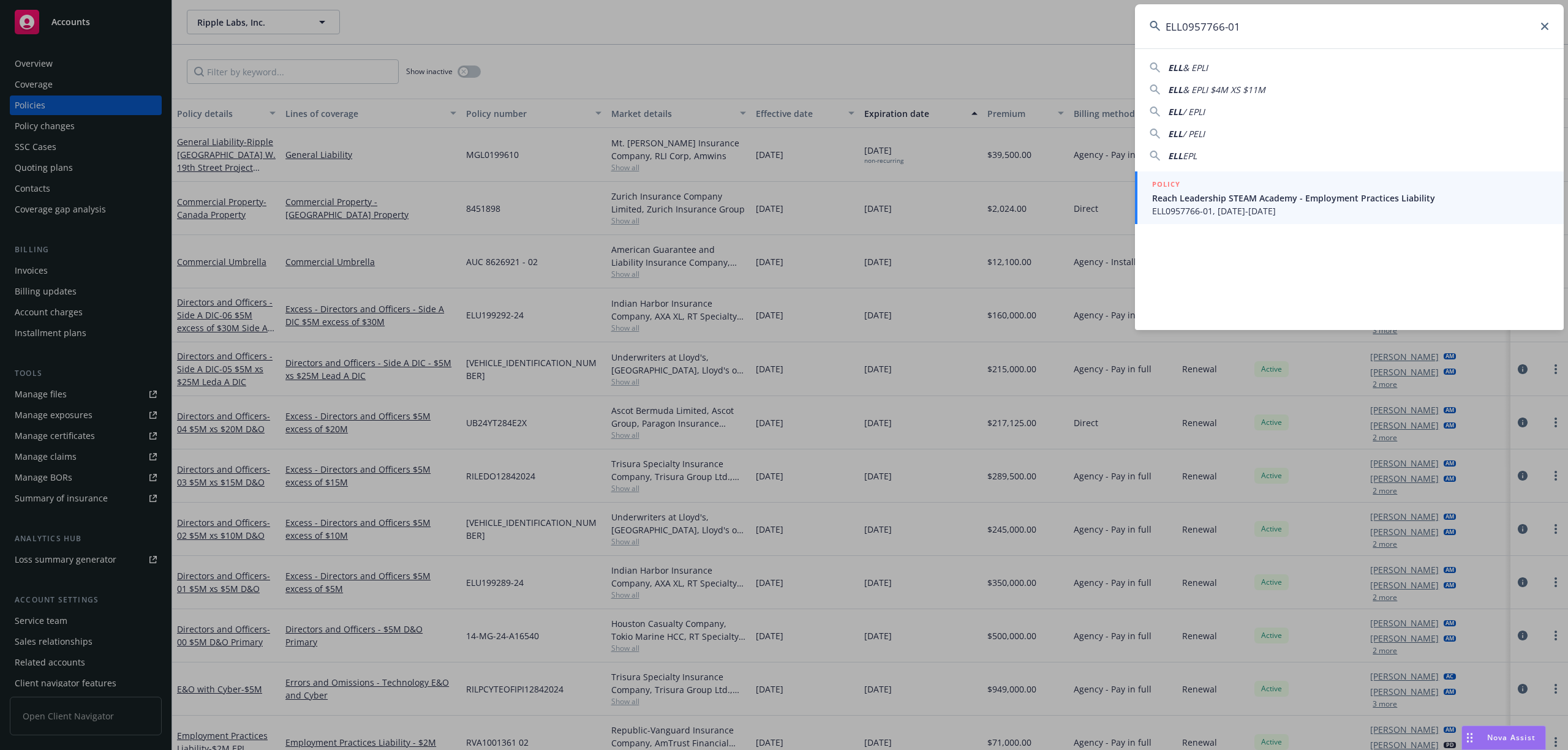
type input "ELL0957766-01"
click at [1316, 198] on span "Reach Leadership STEAM Academy - Employment Practices Liability" at bounding box center [1351, 198] width 397 height 13
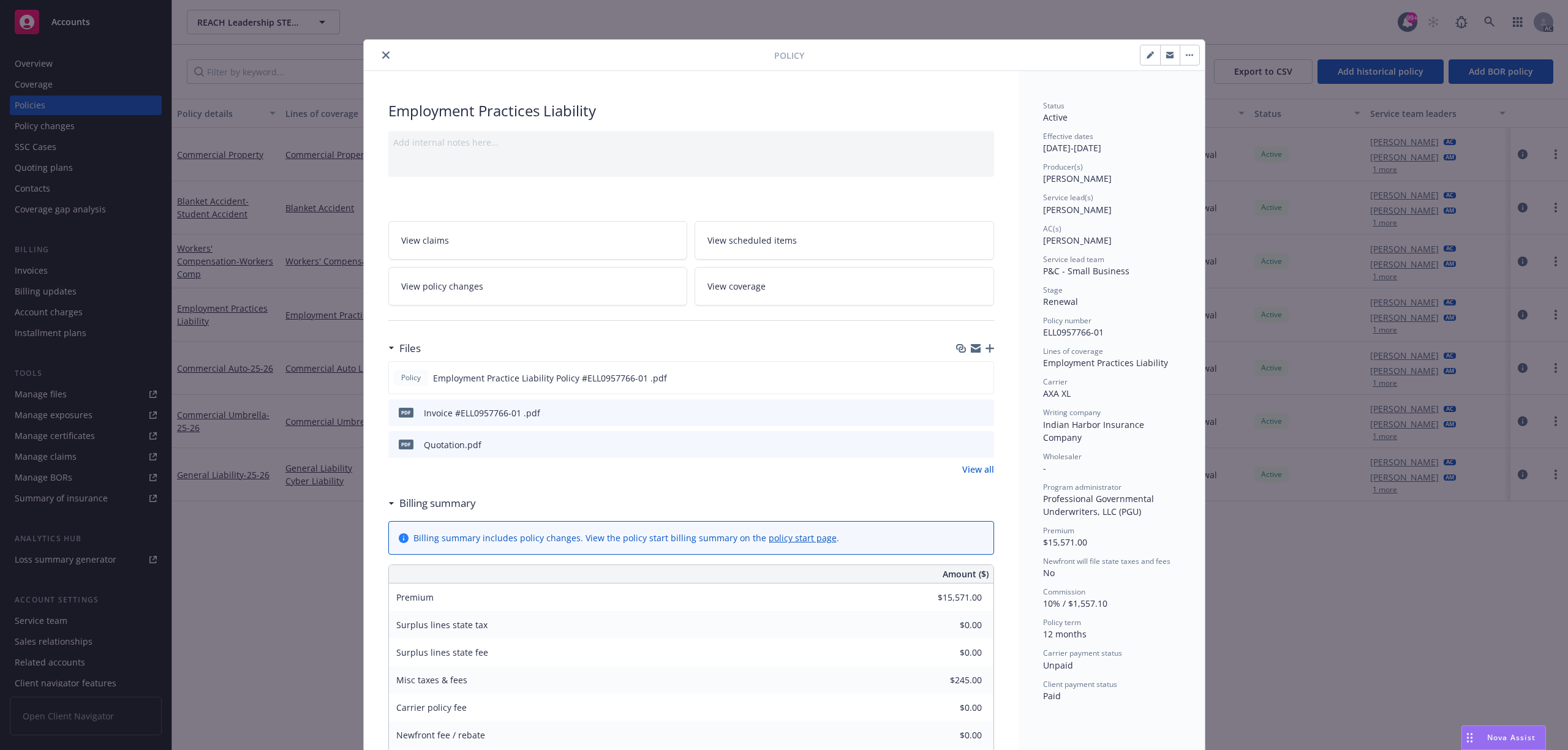
click at [977, 412] on icon "preview file" at bounding box center [982, 412] width 11 height 9
click at [378, 54] on button "close" at bounding box center [385, 55] width 15 height 15
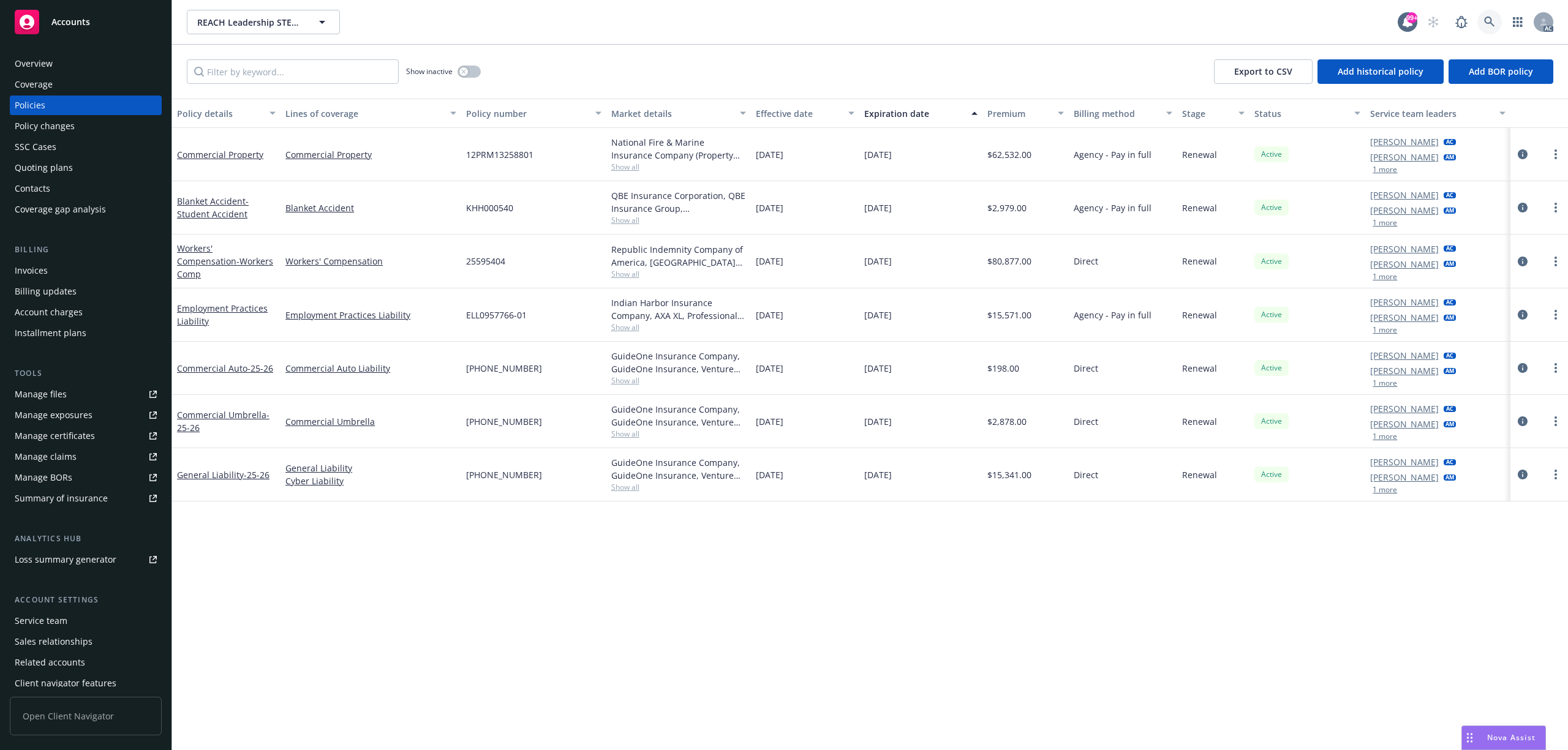
click at [1492, 17] on icon at bounding box center [1489, 21] width 11 height 11
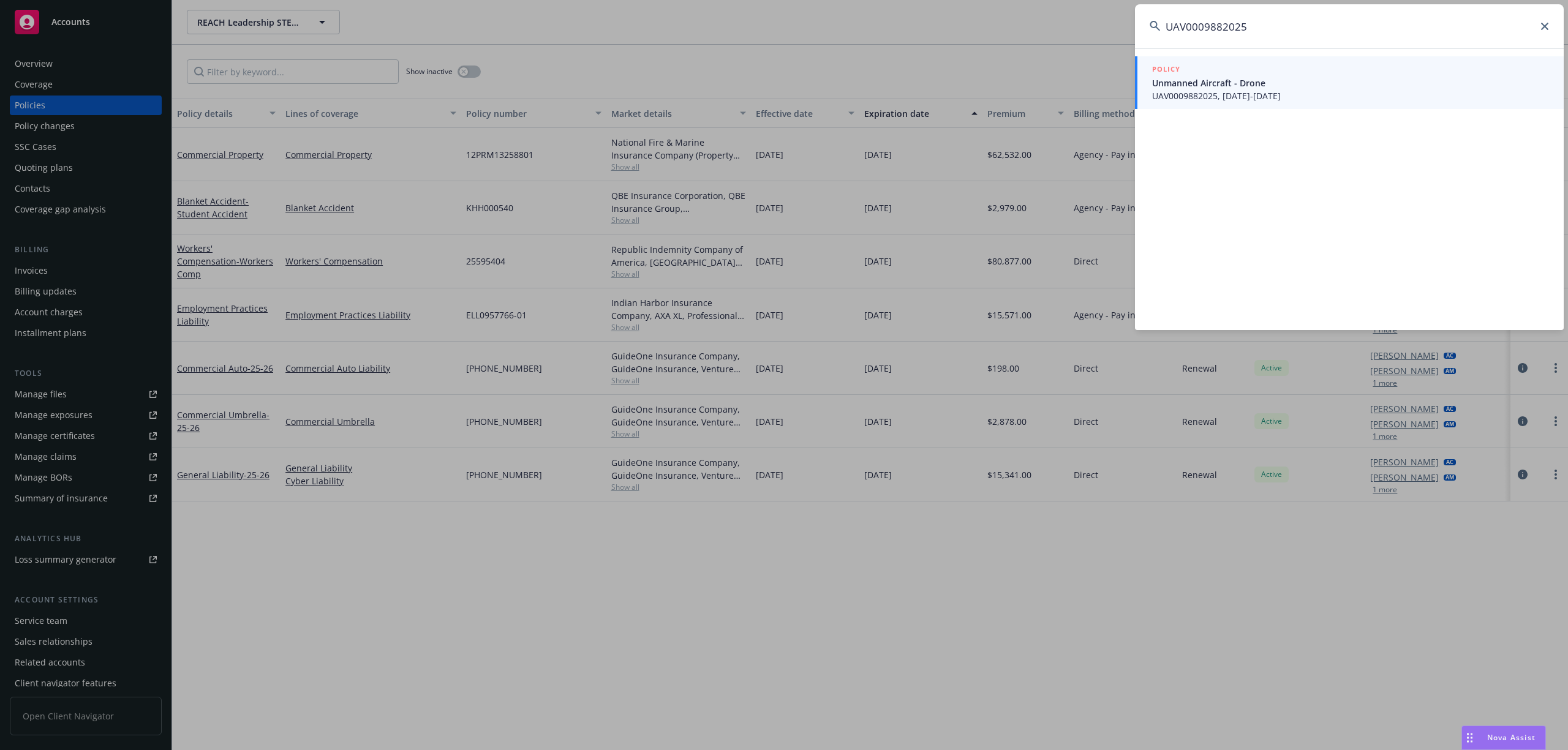
type input "UAV0009882025"
click at [1286, 90] on span "UAV0009882025, 07/14/2025-07/14/2026" at bounding box center [1351, 95] width 397 height 13
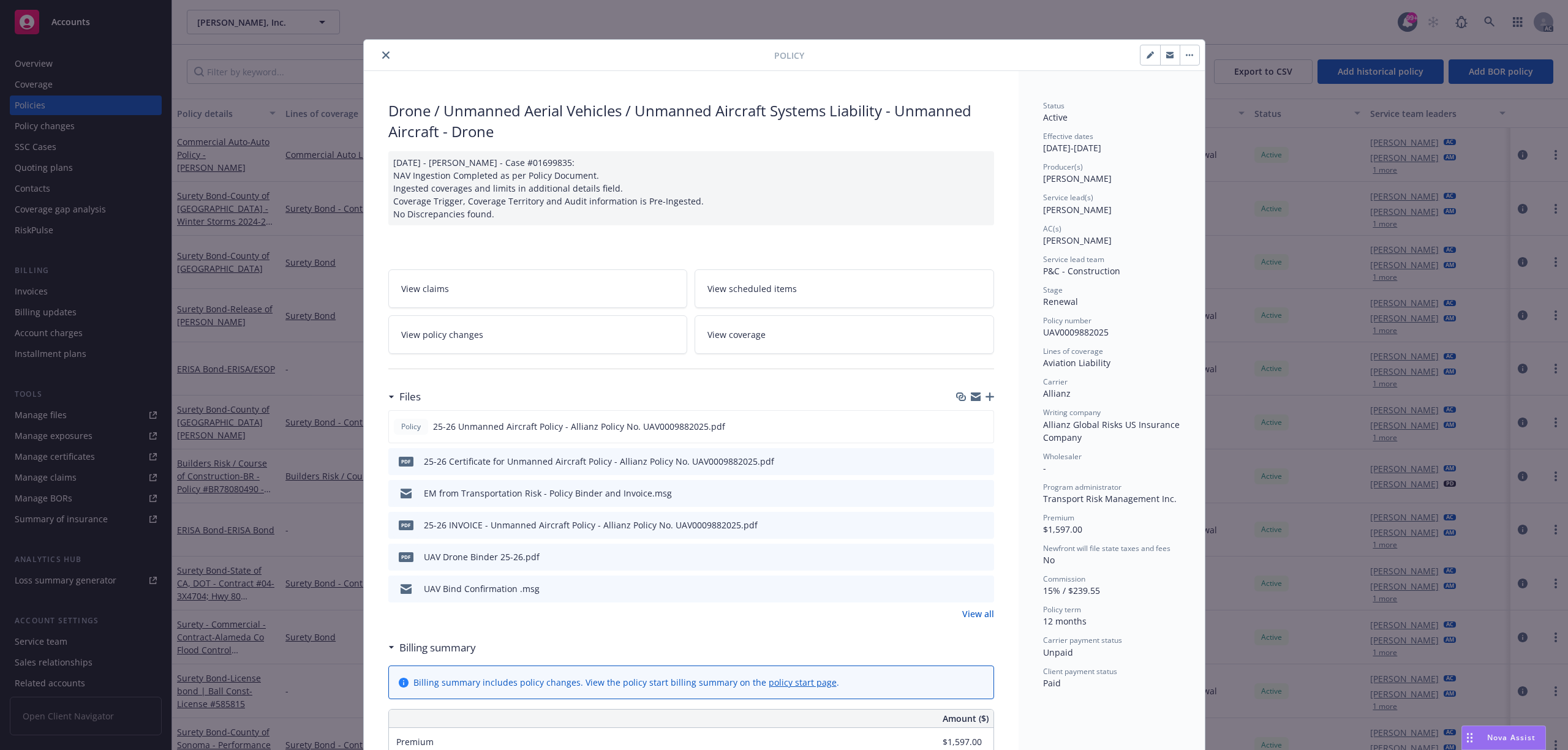
click at [987, 611] on link "View all" at bounding box center [978, 613] width 32 height 13
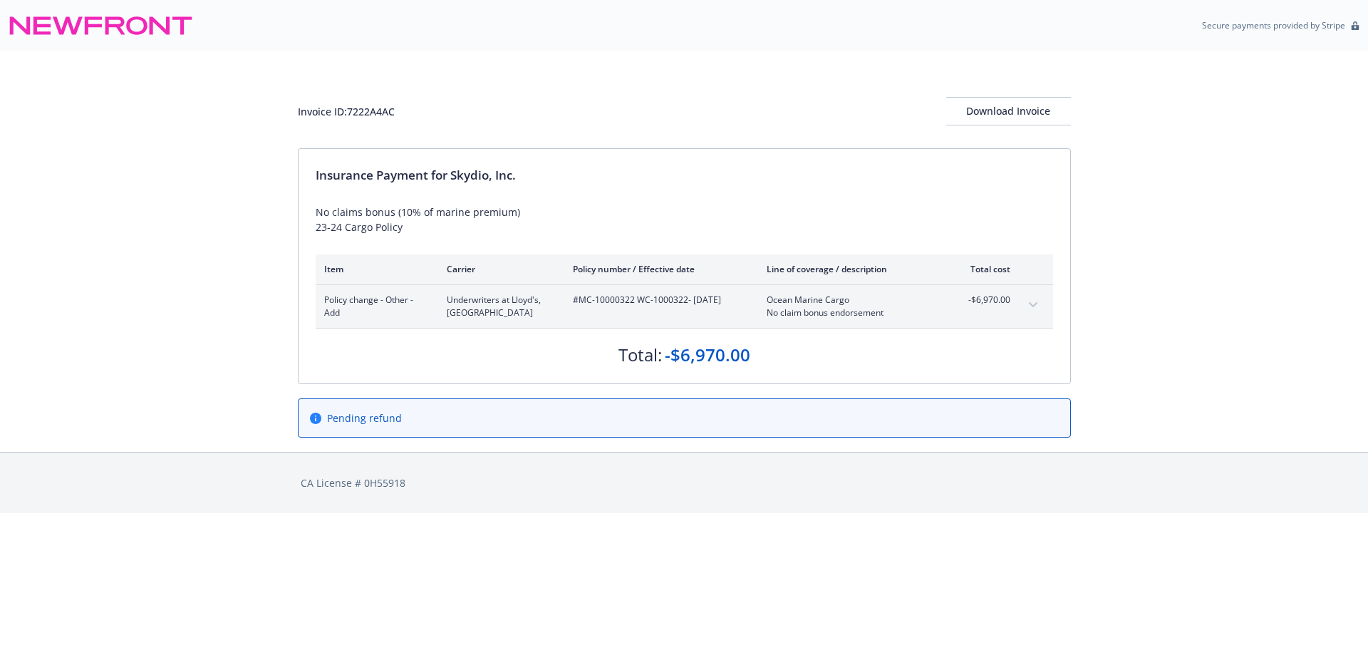
click at [1044, 305] on button "expand content" at bounding box center [1033, 305] width 23 height 23
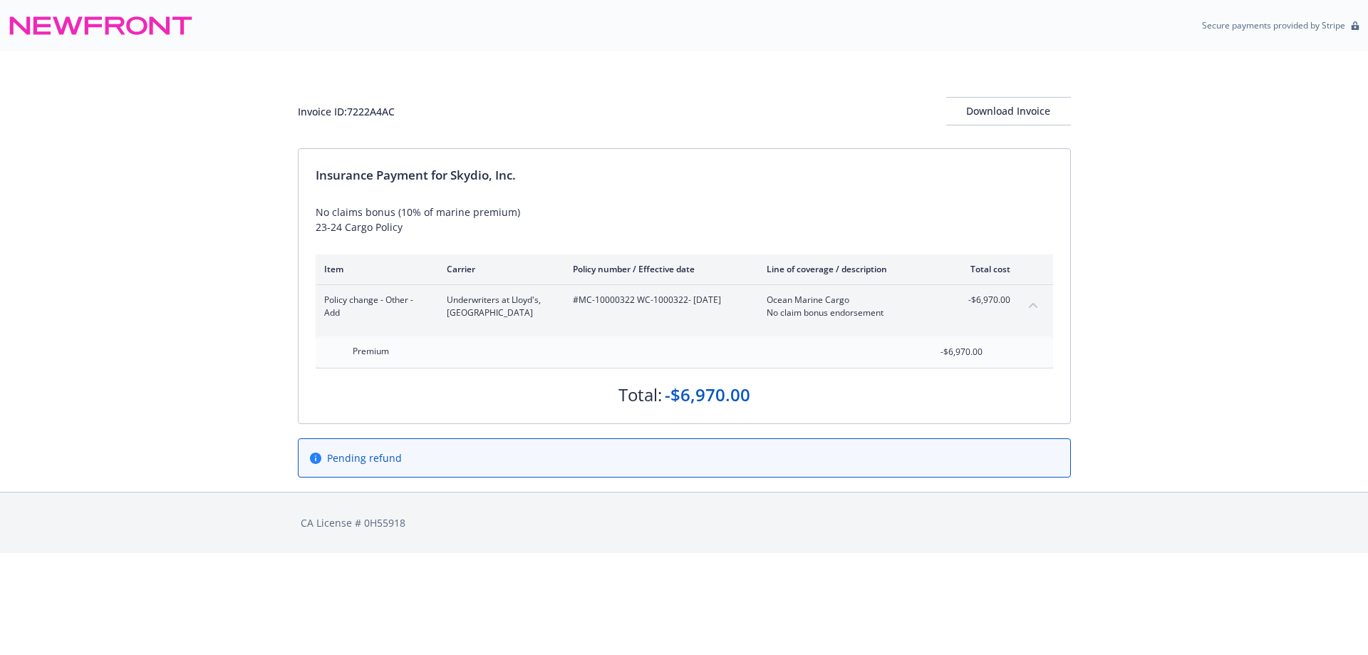
click at [1044, 305] on button "collapse content" at bounding box center [1033, 305] width 23 height 23
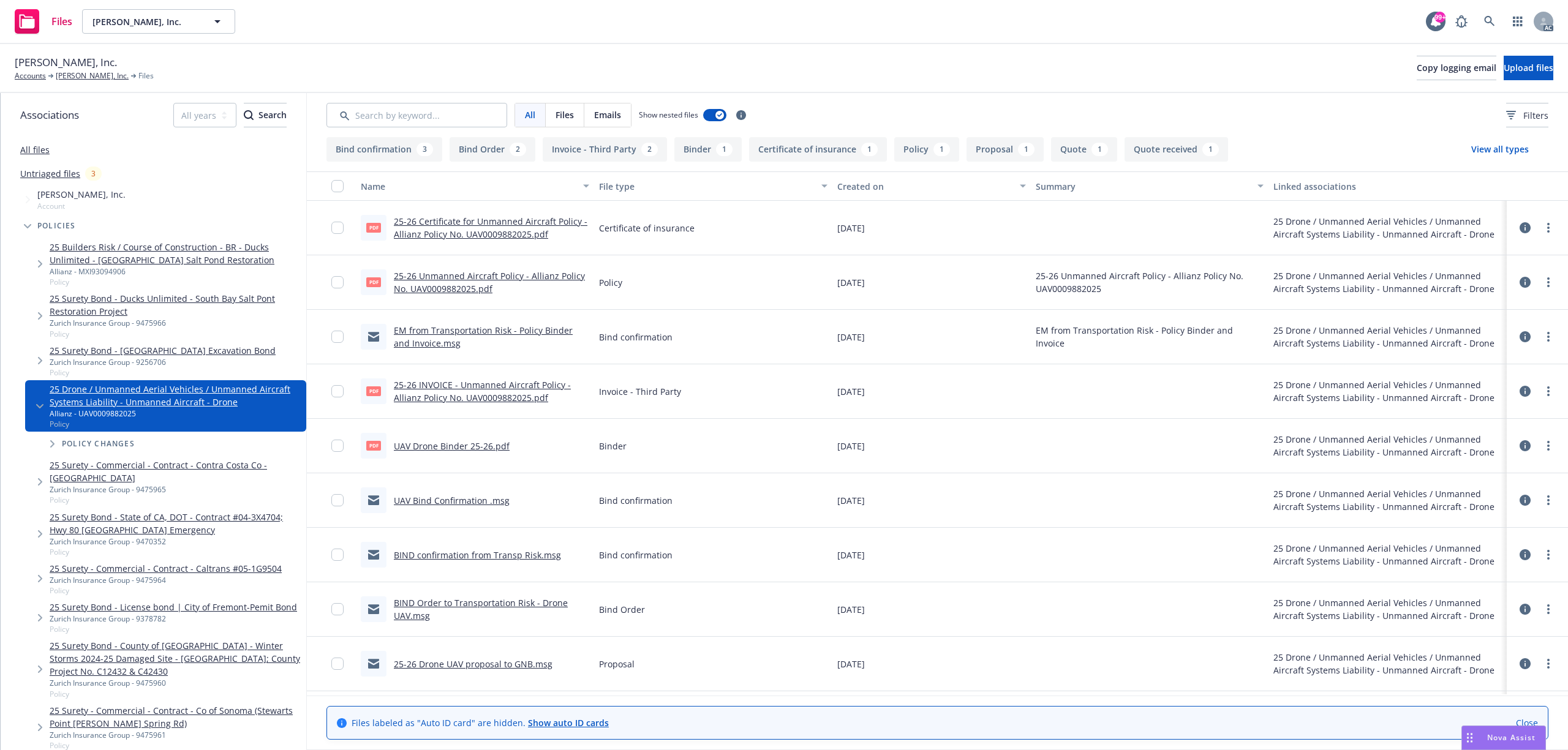
click at [516, 385] on link "25-26 INVOICE - Unmanned Aircraft Policy - Allianz Policy No. UAV0009882025.pdf" at bounding box center [482, 391] width 177 height 25
click at [1492, 27] on icon at bounding box center [1489, 21] width 11 height 11
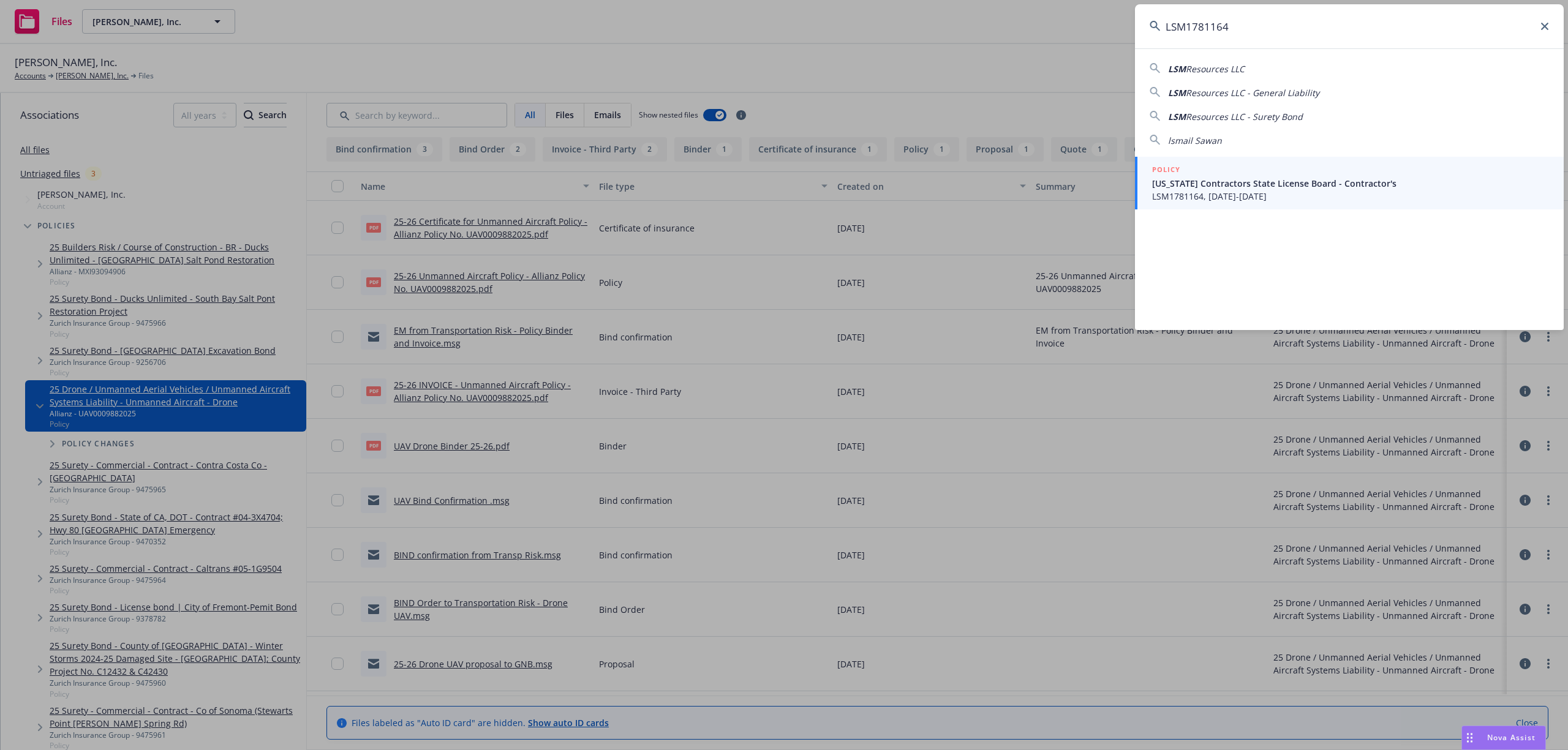
type input "LSM1781164"
click at [1327, 206] on link "POLICY California Contractors State License Board - Contractor's LSM1781164, 07…" at bounding box center [1349, 182] width 429 height 52
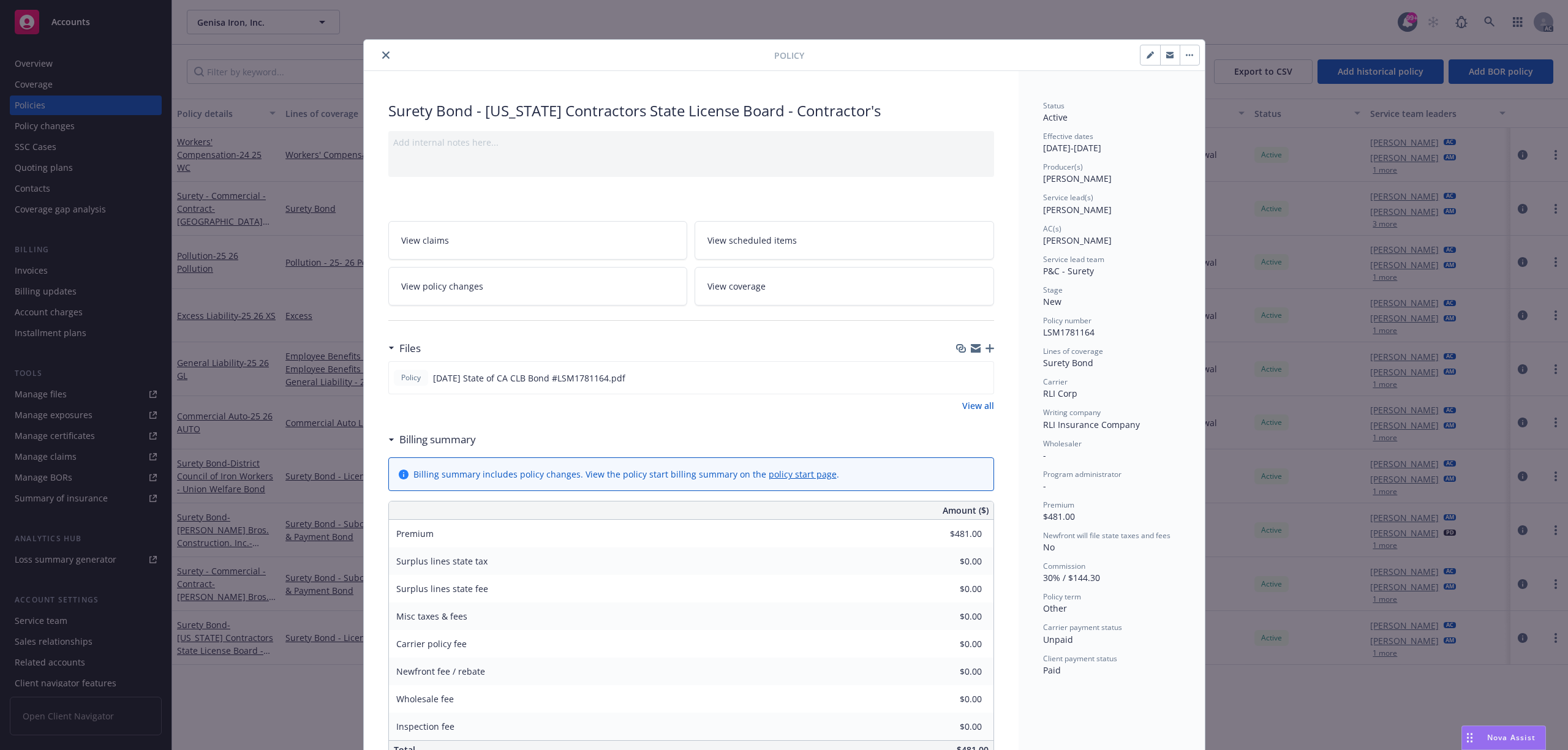
click at [382, 58] on icon "close" at bounding box center [386, 55] width 8 height 8
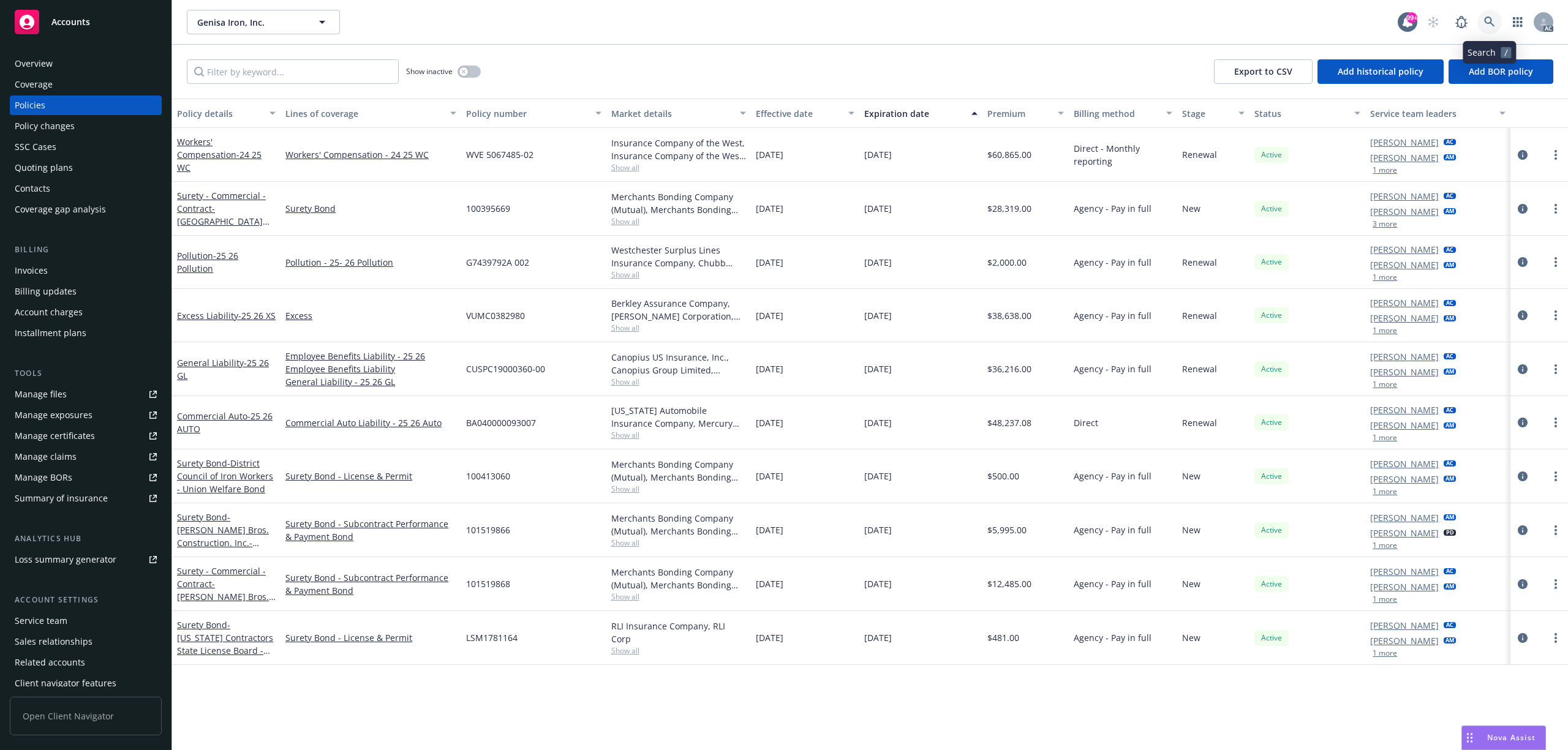
click at [1488, 25] on icon at bounding box center [1489, 21] width 11 height 11
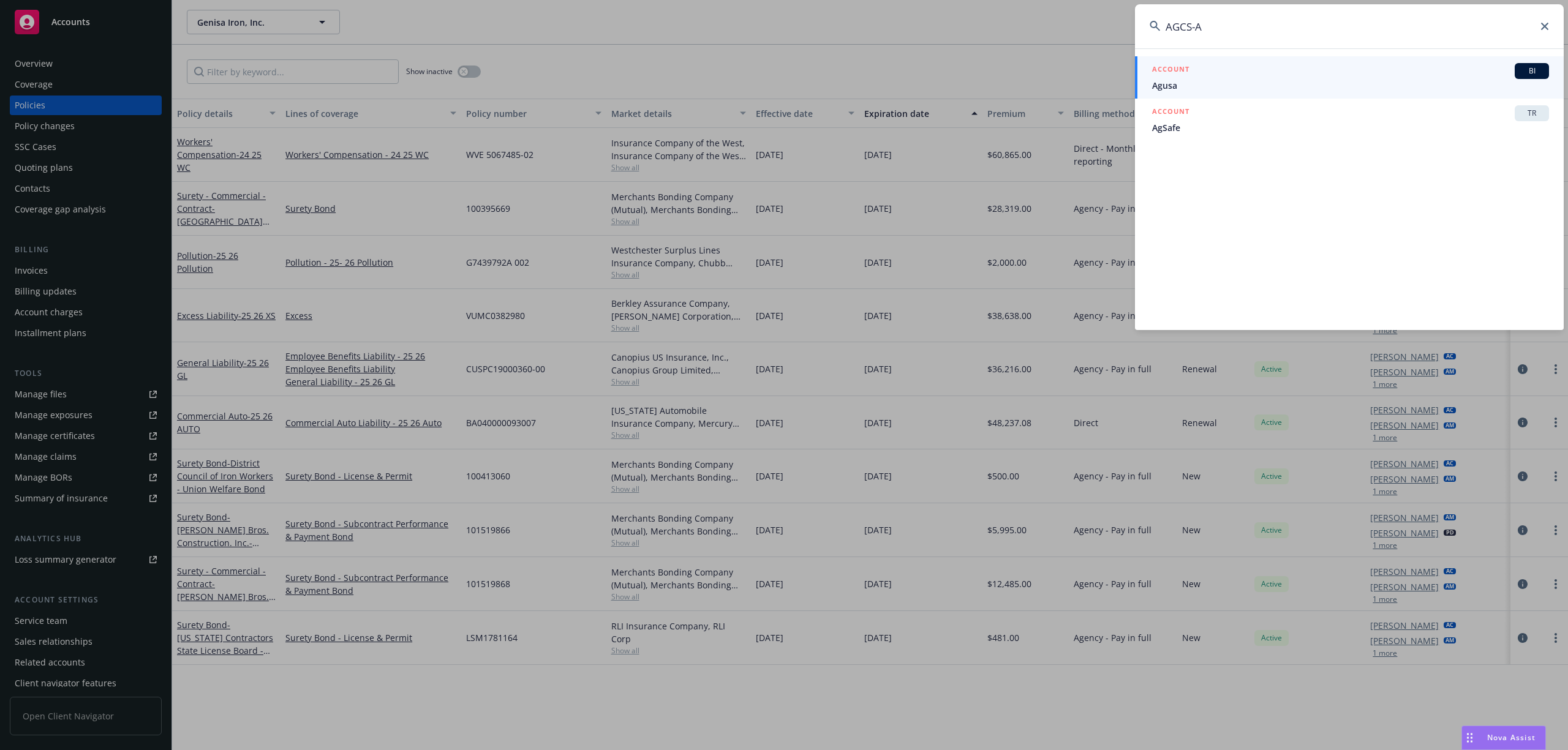
drag, startPoint x: 1282, startPoint y: 40, endPoint x: 530, endPoint y: 101, distance: 754.5
click at [533, 101] on div "AGCS-A ACCOUNT BI Agusa ACCOUNT TR AgSafe" at bounding box center [784, 375] width 1568 height 750
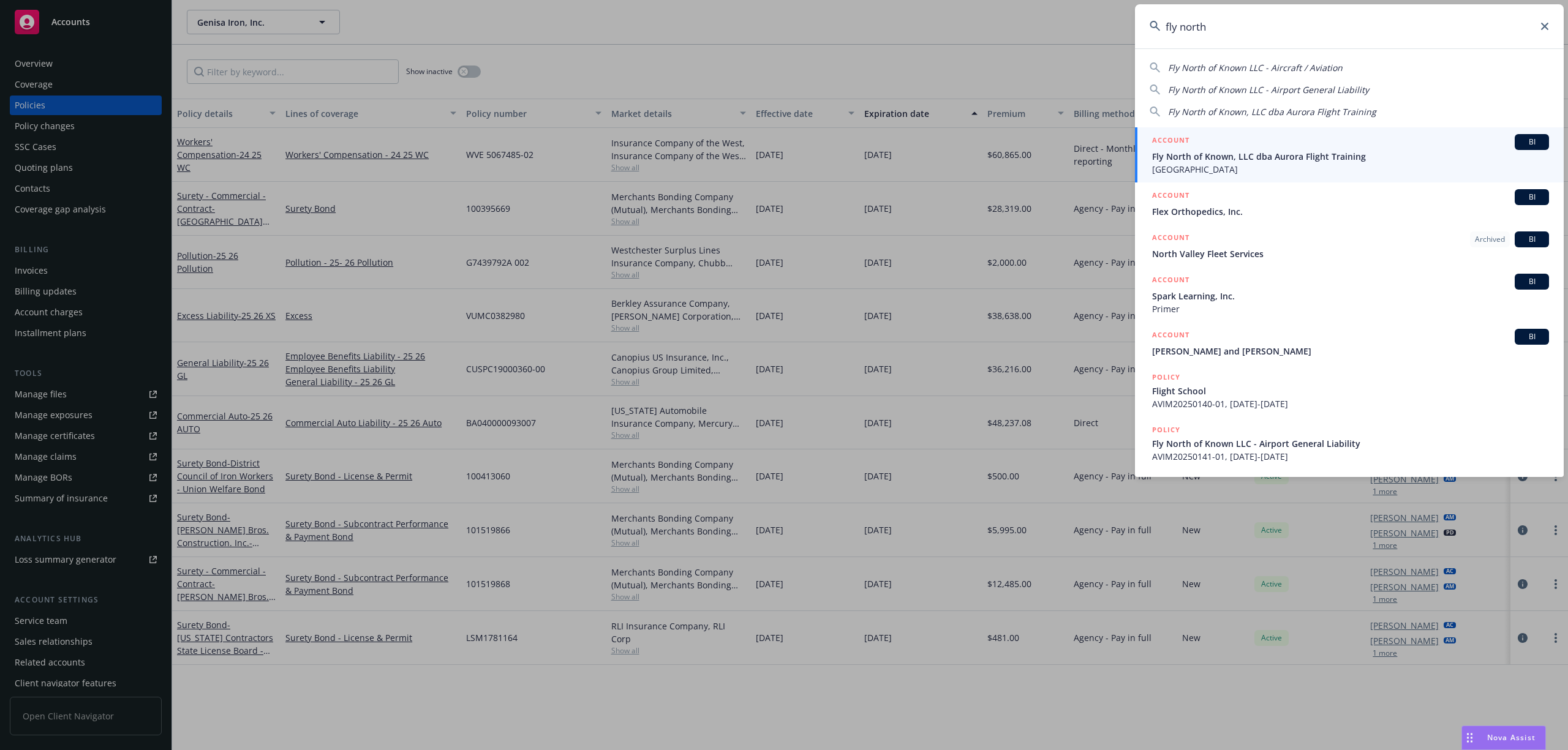
type input "fly north"
click at [1303, 146] on div "ACCOUNT BI" at bounding box center [1351, 142] width 397 height 16
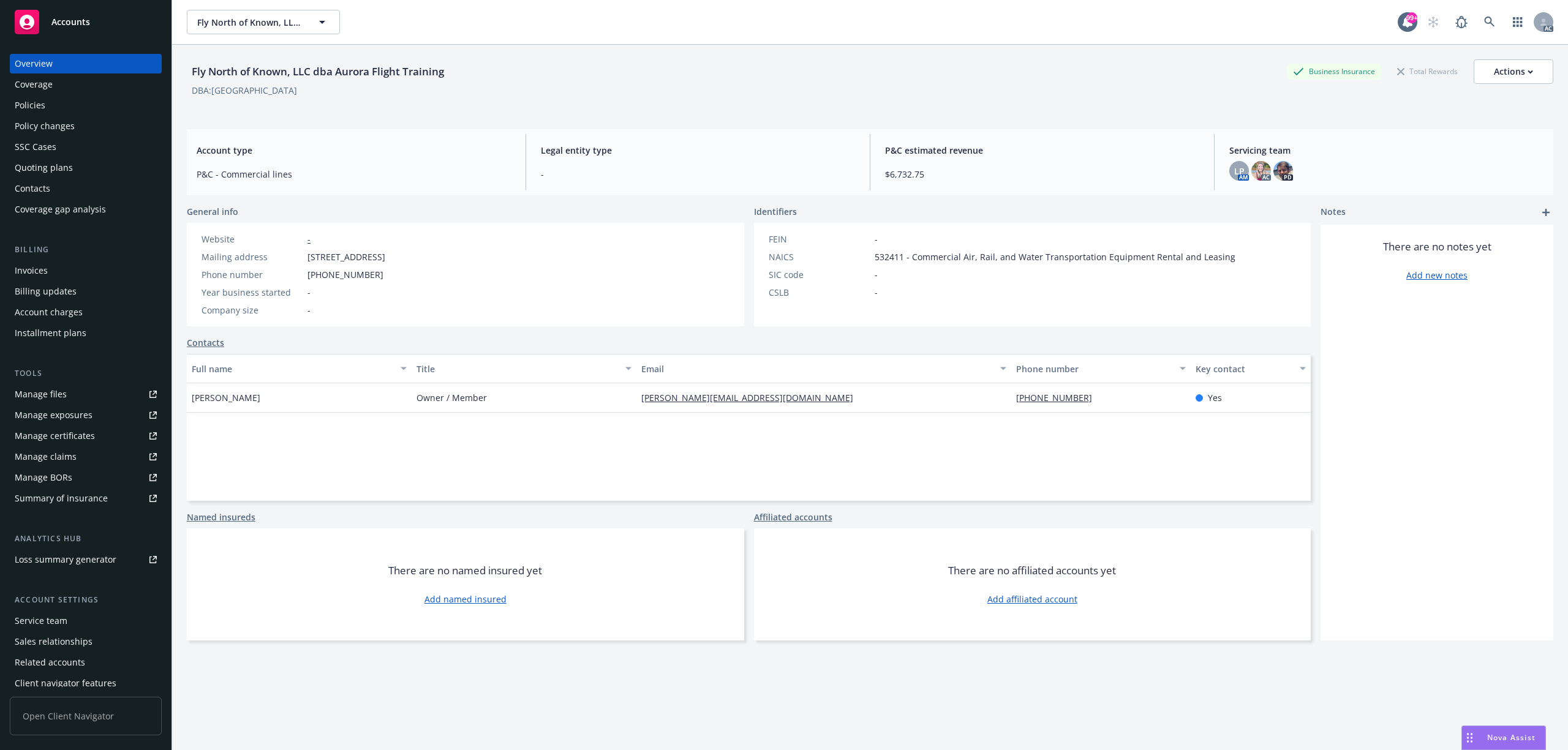
click at [61, 107] on div "Policies" at bounding box center [85, 105] width 142 height 20
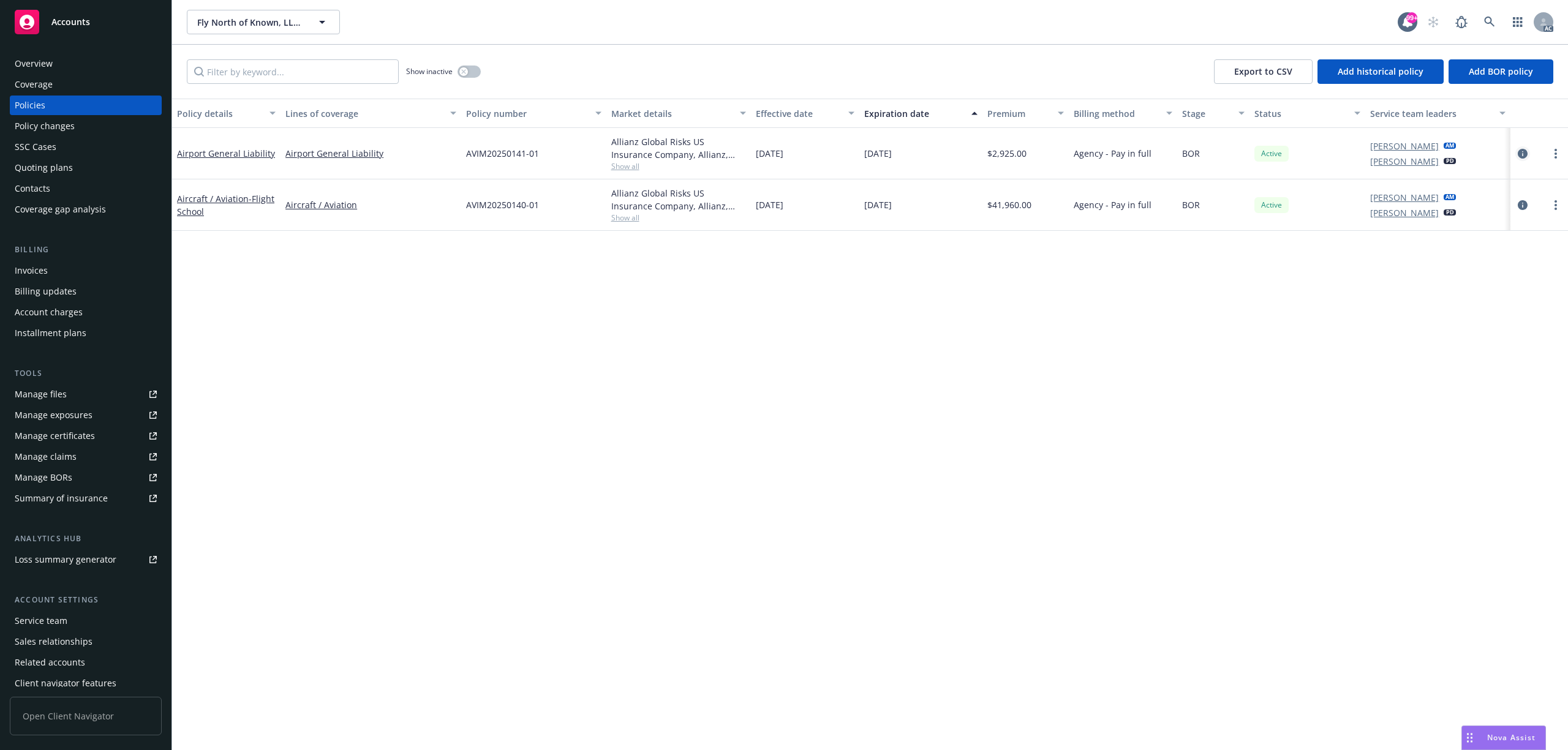
click at [1520, 150] on icon "circleInformation" at bounding box center [1522, 153] width 9 height 9
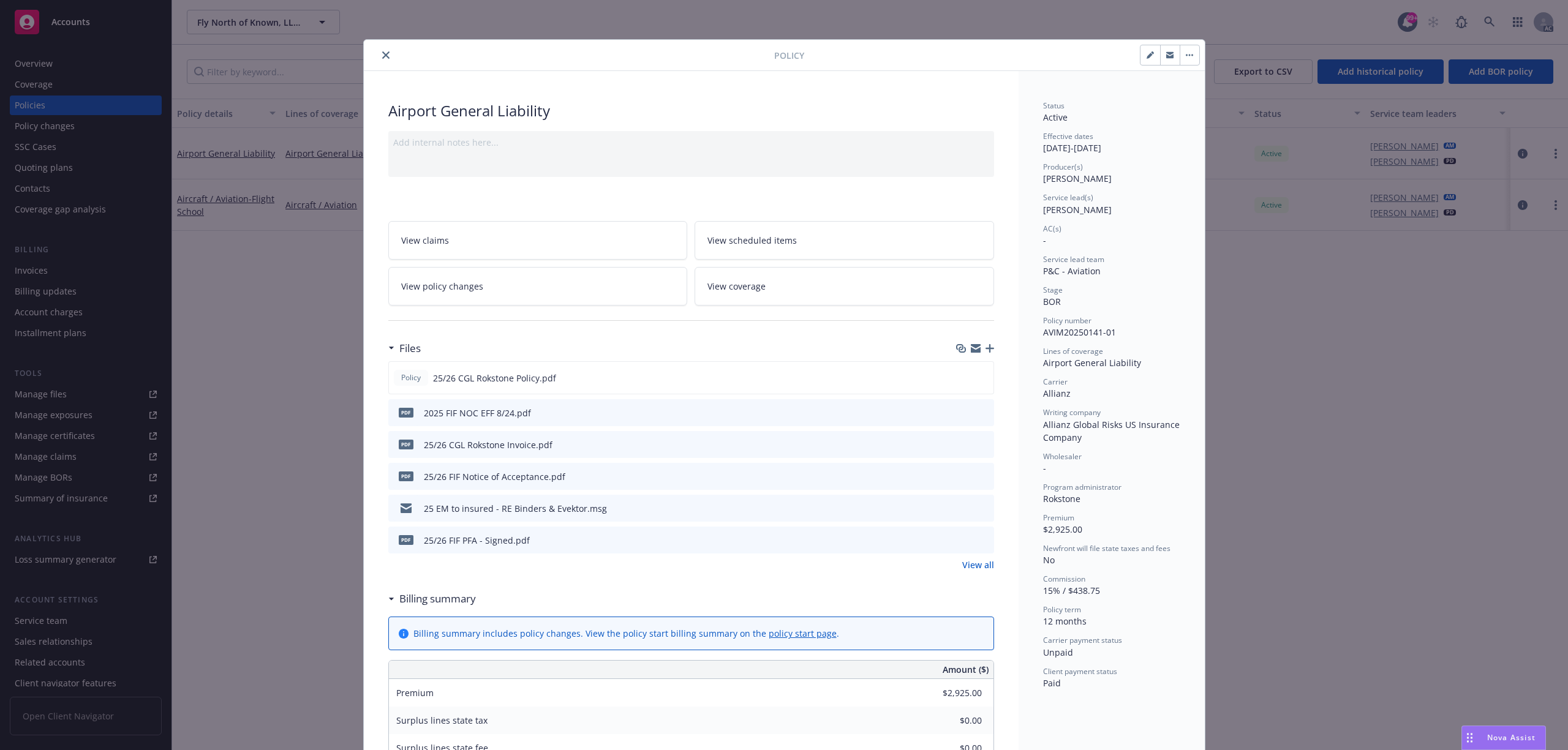
click at [977, 443] on icon "preview file" at bounding box center [982, 444] width 11 height 9
click at [375, 63] on div "Policy" at bounding box center [784, 55] width 841 height 31
click at [372, 50] on div at bounding box center [571, 55] width 406 height 15
click at [378, 50] on button "close" at bounding box center [385, 55] width 15 height 15
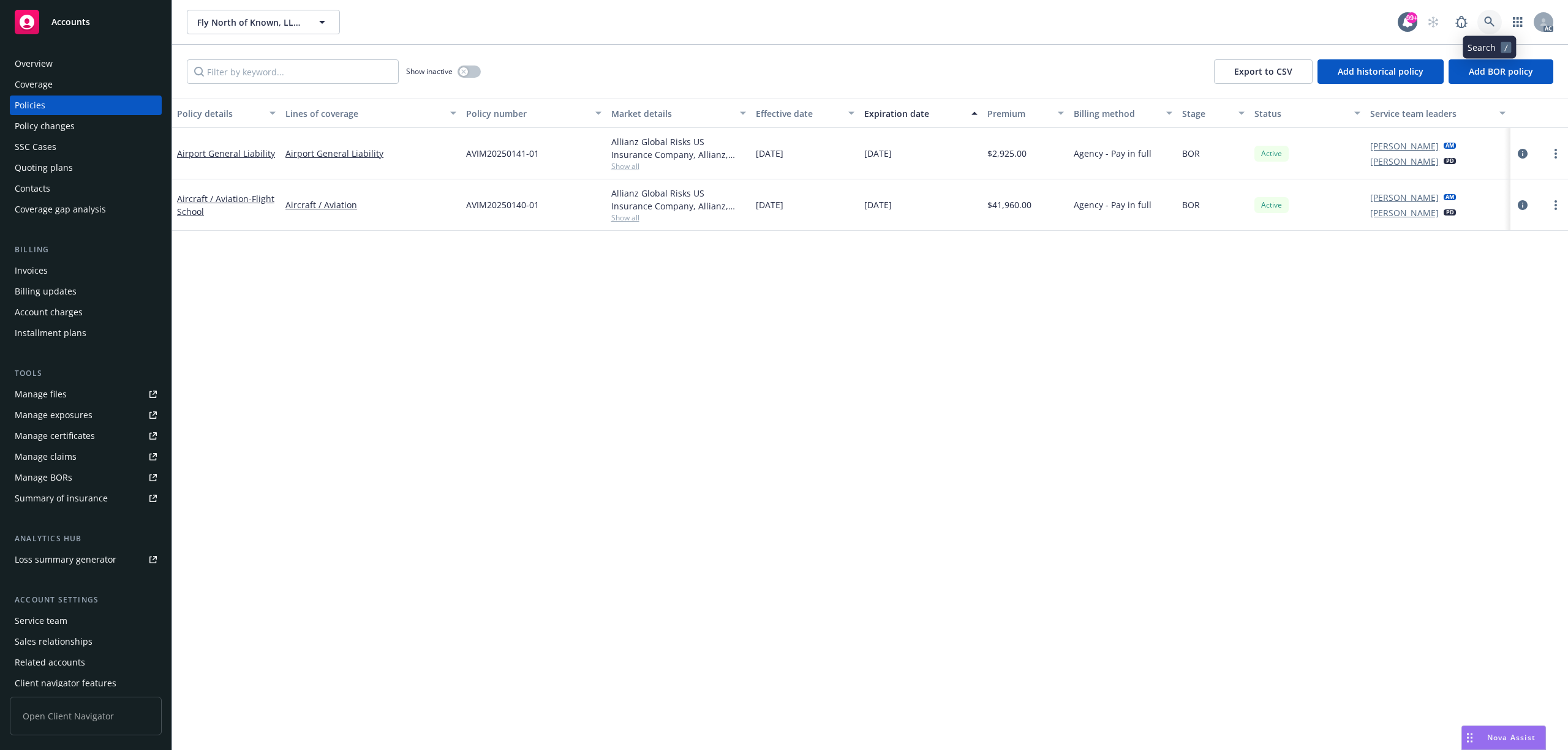
click at [1480, 23] on link at bounding box center [1489, 21] width 25 height 25
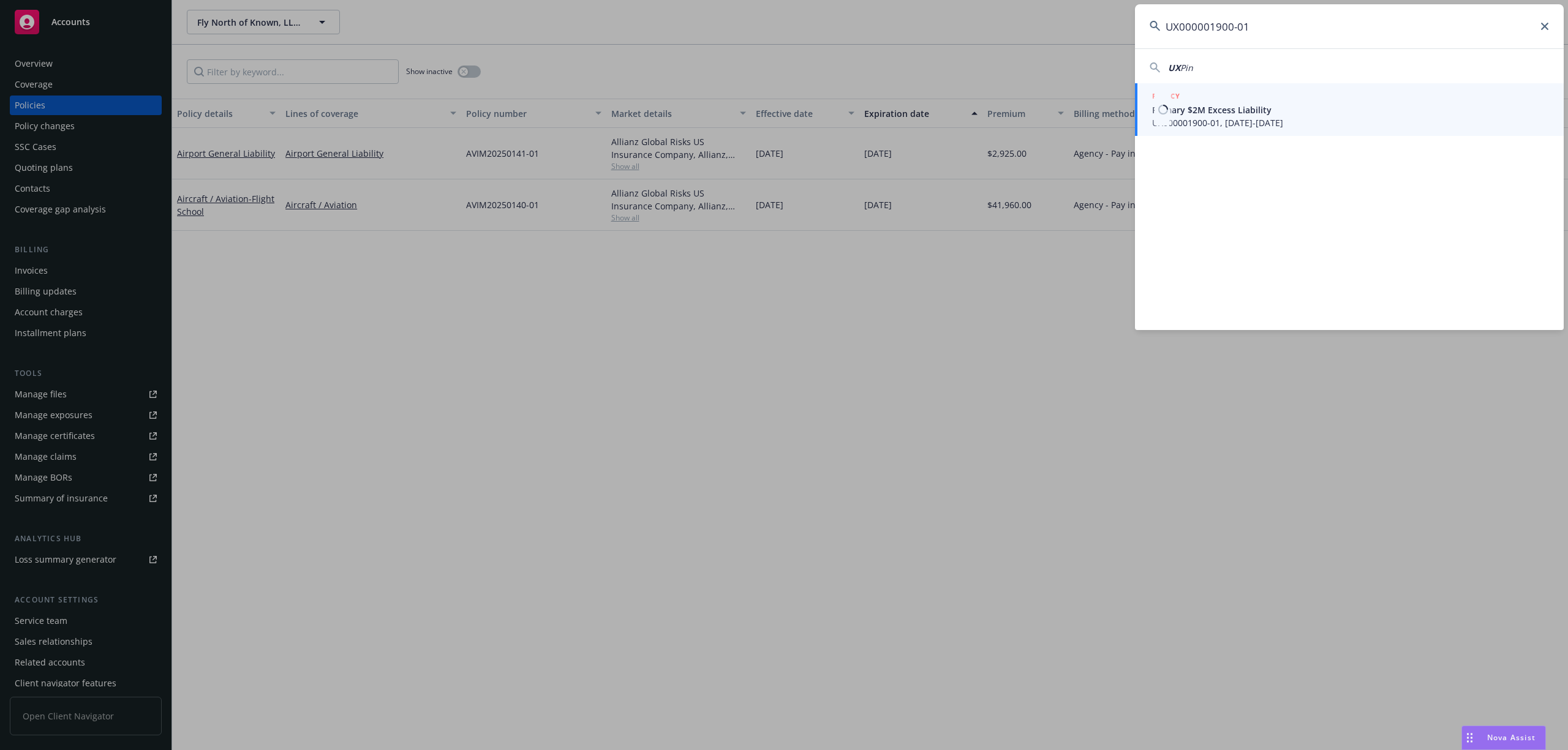
type input "UX000001900-01"
click at [1315, 104] on span "Primary $2M Excess Liability" at bounding box center [1351, 109] width 397 height 13
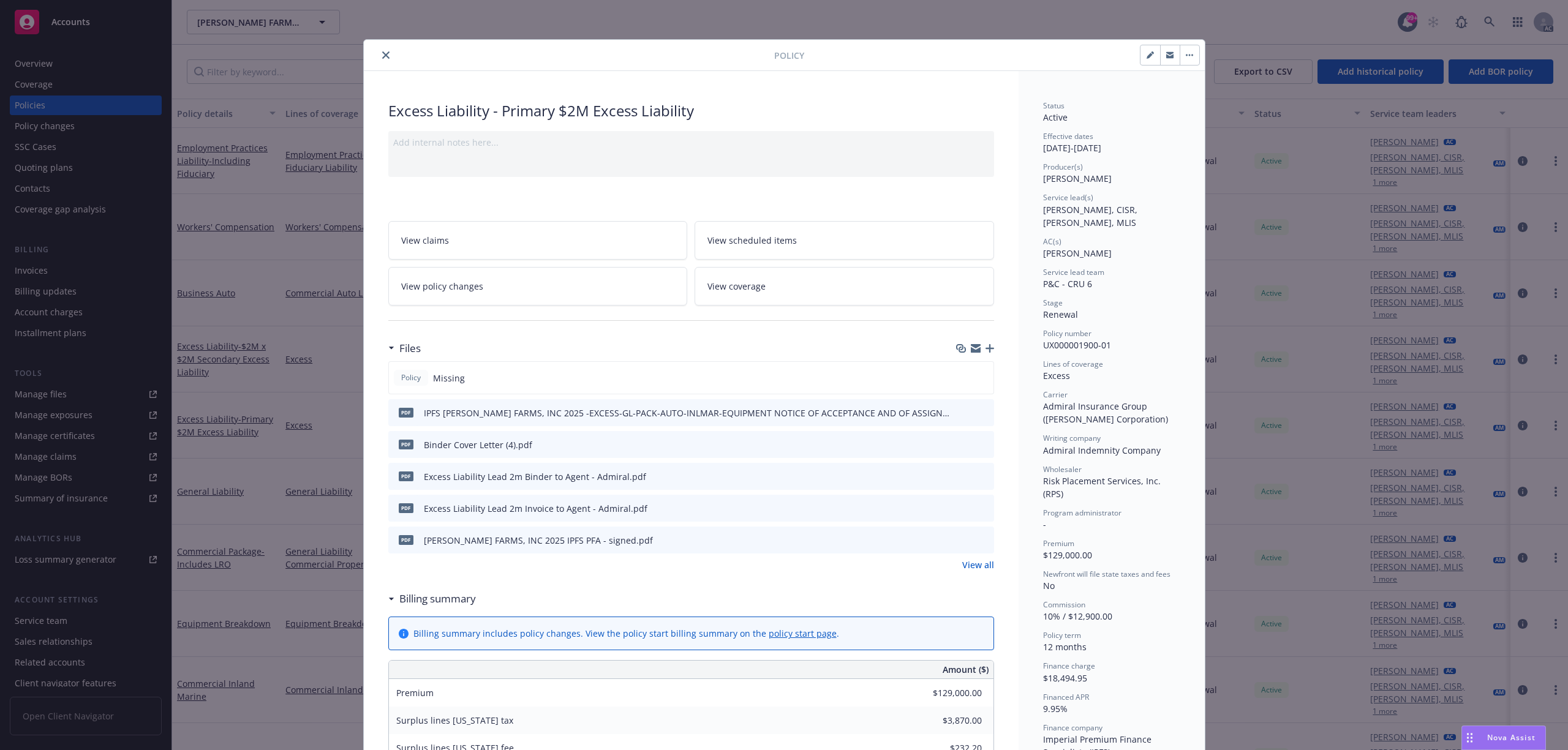
click at [963, 566] on link "View all" at bounding box center [978, 564] width 32 height 13
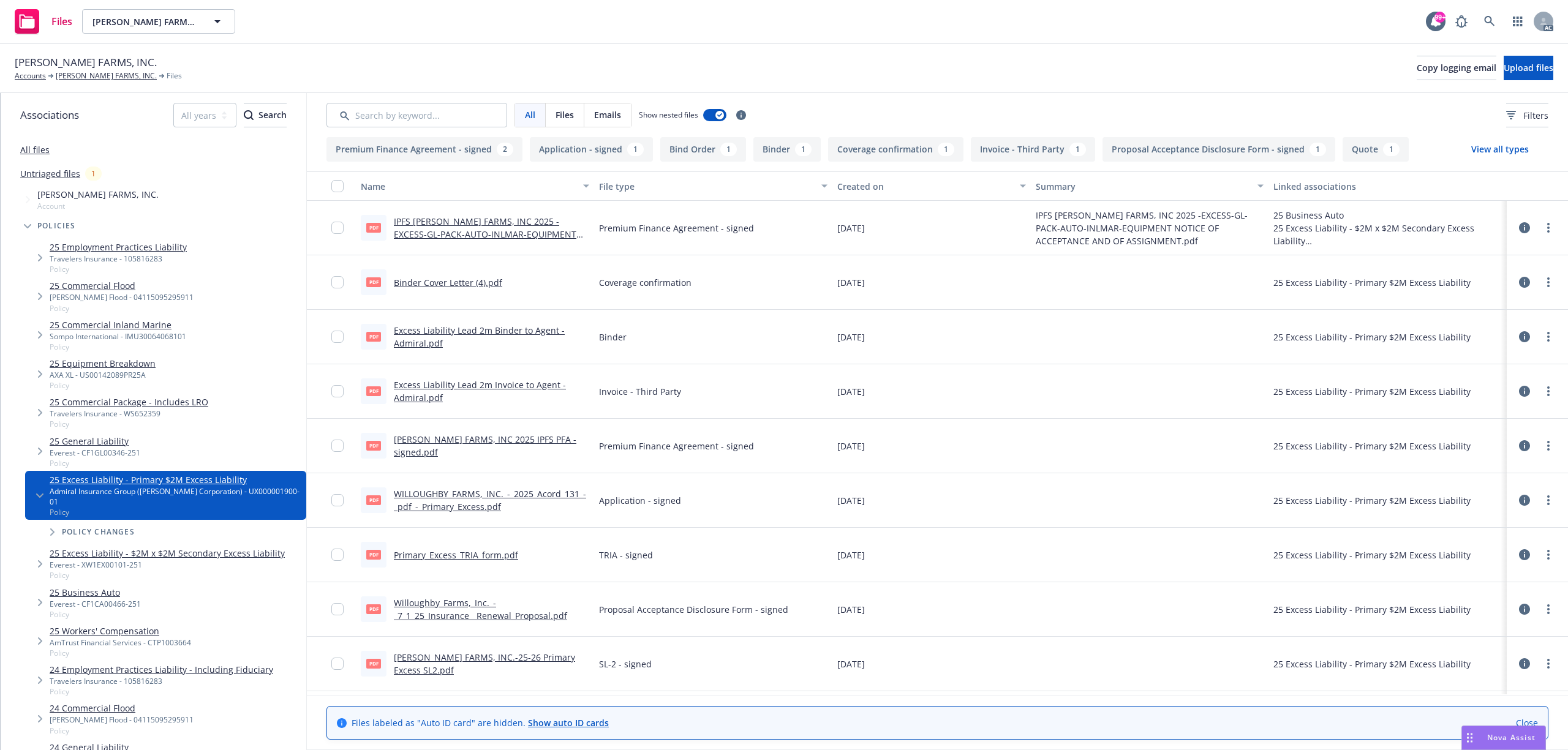
click at [454, 390] on link "Excess Liability Lead 2m Invoice to Agent - Admiral.pdf" at bounding box center [479, 391] width 172 height 25
click at [1499, 21] on link at bounding box center [1489, 21] width 25 height 25
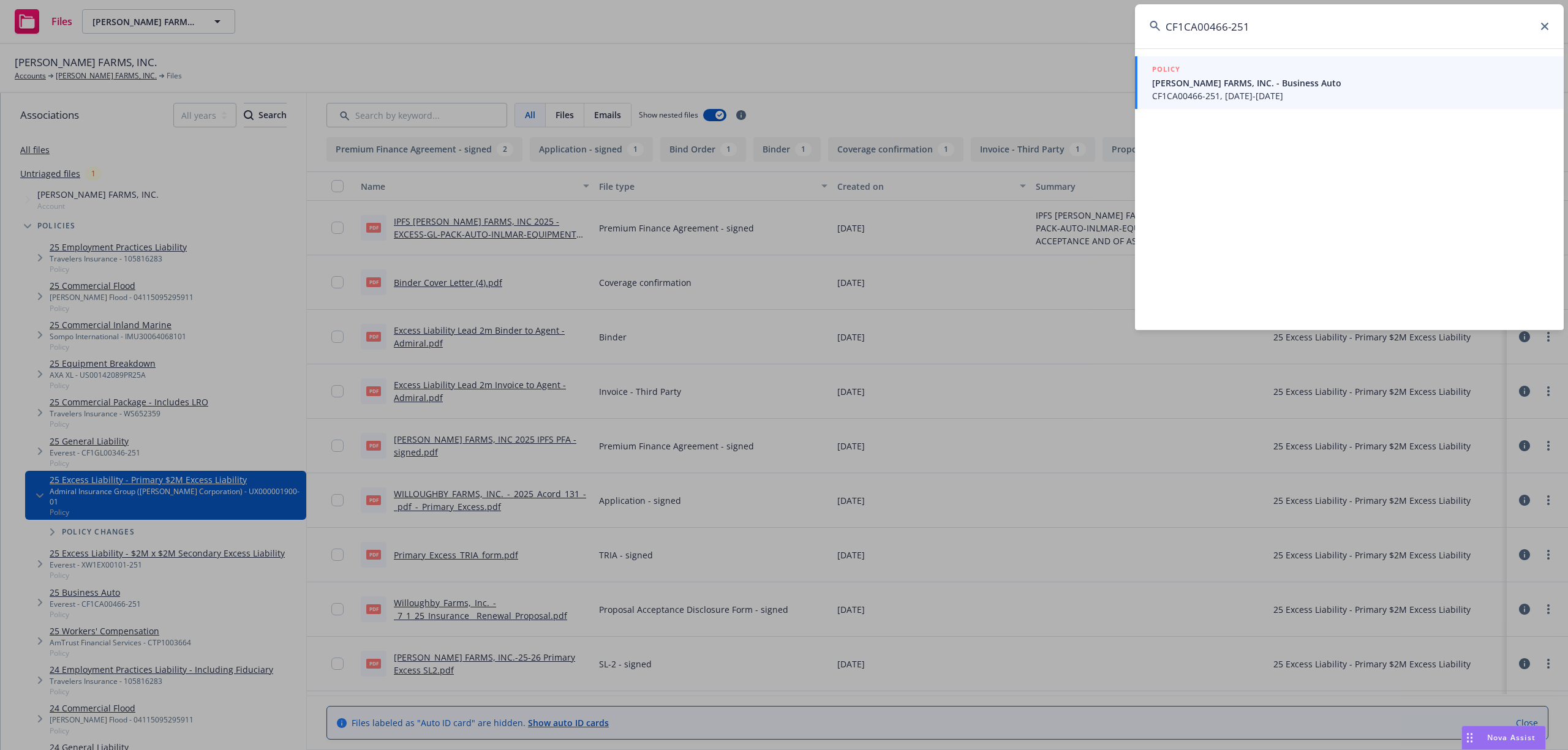
type input "CF1CA00466-251"
click at [1237, 94] on span "CF1CA00466-251, [DATE]-[DATE]" at bounding box center [1351, 95] width 397 height 13
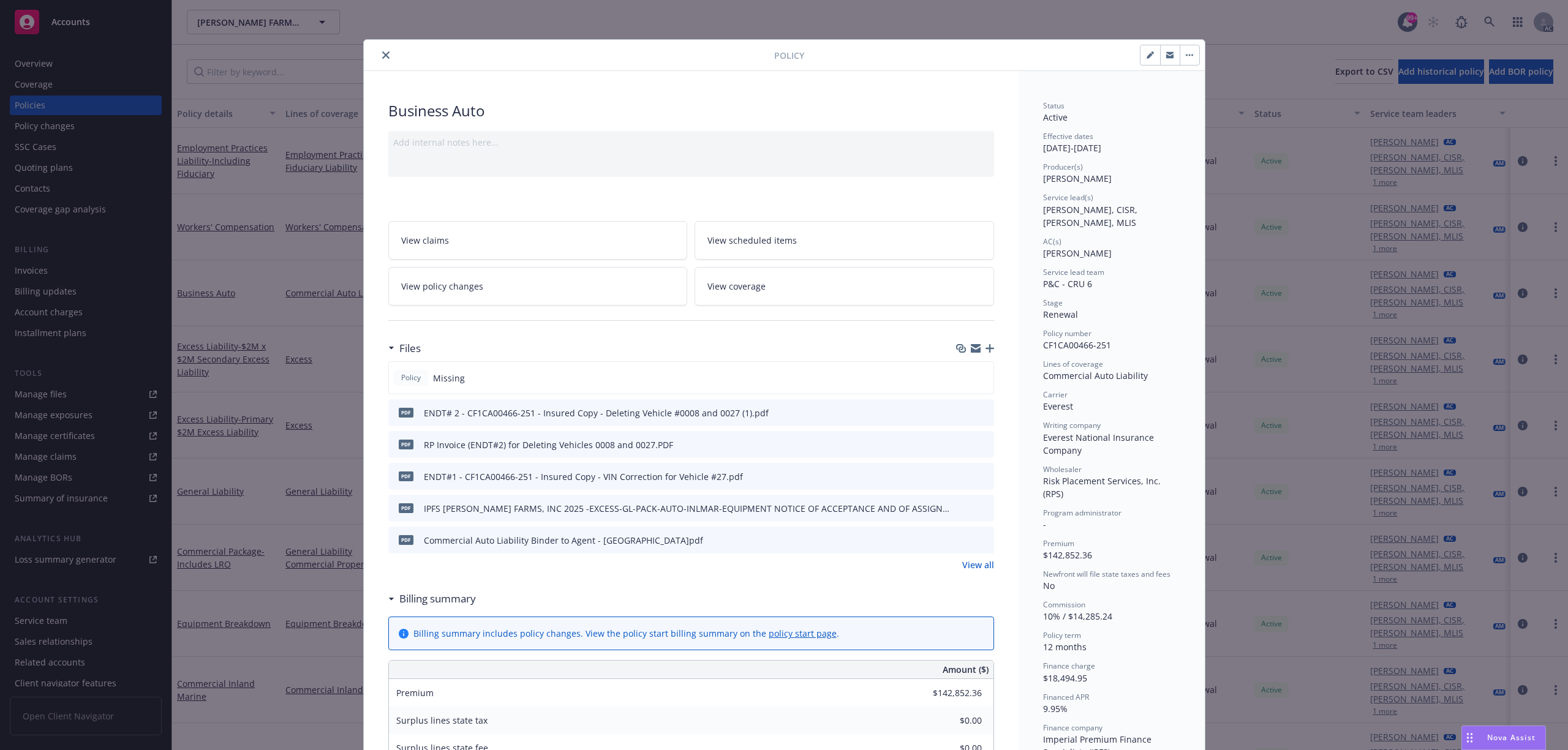
click at [981, 477] on icon "preview file" at bounding box center [982, 476] width 11 height 9
click at [985, 569] on link "View all" at bounding box center [978, 564] width 32 height 13
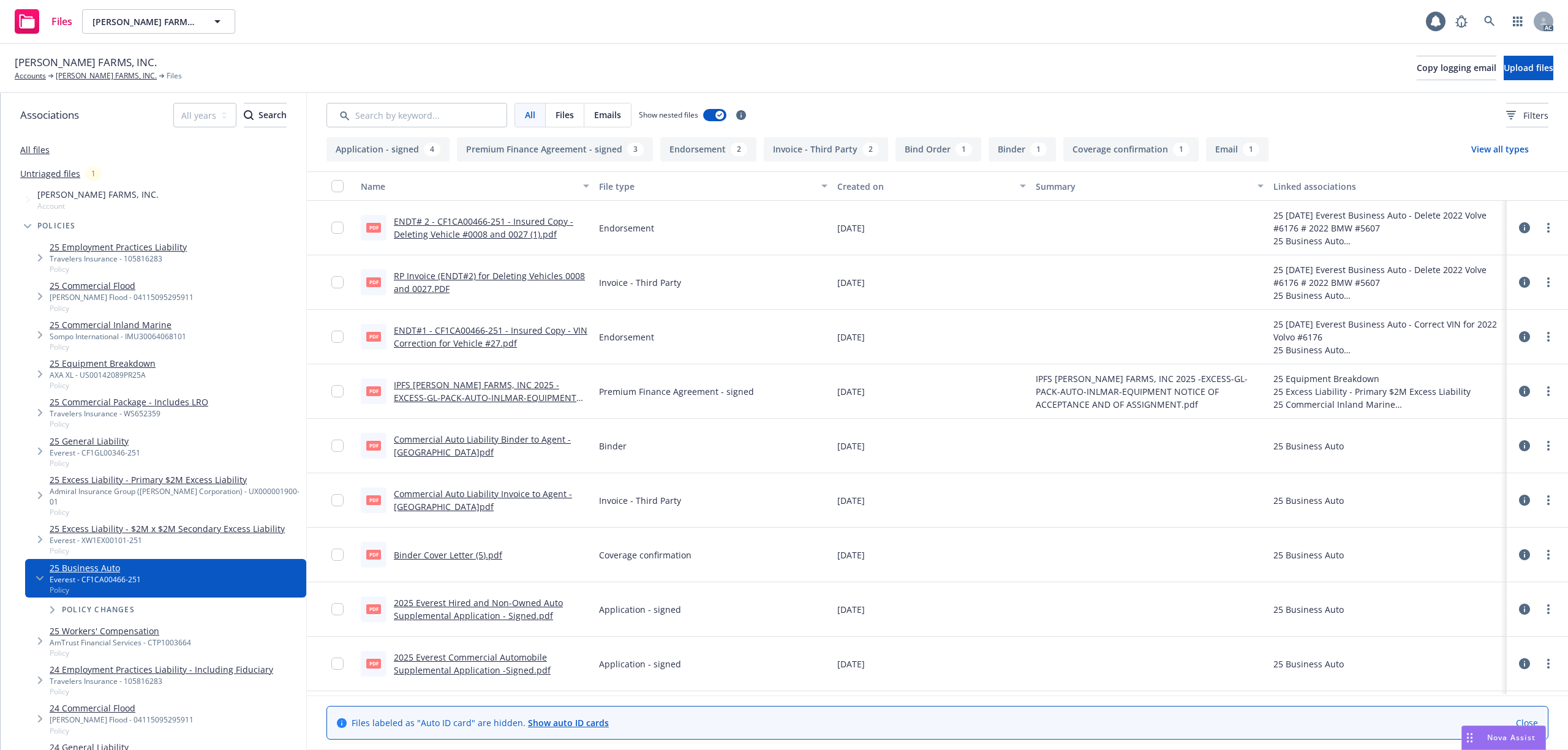
click at [505, 278] on link "RP Invoice (ENDT#2) for Deleting Vehicles 0008 and 0027.PDF" at bounding box center [489, 282] width 191 height 25
click at [493, 500] on link "Commercial Auto Liability Invoice to Agent - [GEOGRAPHIC_DATA]pdf" at bounding box center [482, 500] width 178 height 25
